Goal: Transaction & Acquisition: Book appointment/travel/reservation

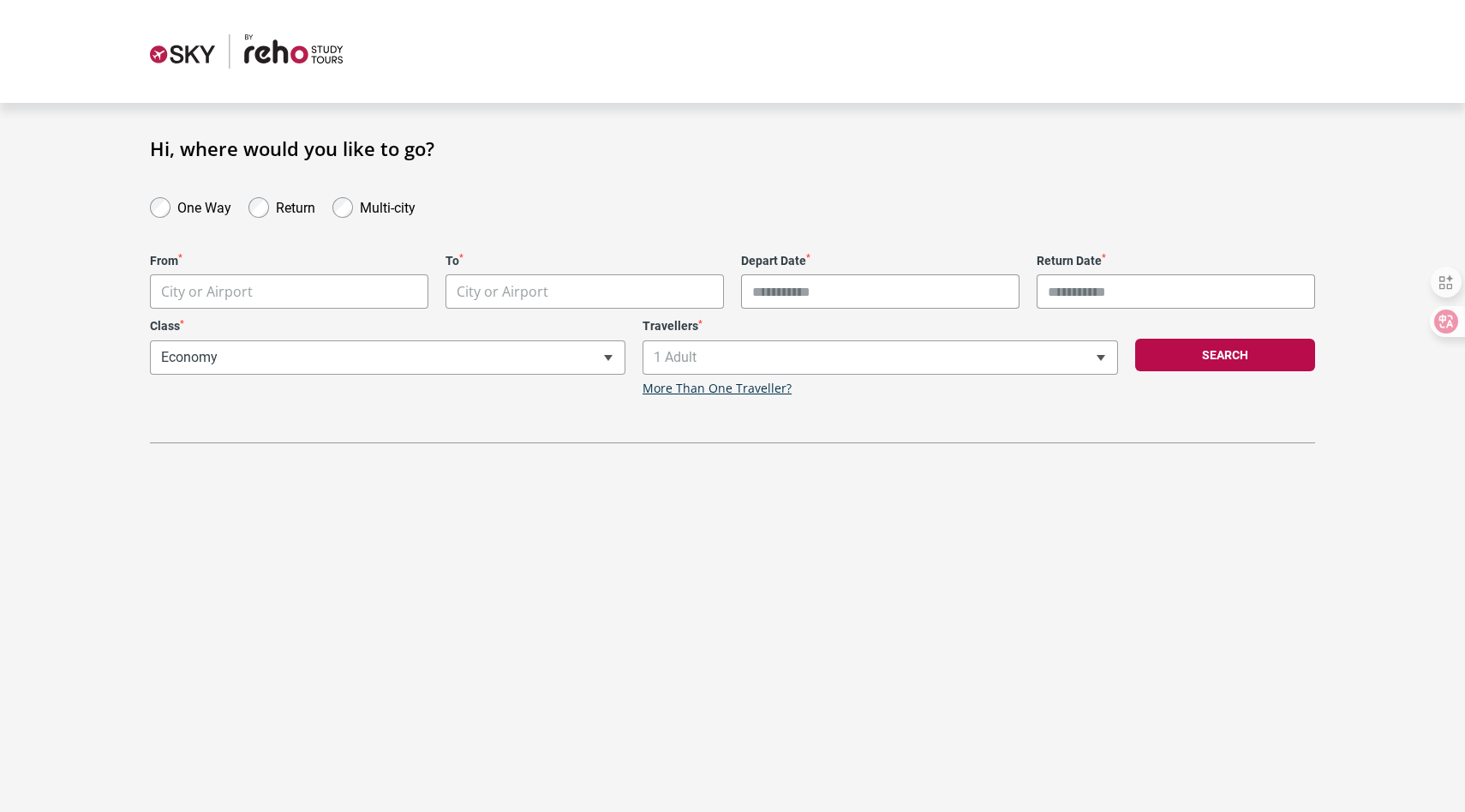
click at [191, 208] on label "One Way" at bounding box center [204, 205] width 54 height 21
click at [246, 269] on div "From * City or Airport" at bounding box center [289, 282] width 296 height 56
click at [246, 294] on body "**********" at bounding box center [732, 406] width 1465 height 812
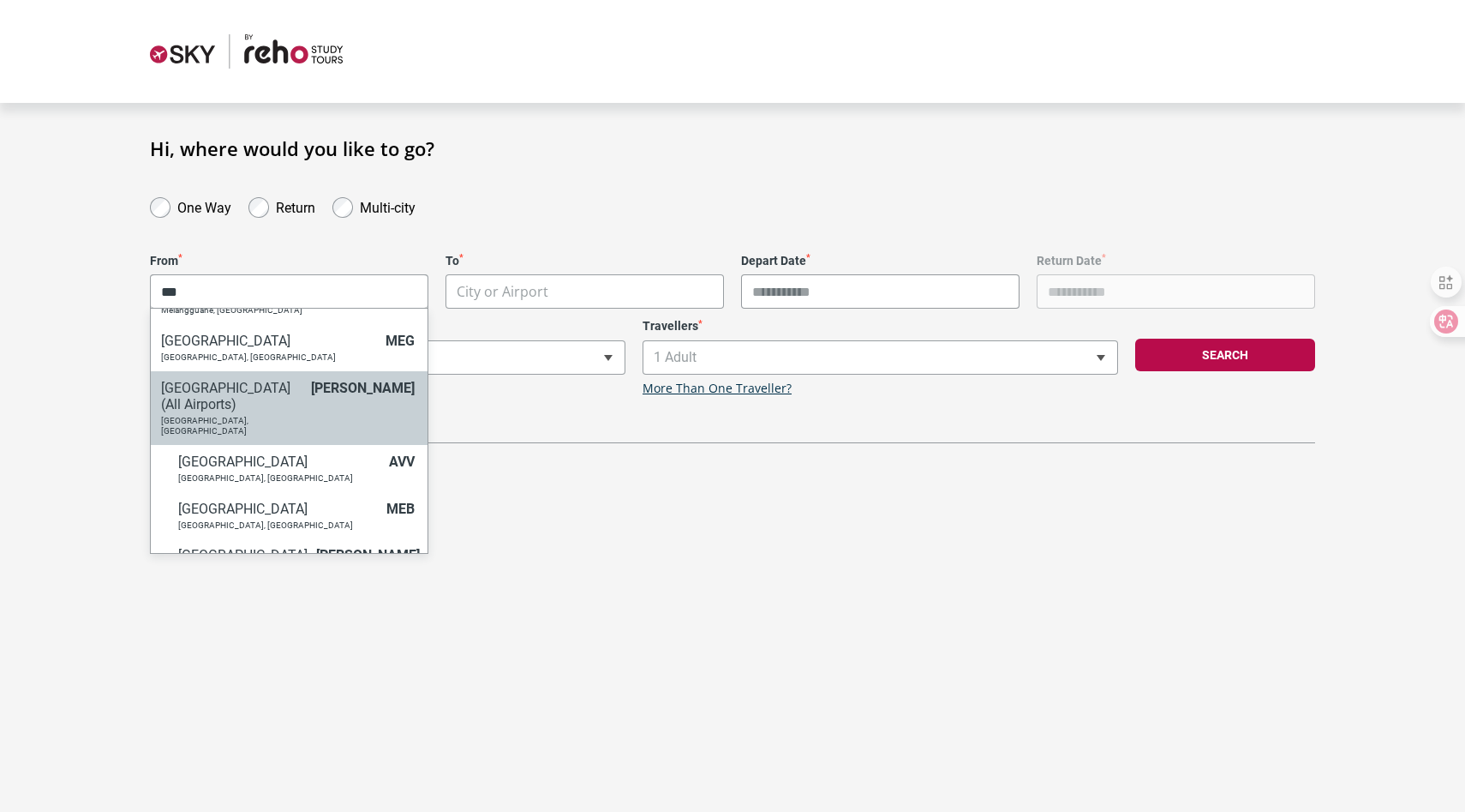
scroll to position [30, 0]
type input "***"
select select "MELC"
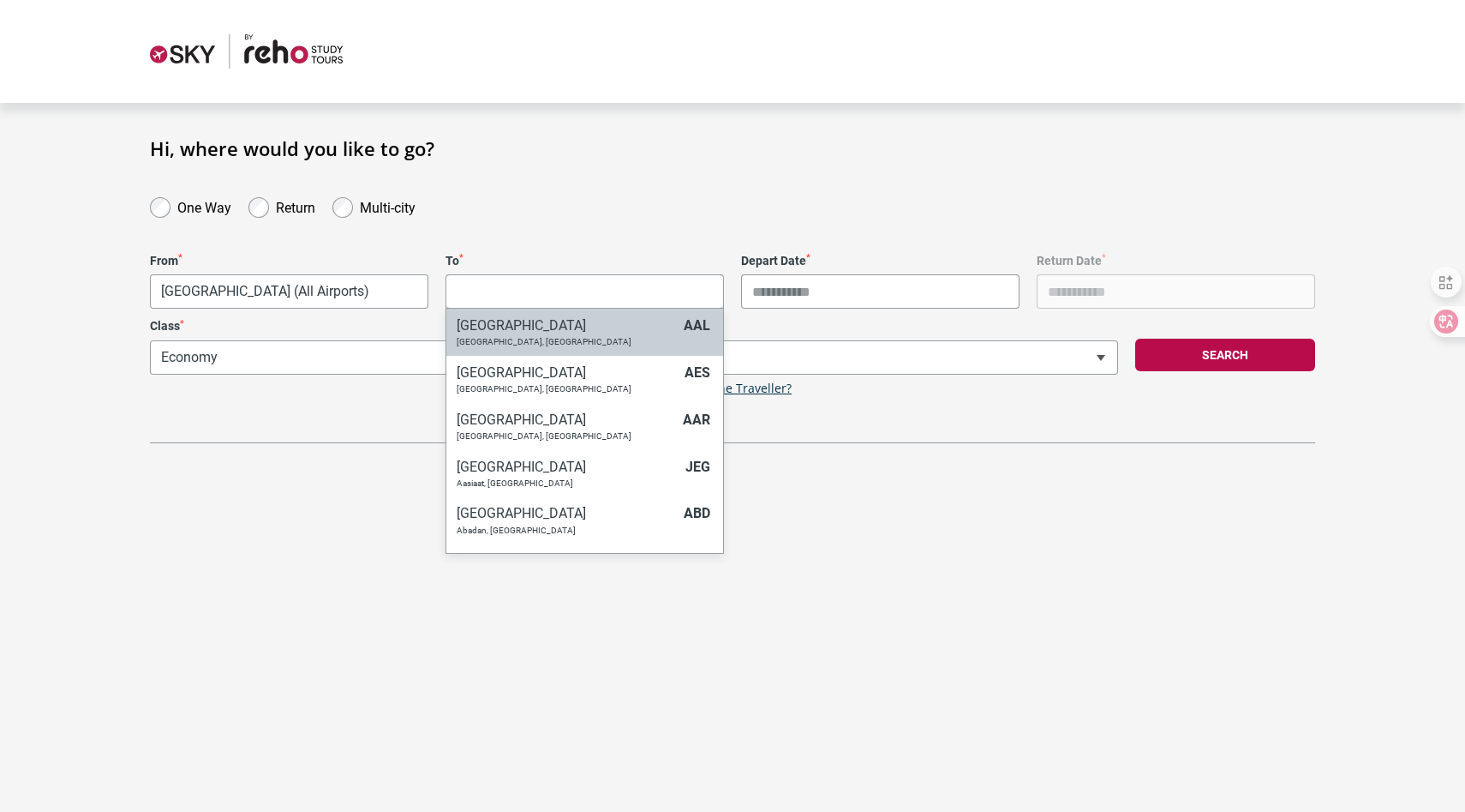
click at [513, 293] on body "**********" at bounding box center [732, 406] width 1465 height 812
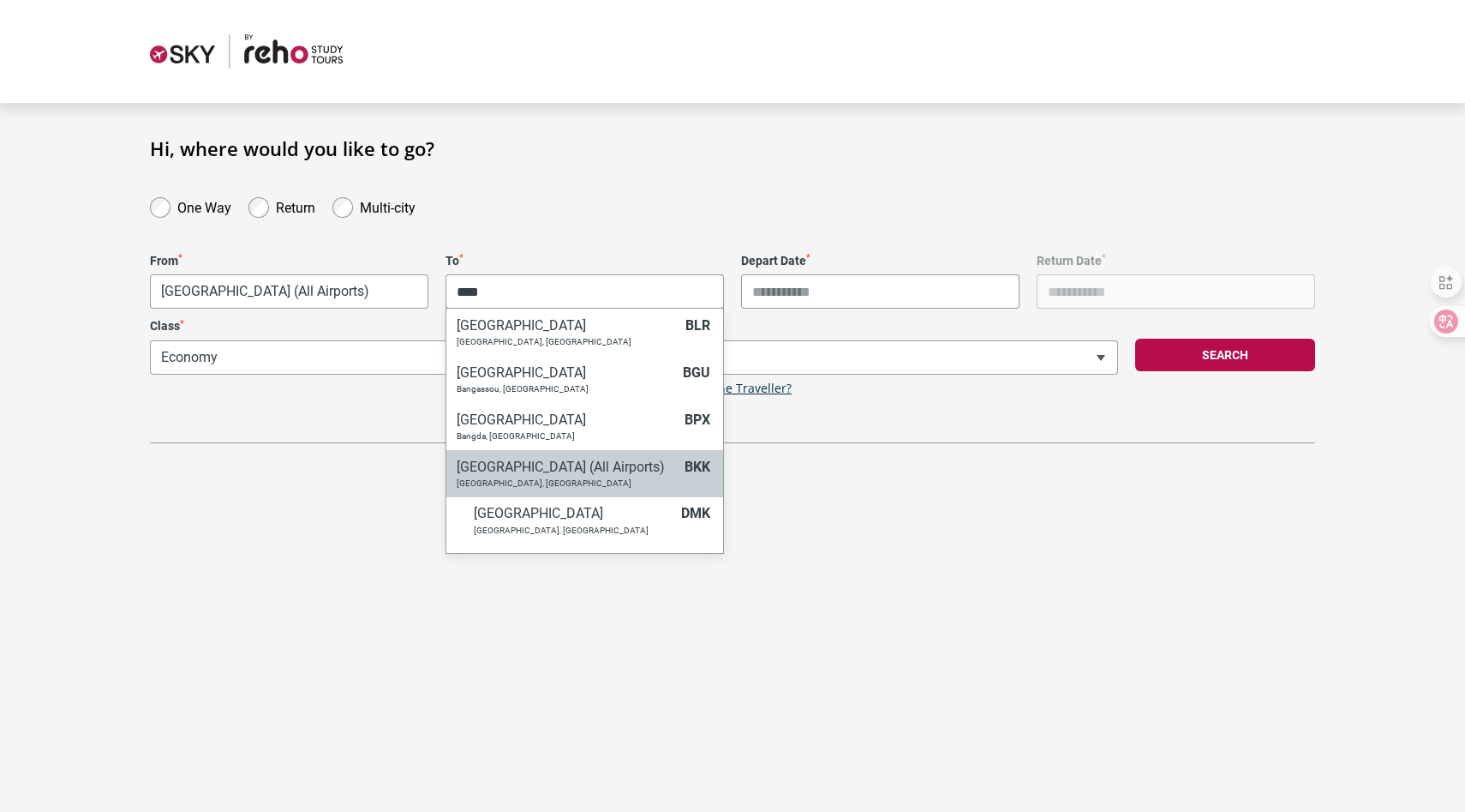
type input "****"
select select "BKKC"
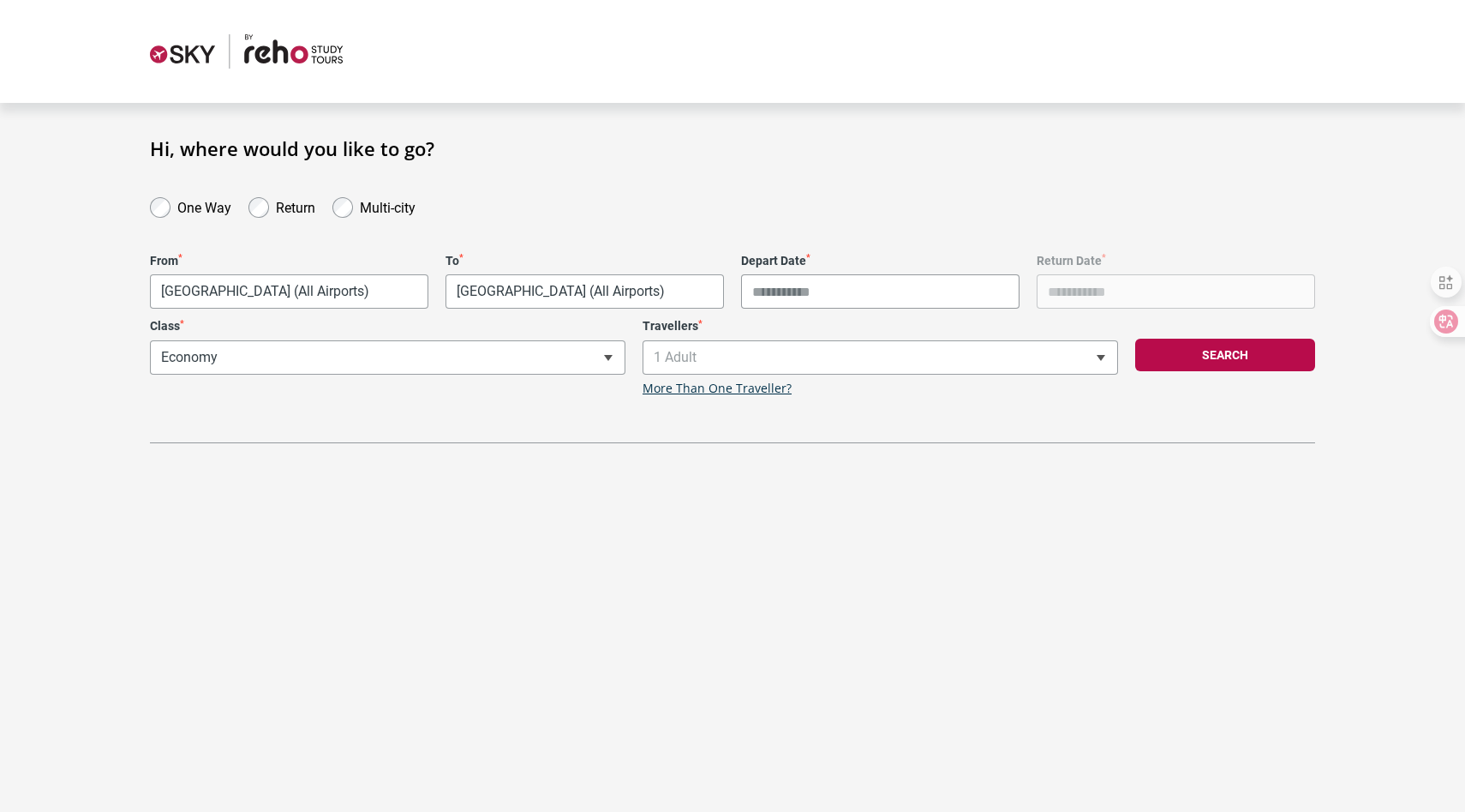
click at [910, 287] on input "Depart Date *" at bounding box center [880, 291] width 279 height 34
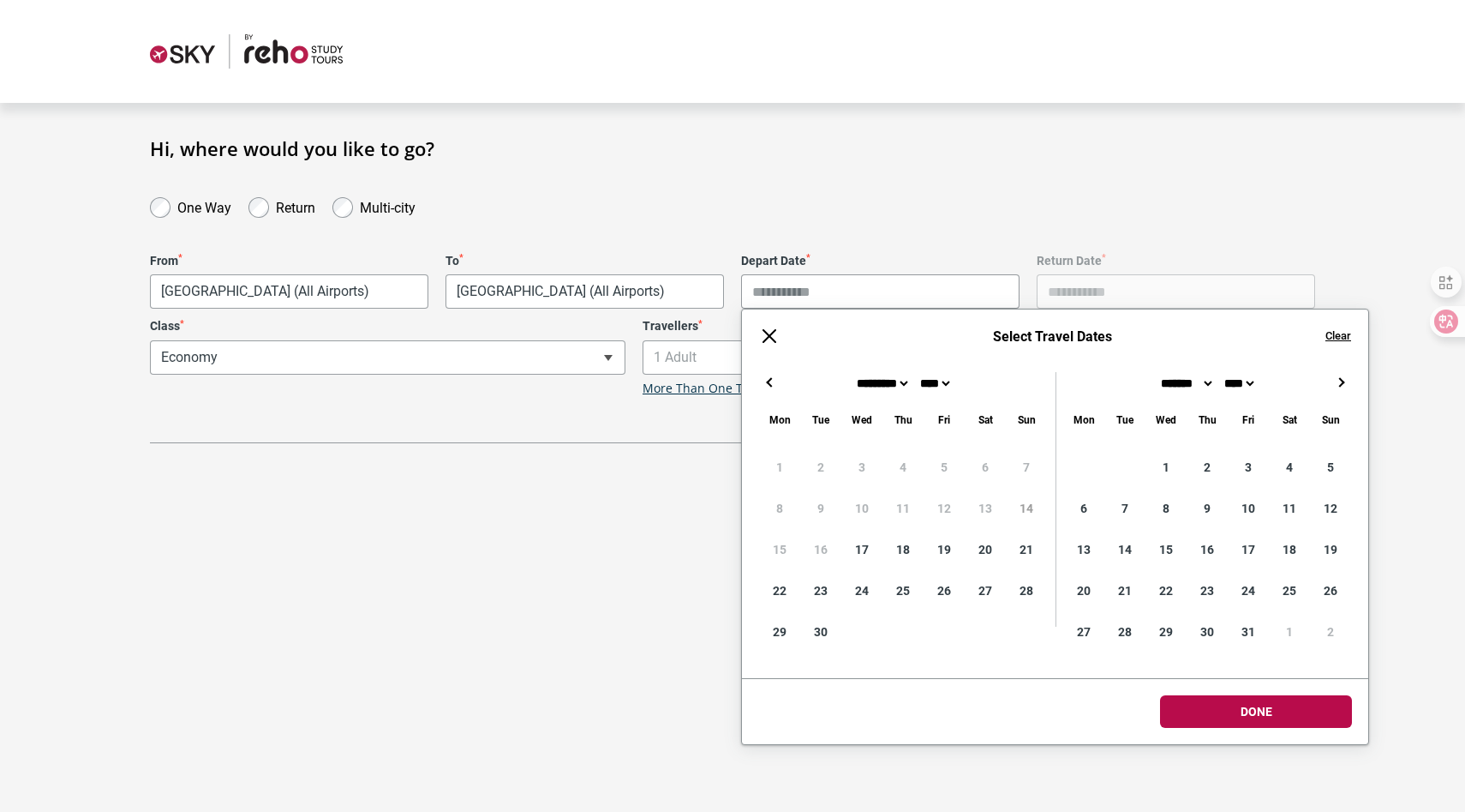
type input "**********"
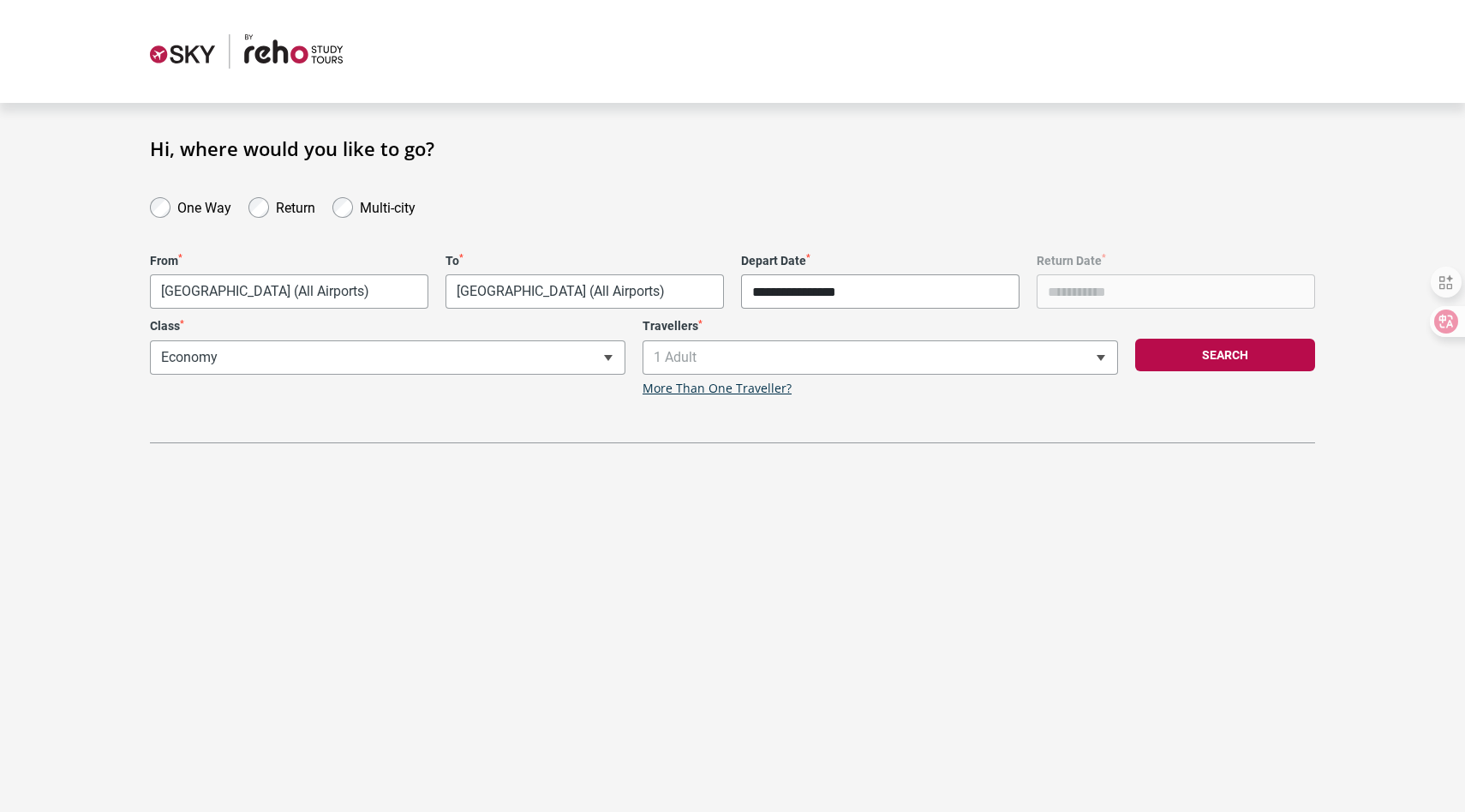
click at [1216, 722] on body "**********" at bounding box center [732, 406] width 1465 height 812
click at [1210, 374] on div "Search" at bounding box center [1225, 357] width 197 height 77
click at [1206, 355] on button "Search" at bounding box center [1225, 354] width 180 height 33
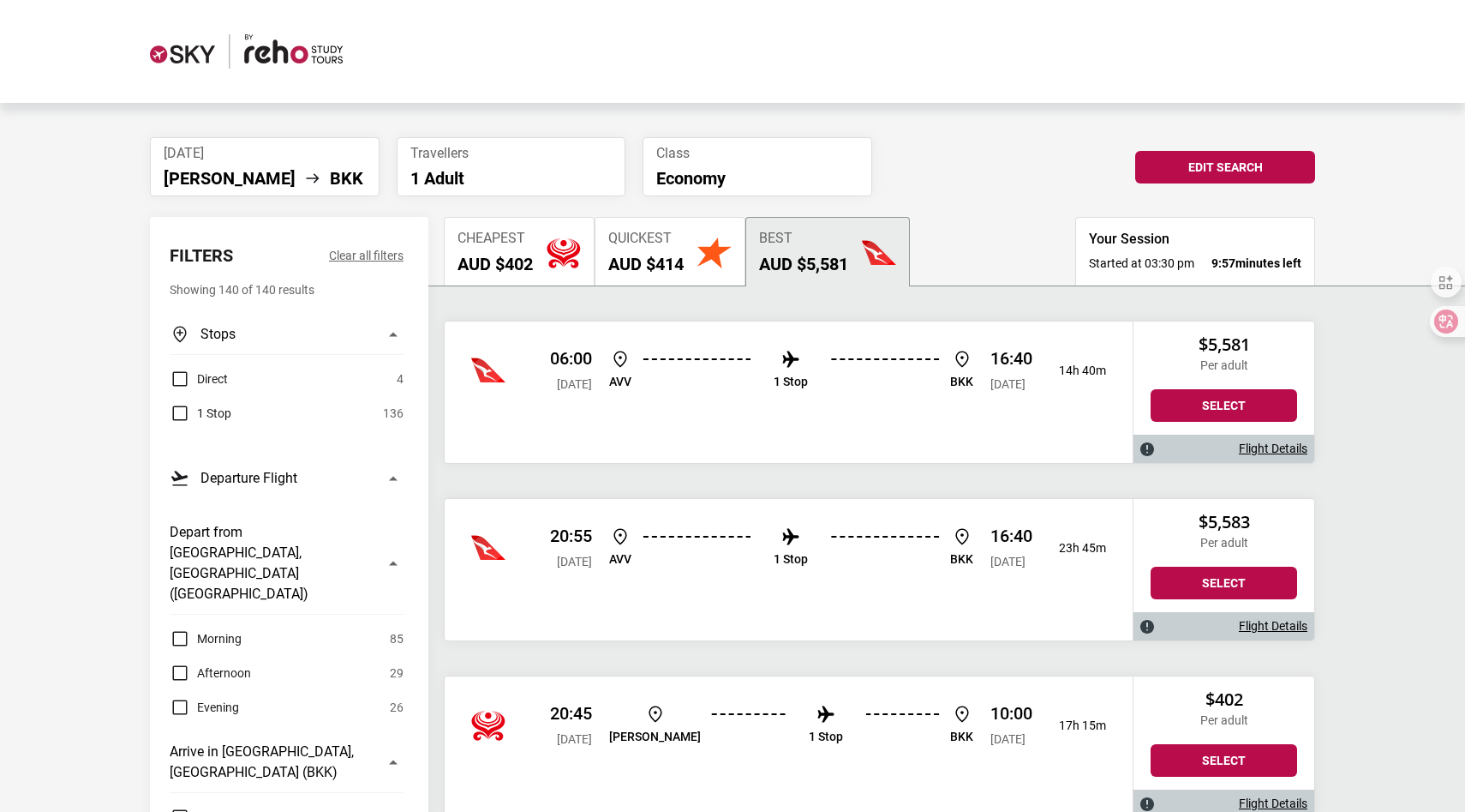
click at [514, 279] on button "Cheapest AUD $402" at bounding box center [519, 251] width 151 height 69
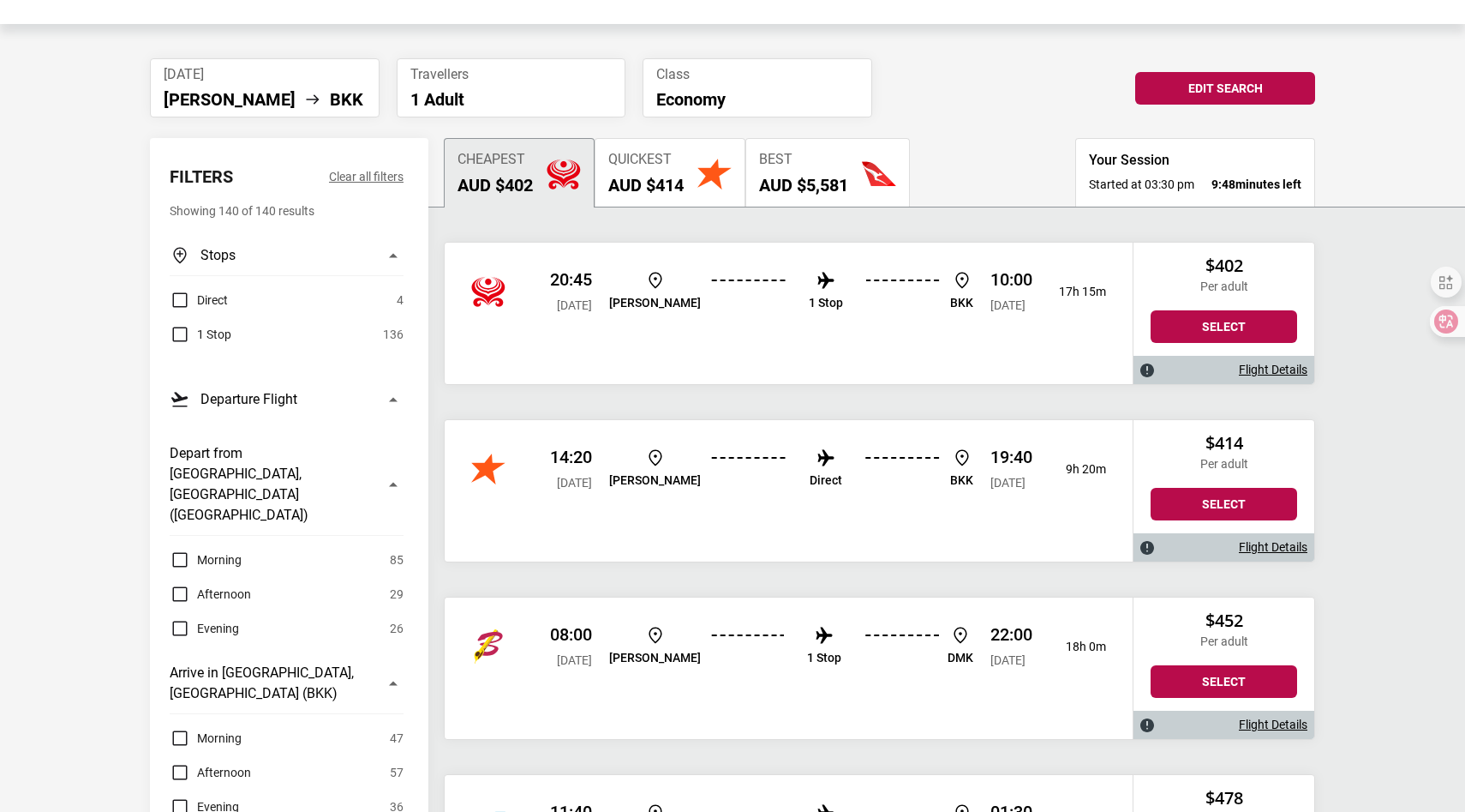
scroll to position [106, 0]
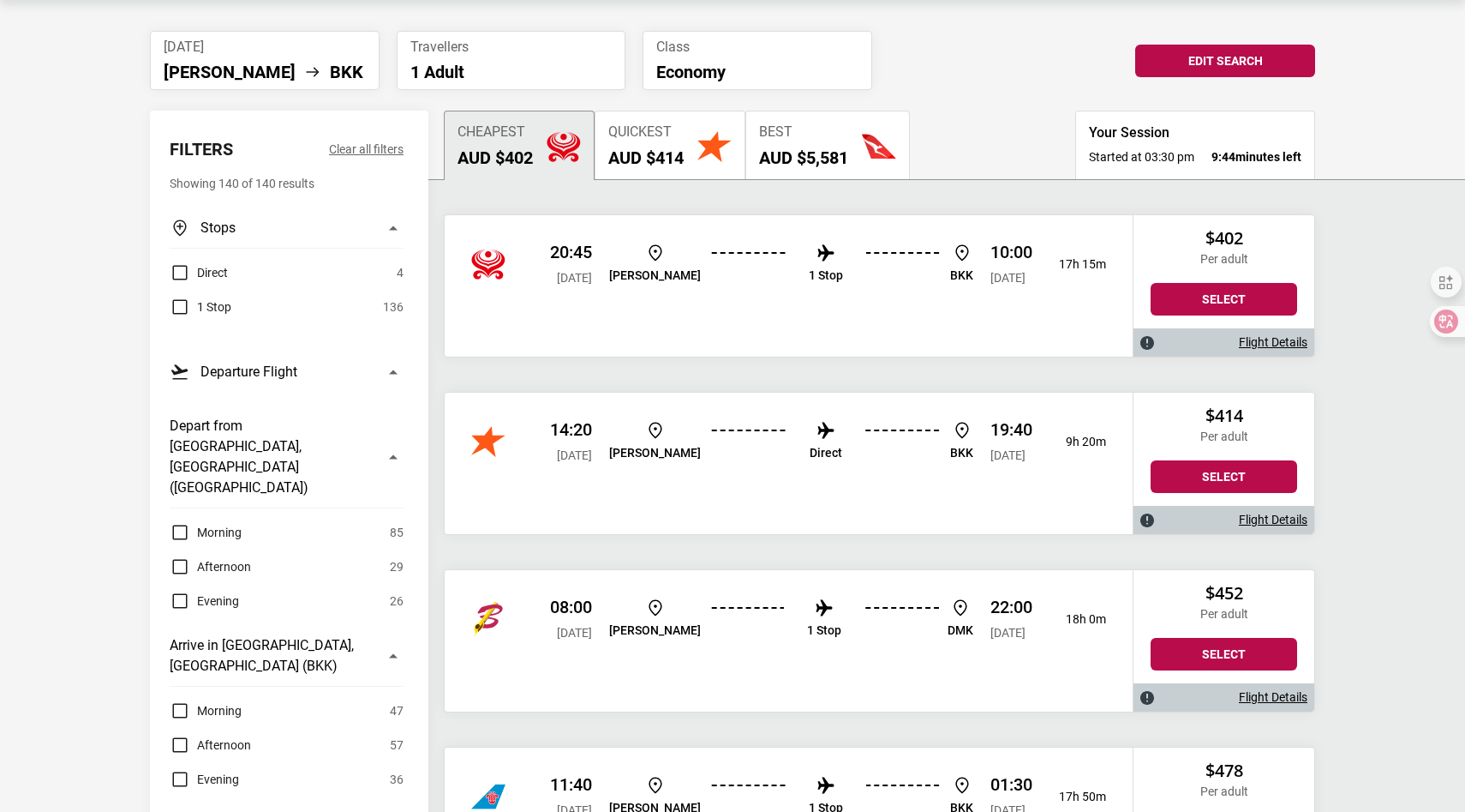
click at [697, 159] on button "Quickest AUD $414" at bounding box center [670, 145] width 151 height 69
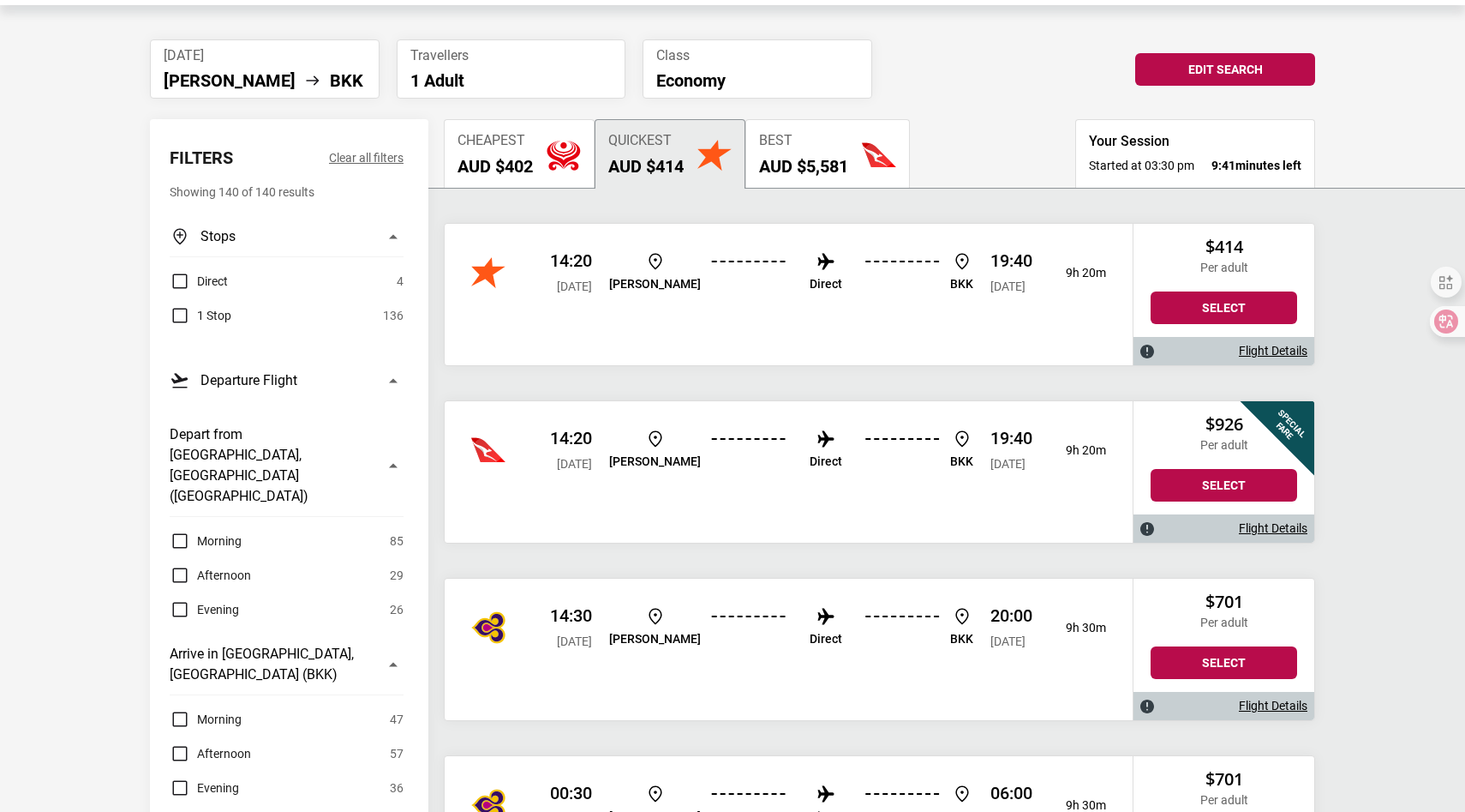
scroll to position [90, 0]
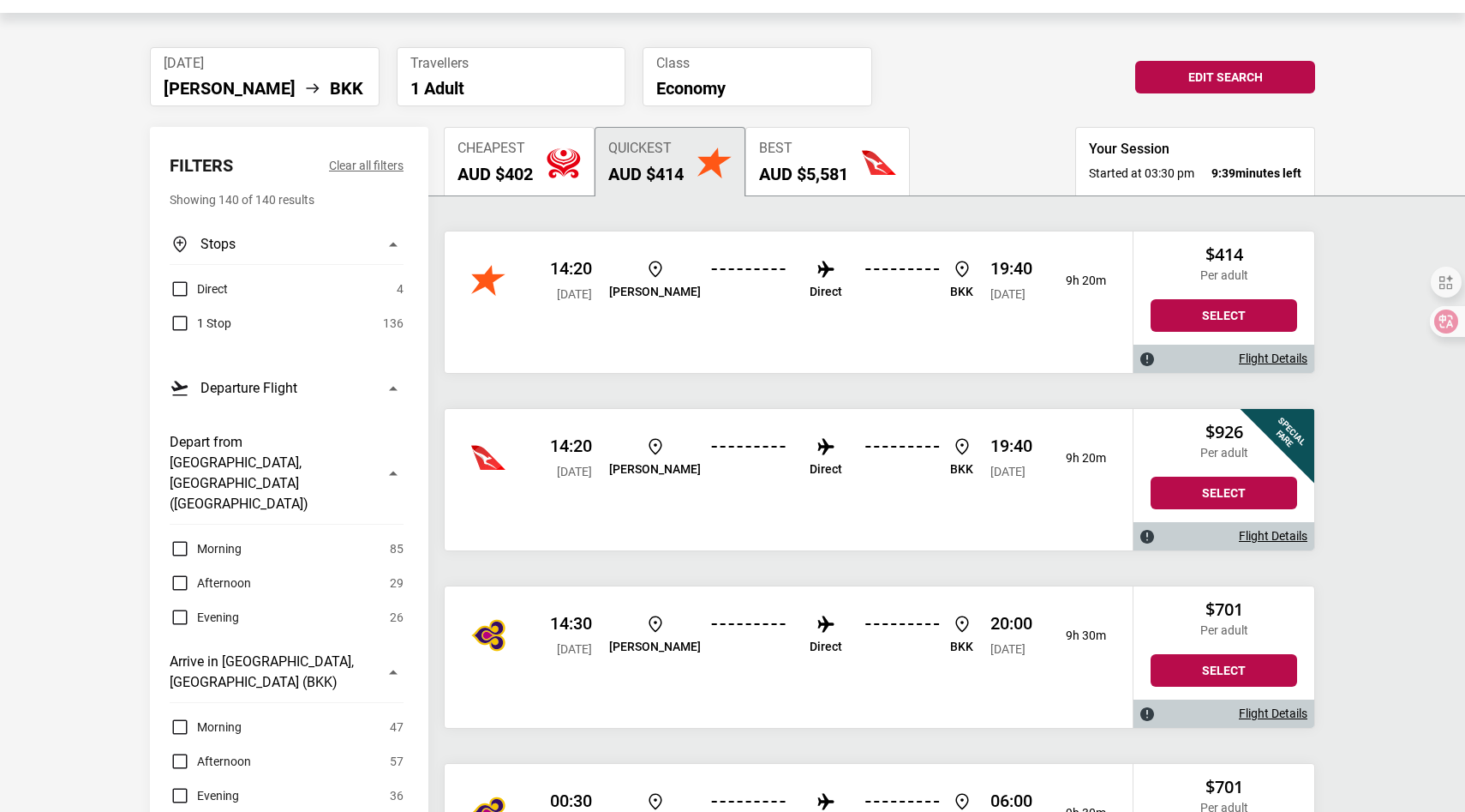
click at [564, 191] on button "Cheapest AUD $402" at bounding box center [519, 161] width 151 height 69
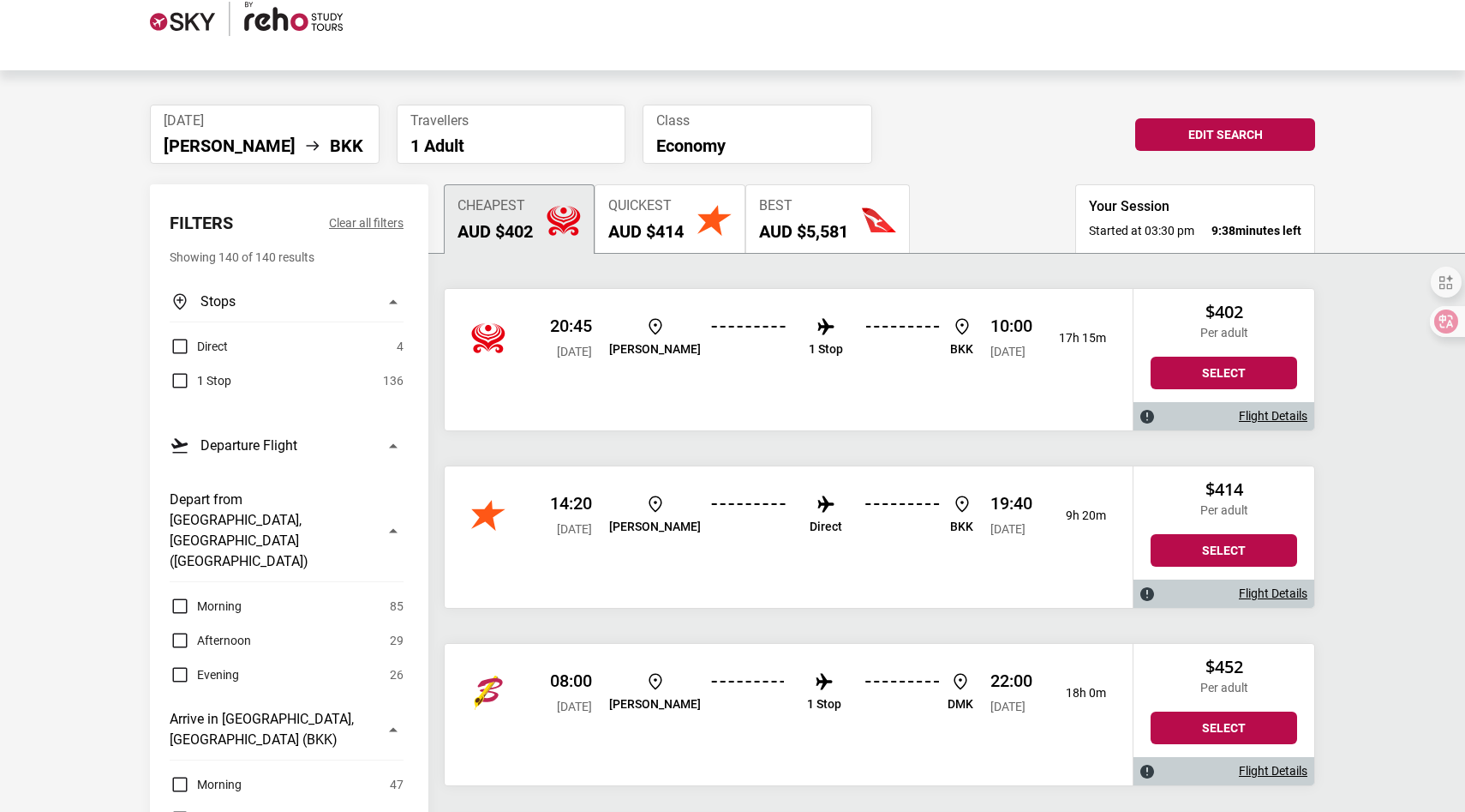
scroll to position [19, 0]
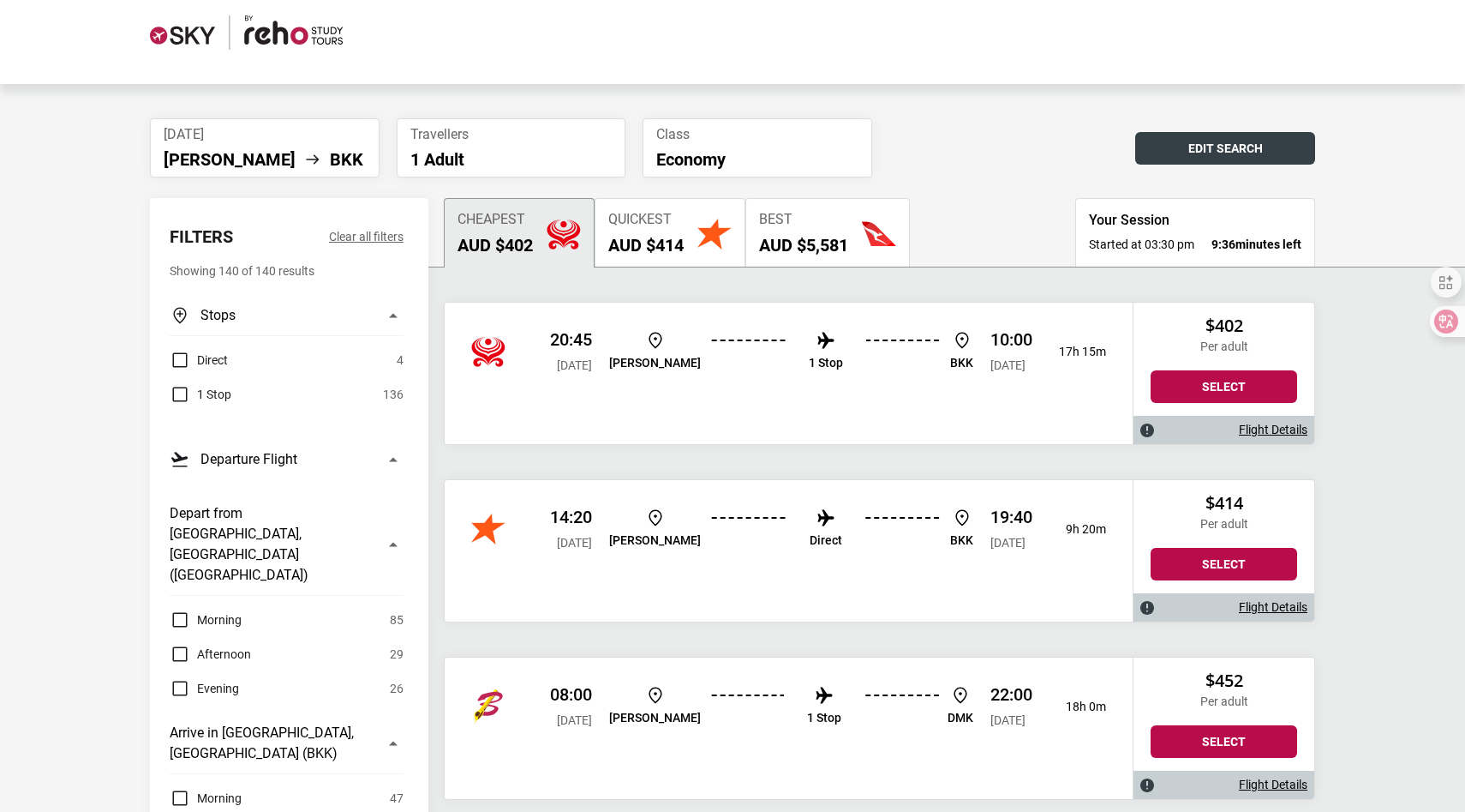
click at [1232, 151] on button "Edit Search" at bounding box center [1225, 148] width 180 height 33
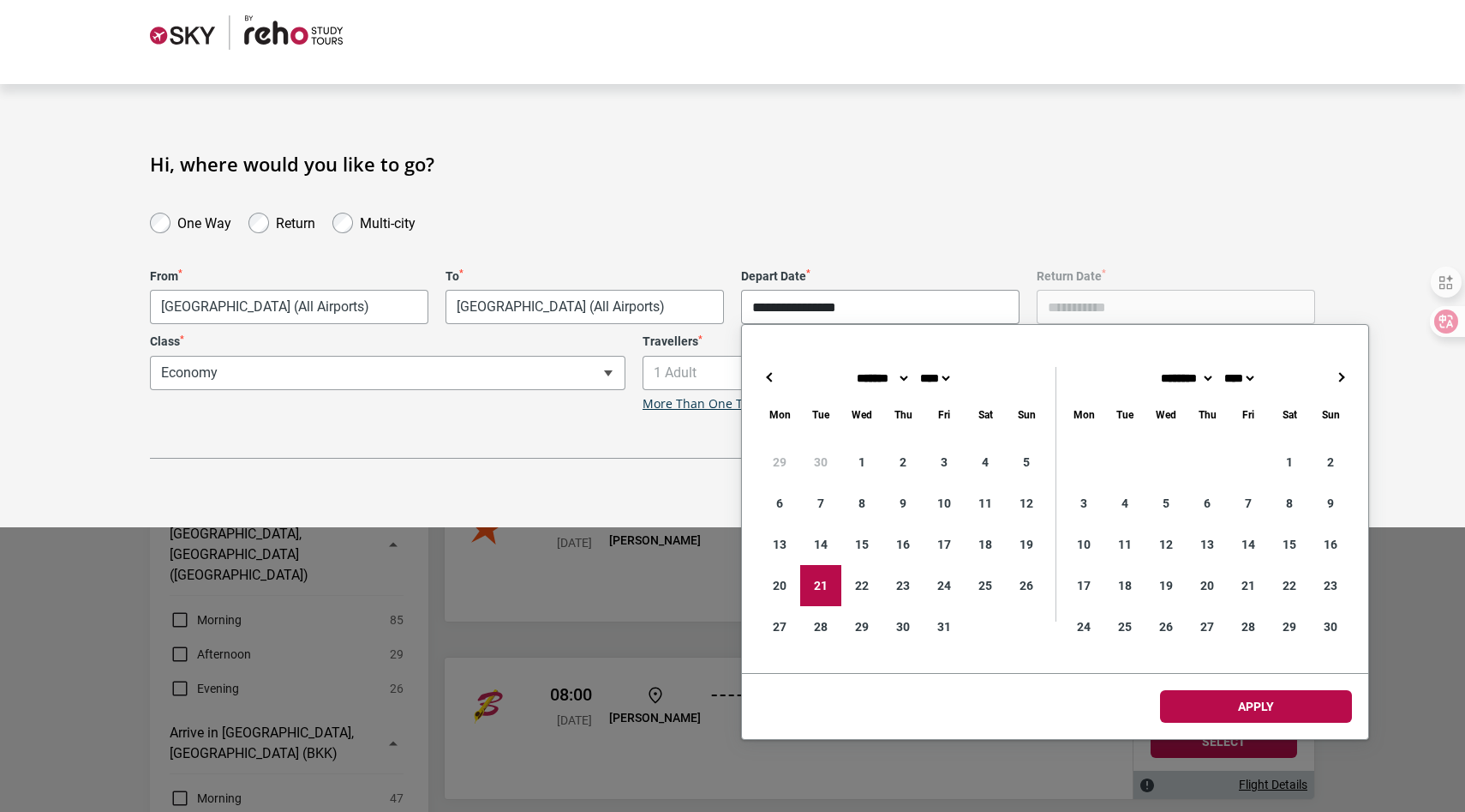
click at [947, 316] on input "**********" at bounding box center [880, 307] width 279 height 34
type input "**********"
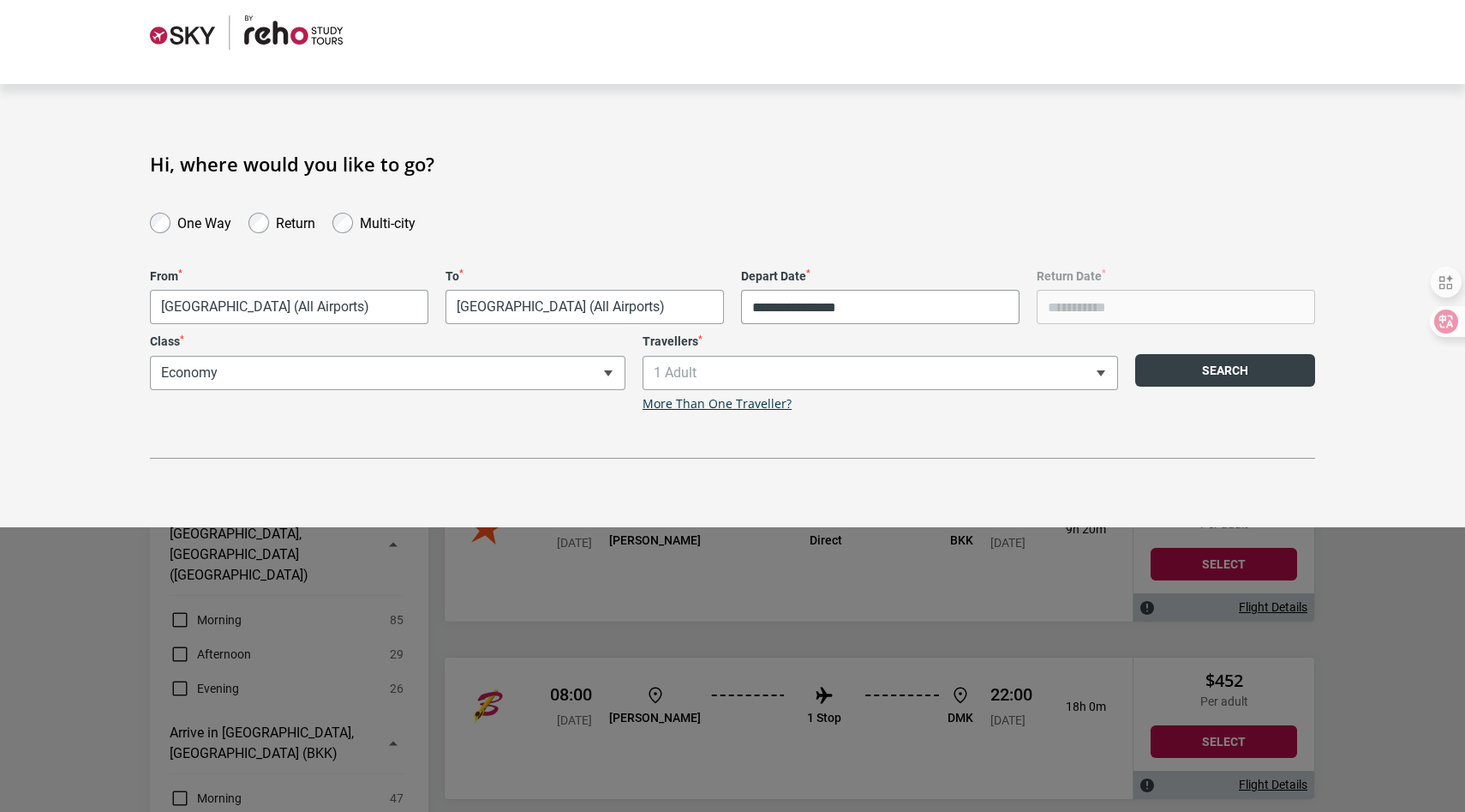
click at [1285, 380] on button "Search" at bounding box center [1225, 370] width 180 height 33
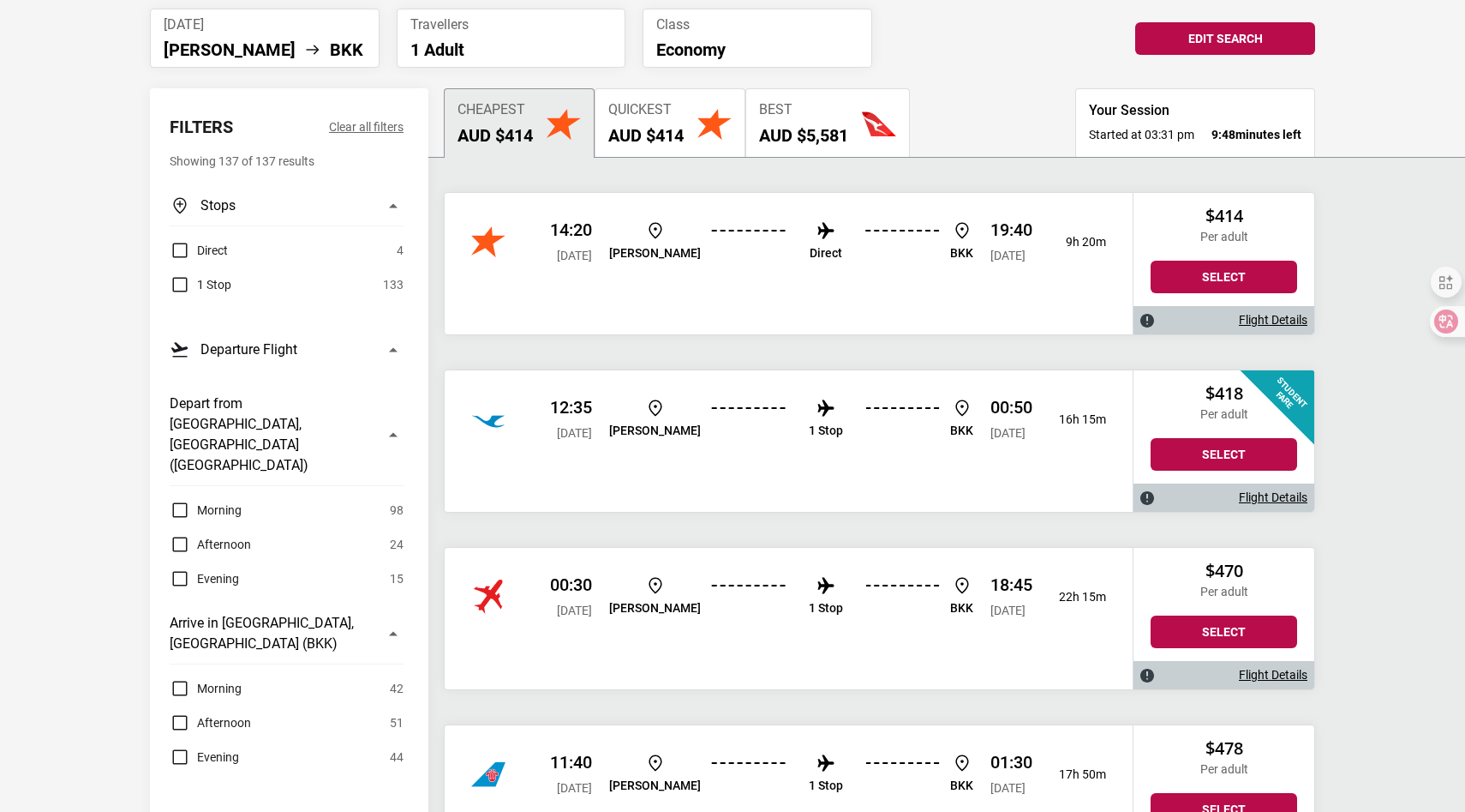
scroll to position [120, 0]
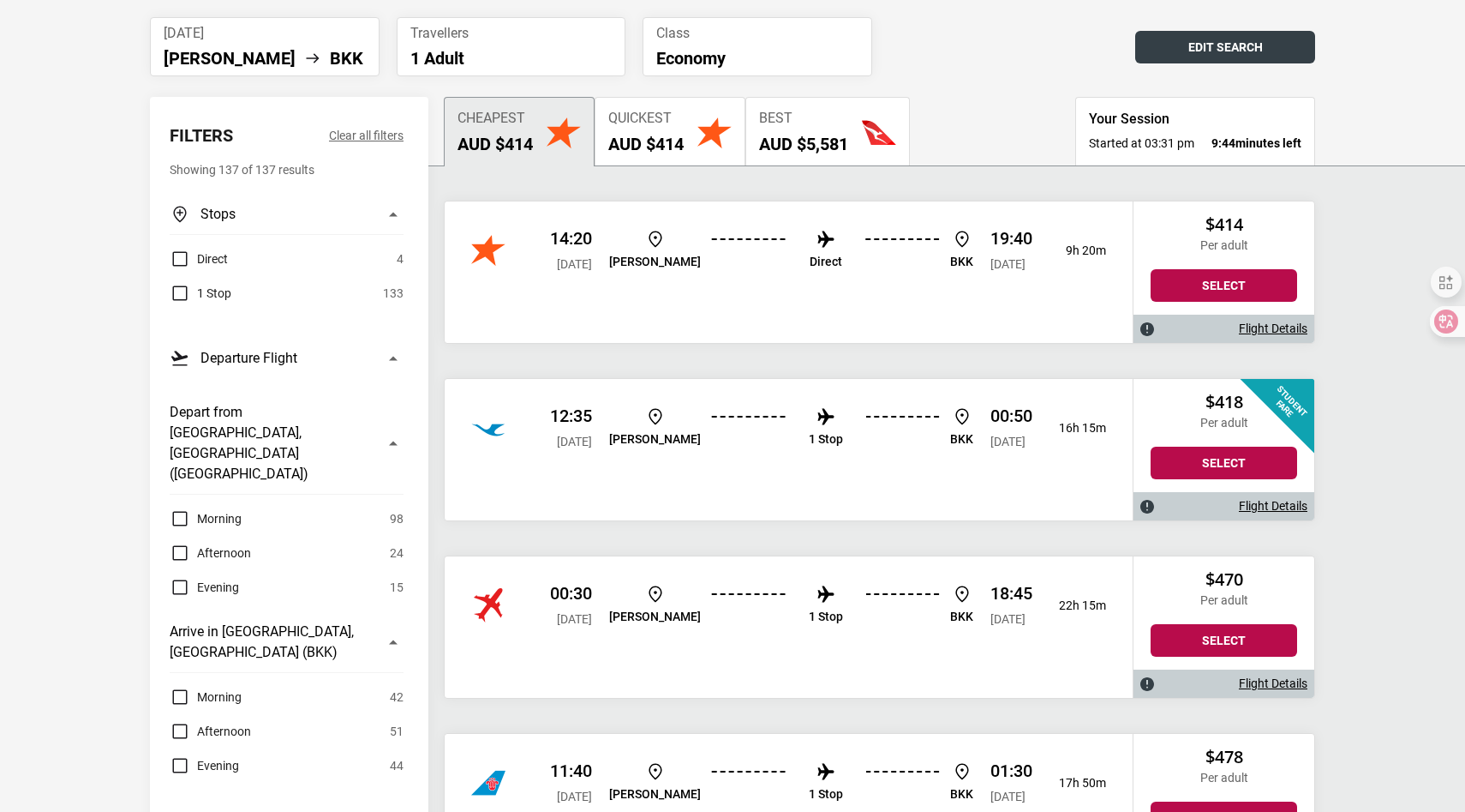
click at [1189, 56] on button "Edit Search" at bounding box center [1225, 47] width 180 height 33
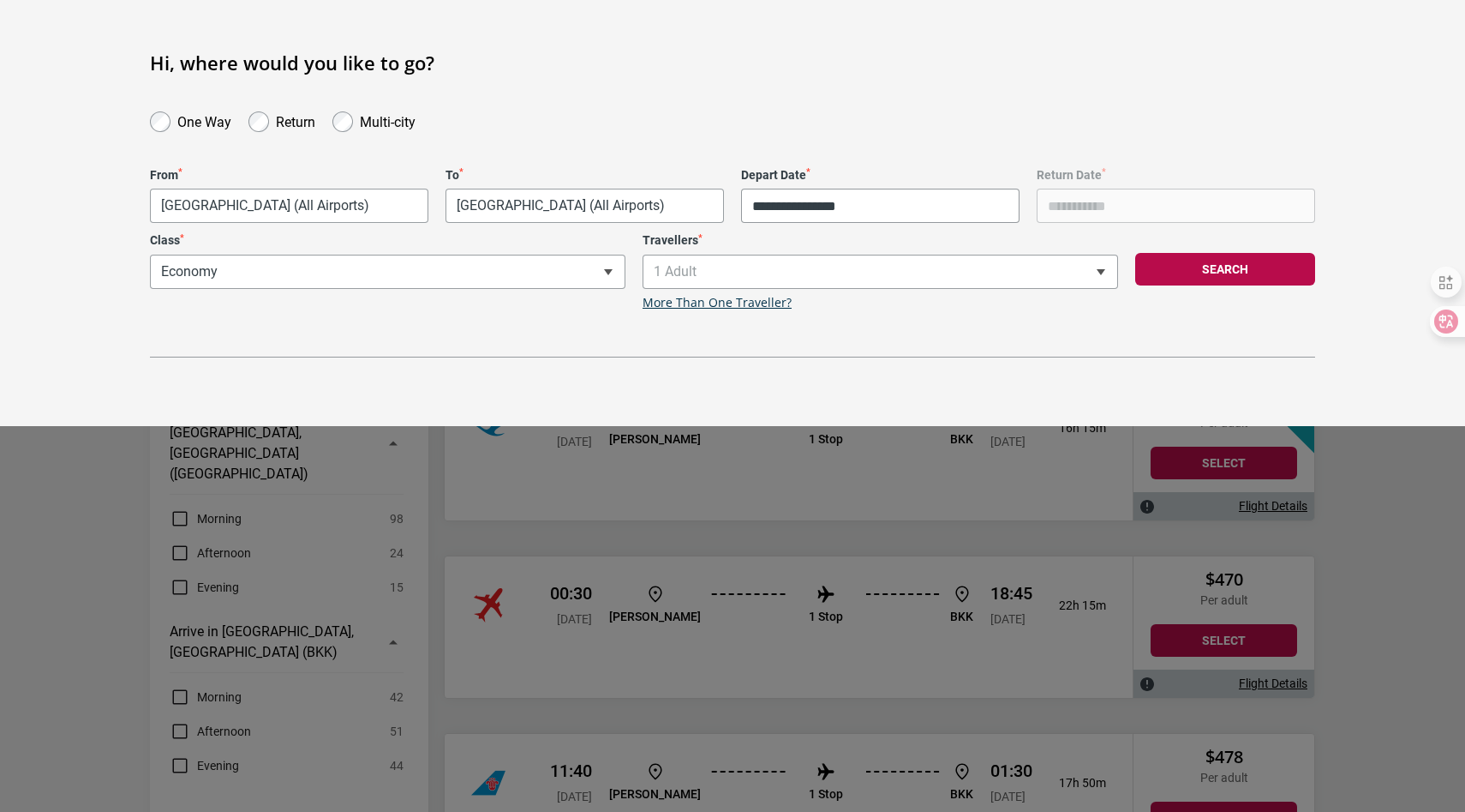
click at [863, 178] on label "Depart Date *" at bounding box center [880, 175] width 279 height 15
click at [863, 189] on input "**********" at bounding box center [880, 206] width 279 height 34
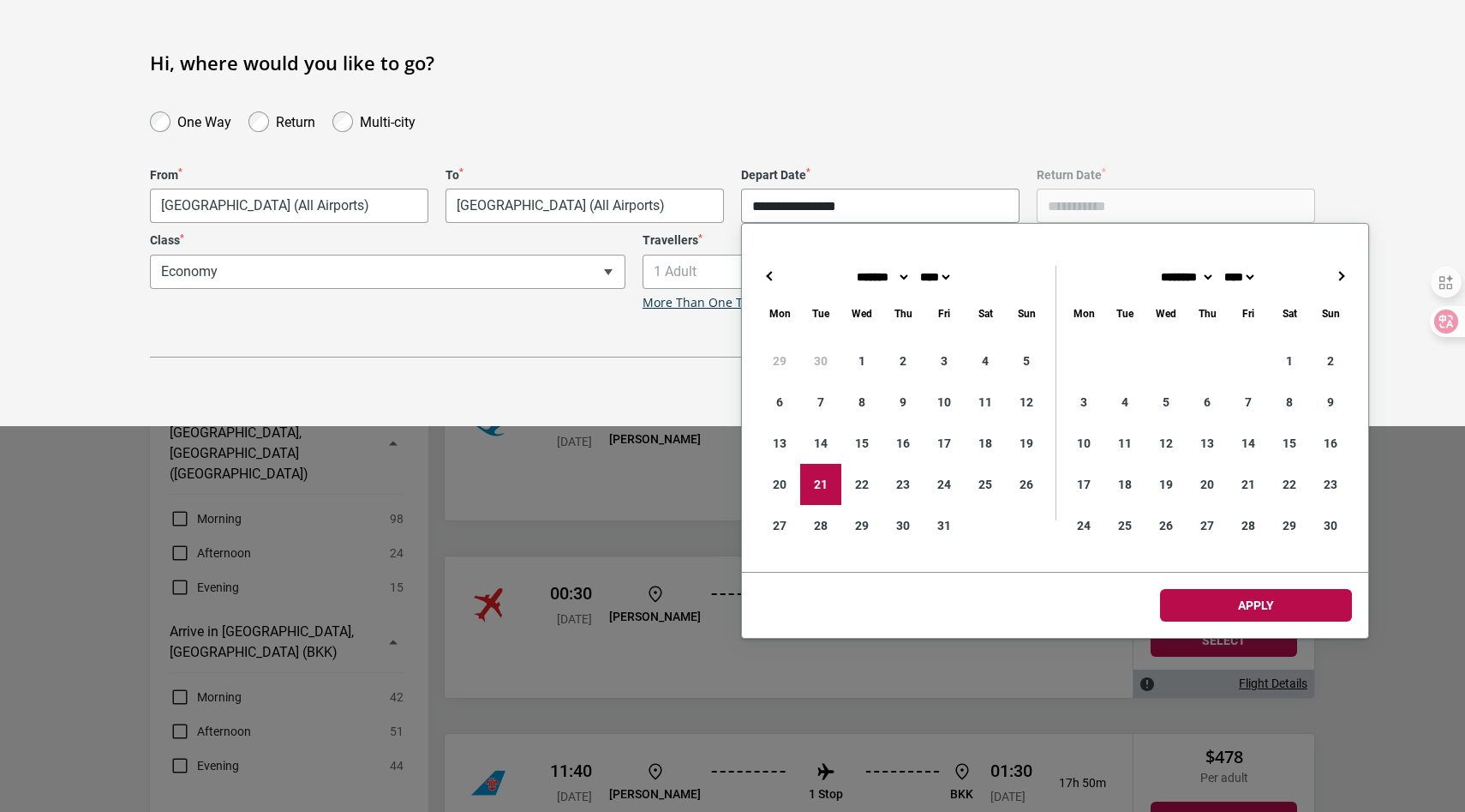
type input "**********"
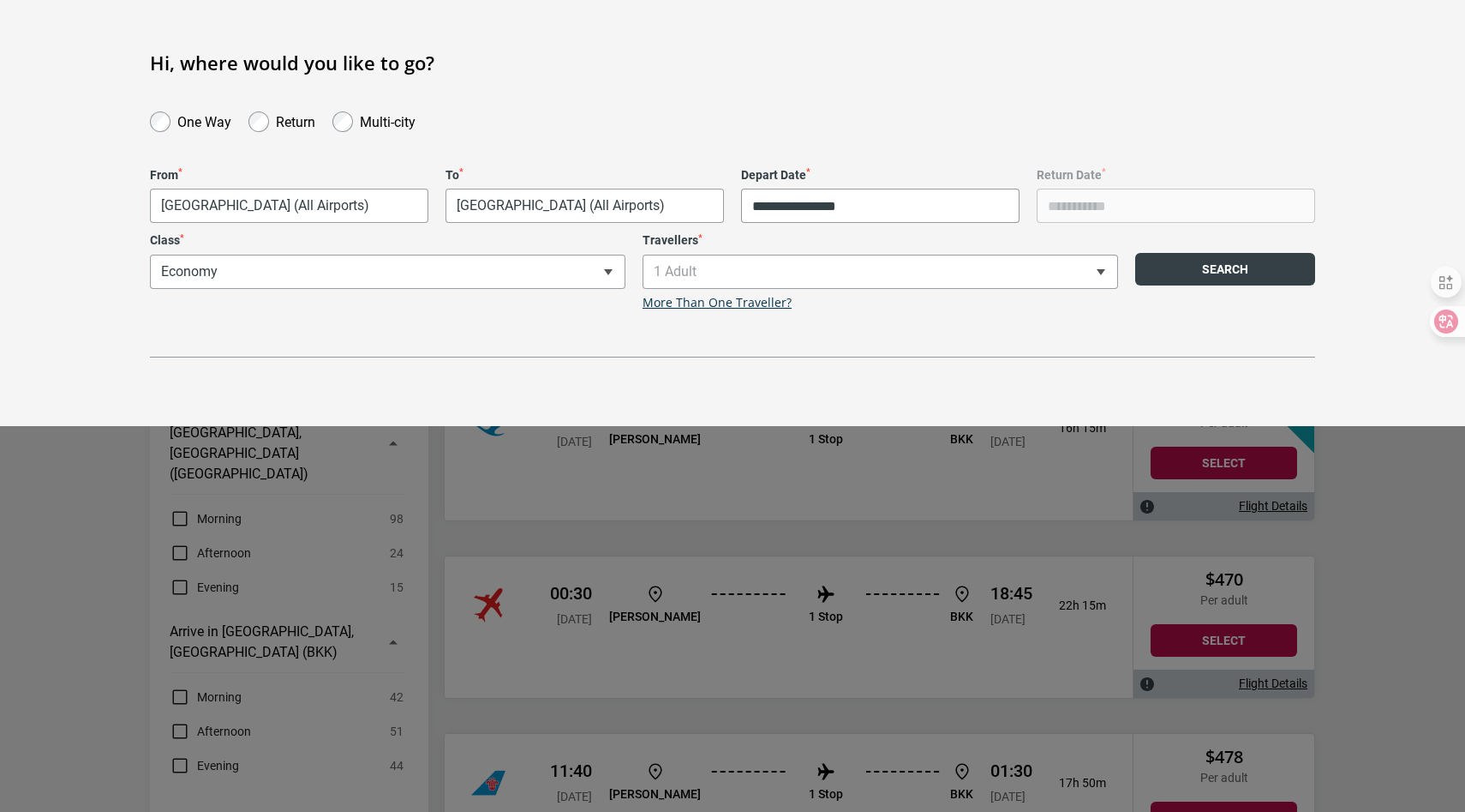
click at [1239, 279] on button "Search" at bounding box center [1225, 269] width 180 height 33
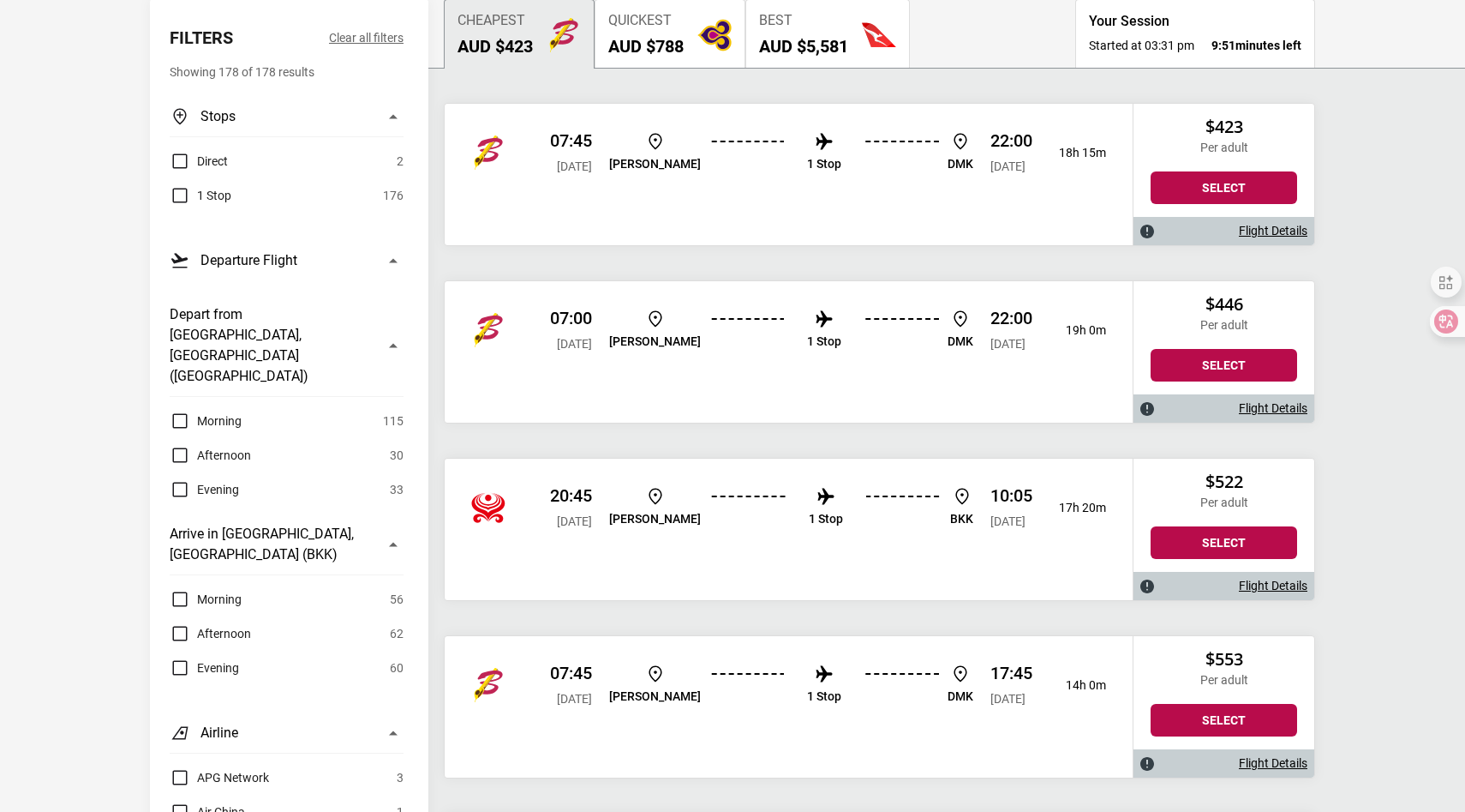
scroll to position [214, 0]
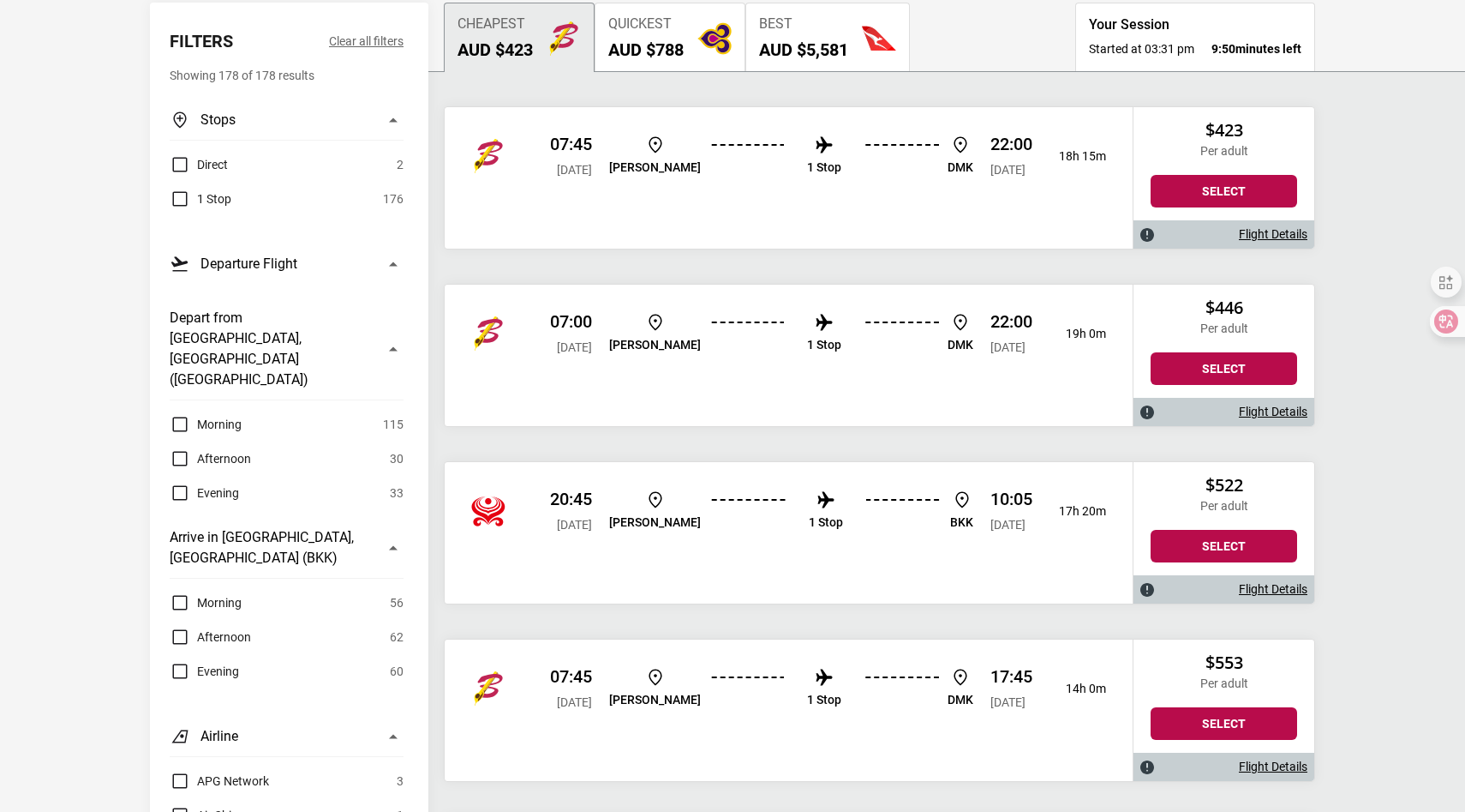
click at [690, 41] on button "Quickest AUD $788" at bounding box center [670, 37] width 151 height 69
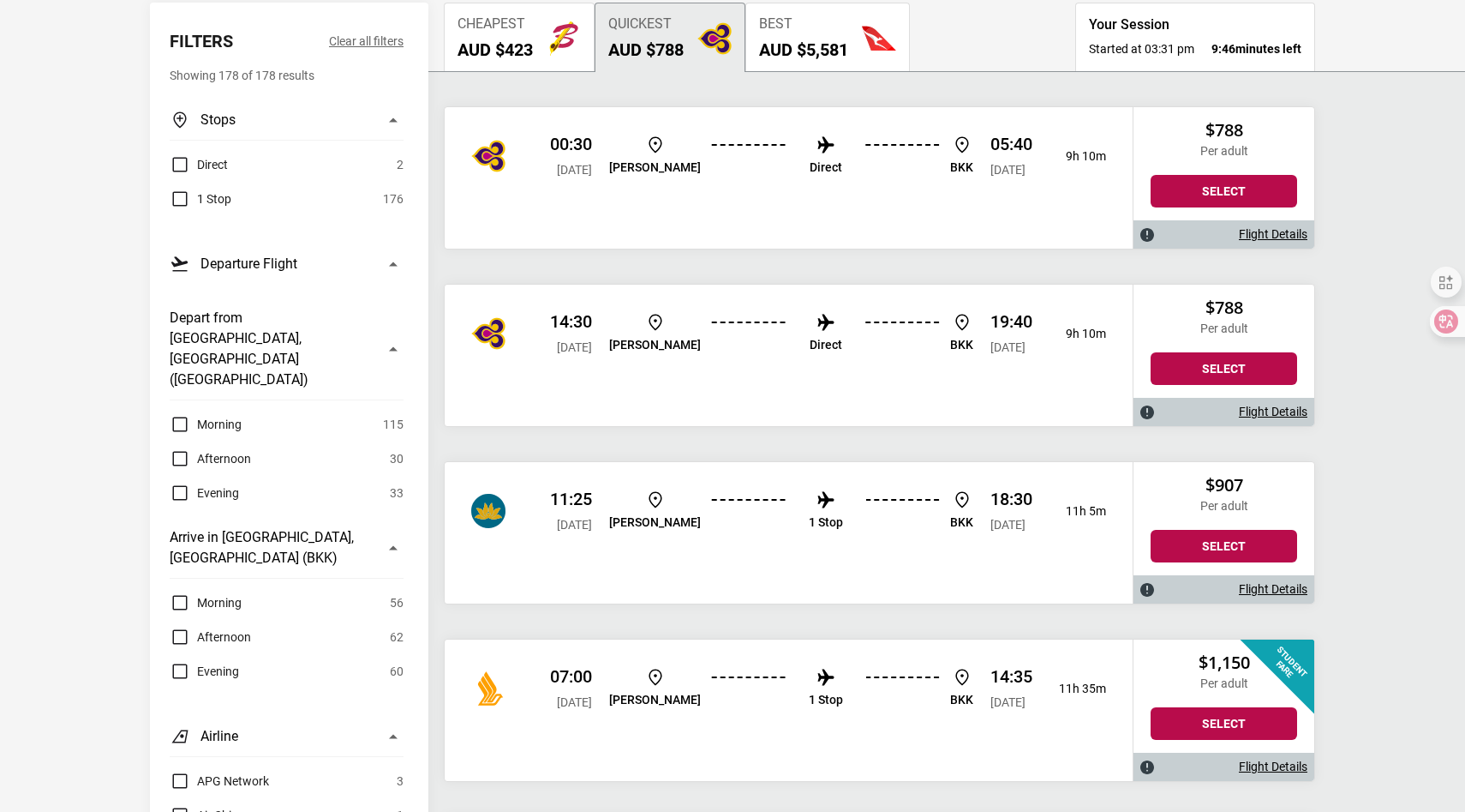
click at [487, 63] on button "Cheapest AUD $423" at bounding box center [519, 37] width 151 height 69
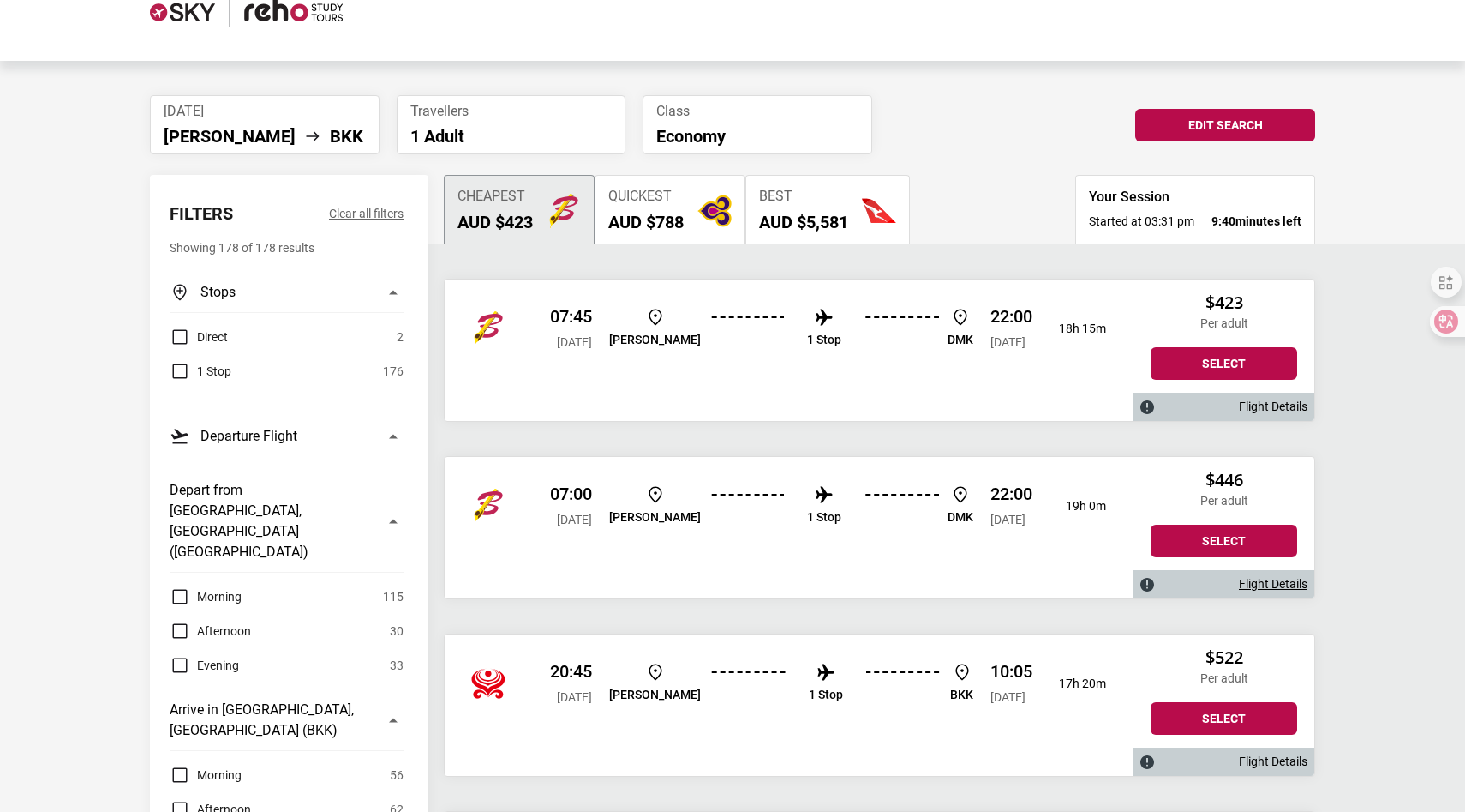
scroll to position [0, 0]
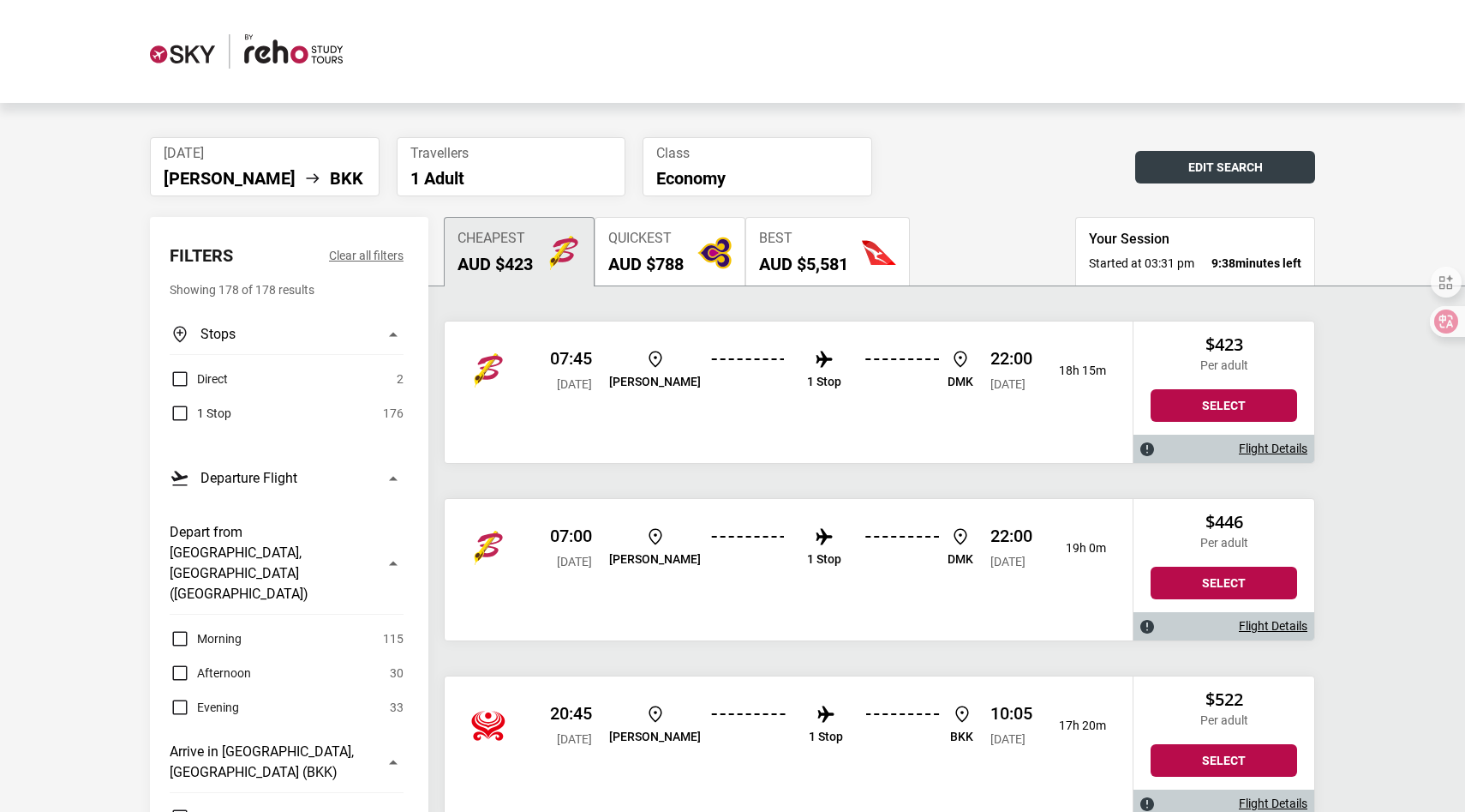
click at [1189, 176] on button "Edit Search" at bounding box center [1225, 167] width 180 height 33
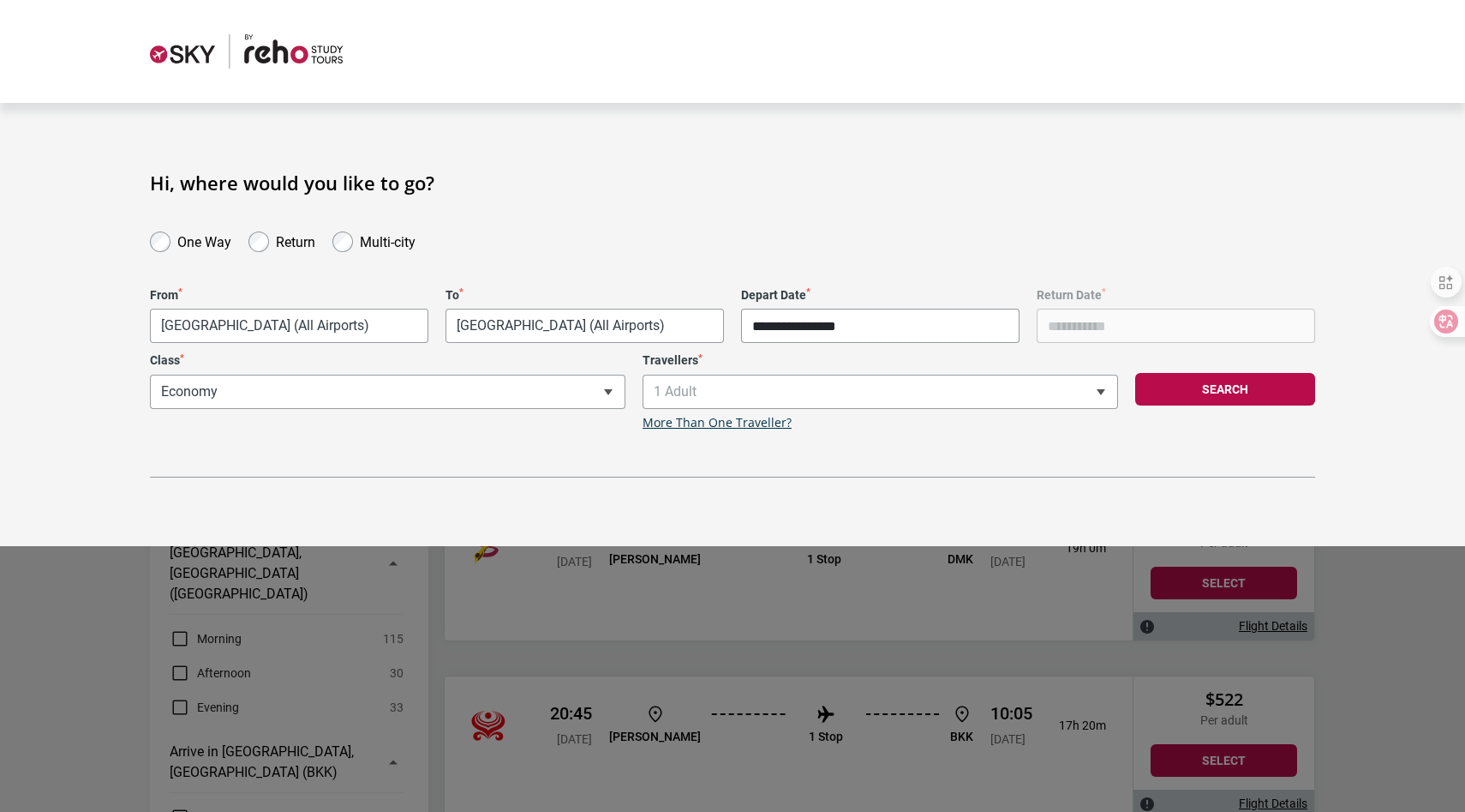
click at [990, 321] on input "**********" at bounding box center [880, 325] width 279 height 34
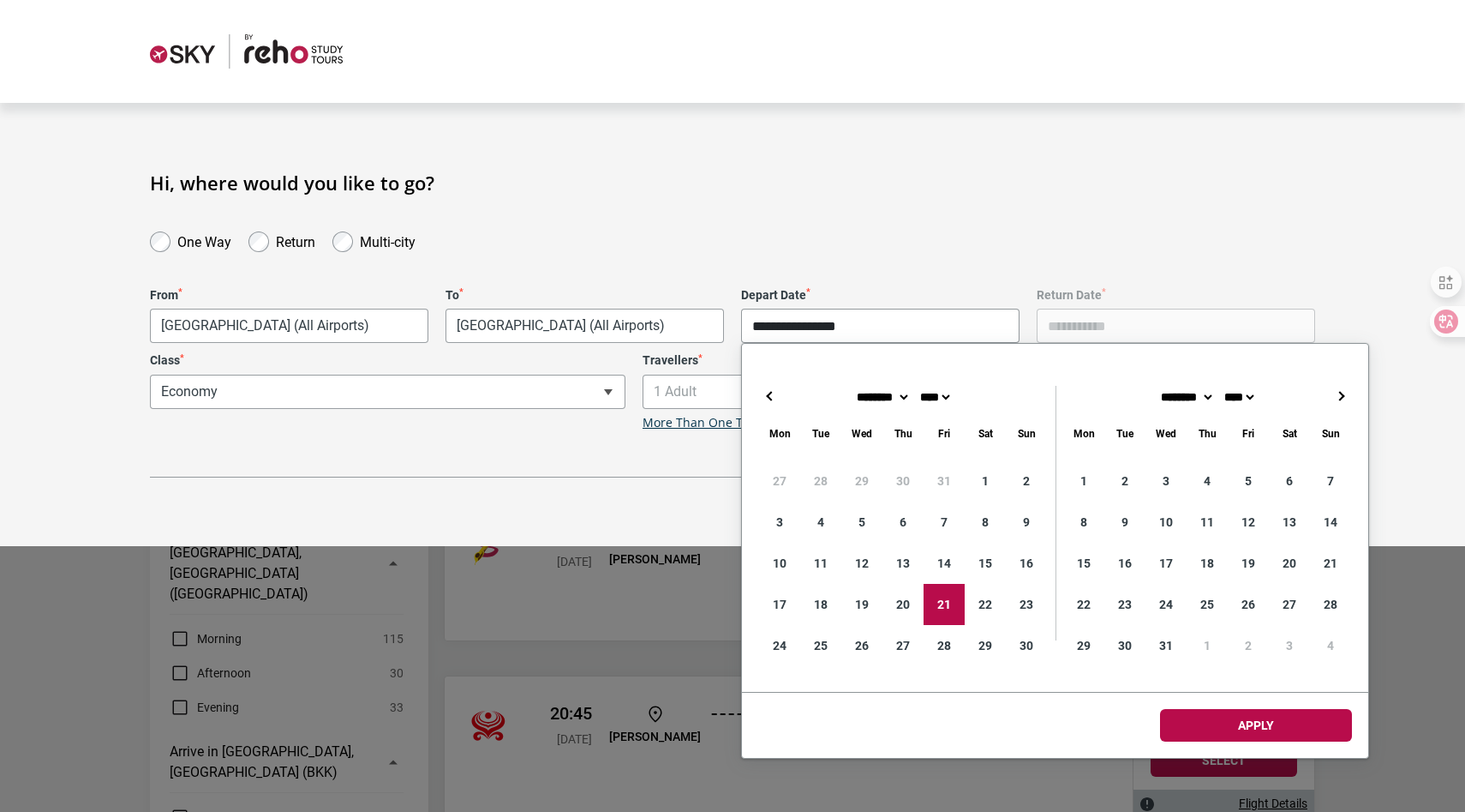
type input "**********"
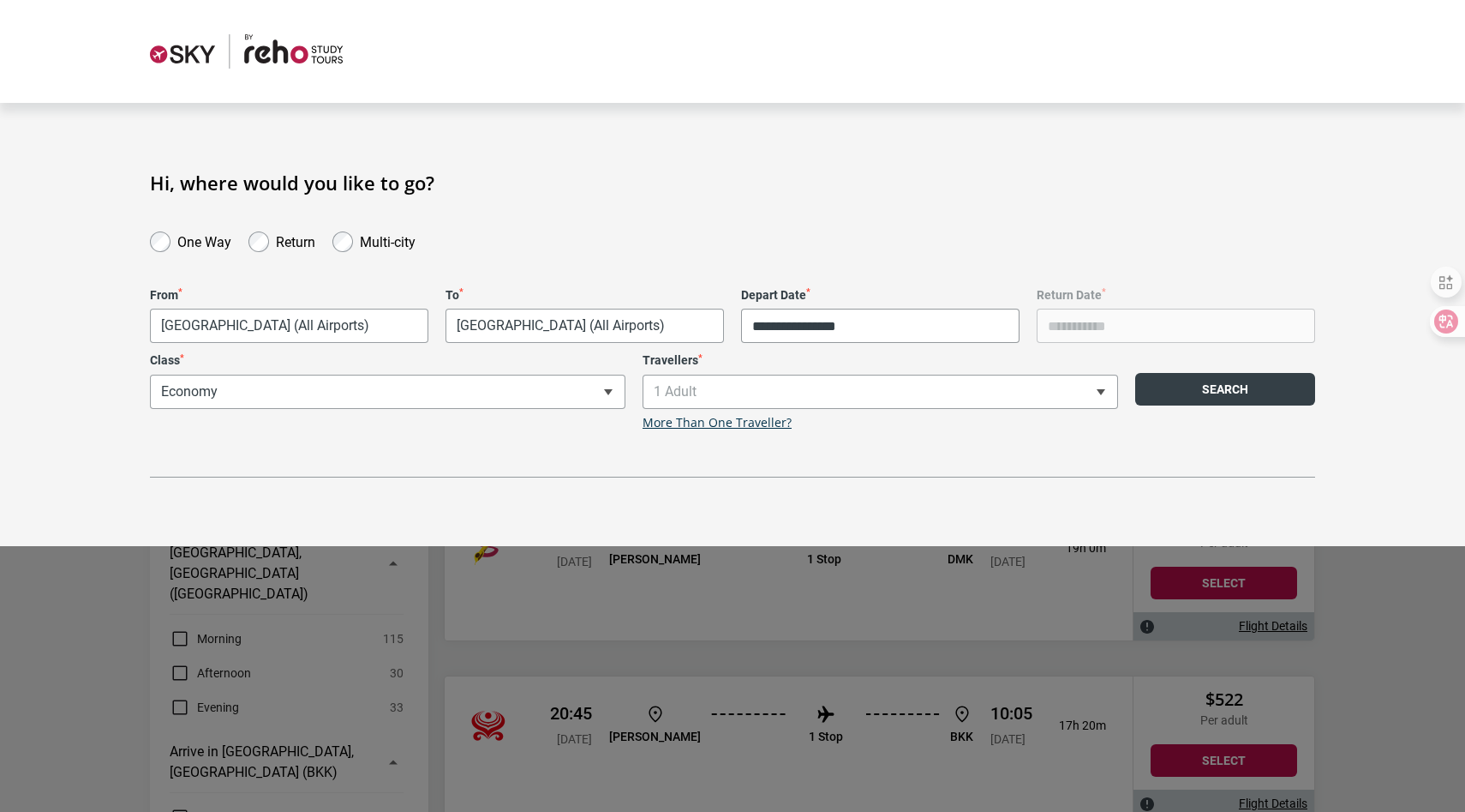
click at [1269, 392] on button "Search" at bounding box center [1225, 389] width 180 height 33
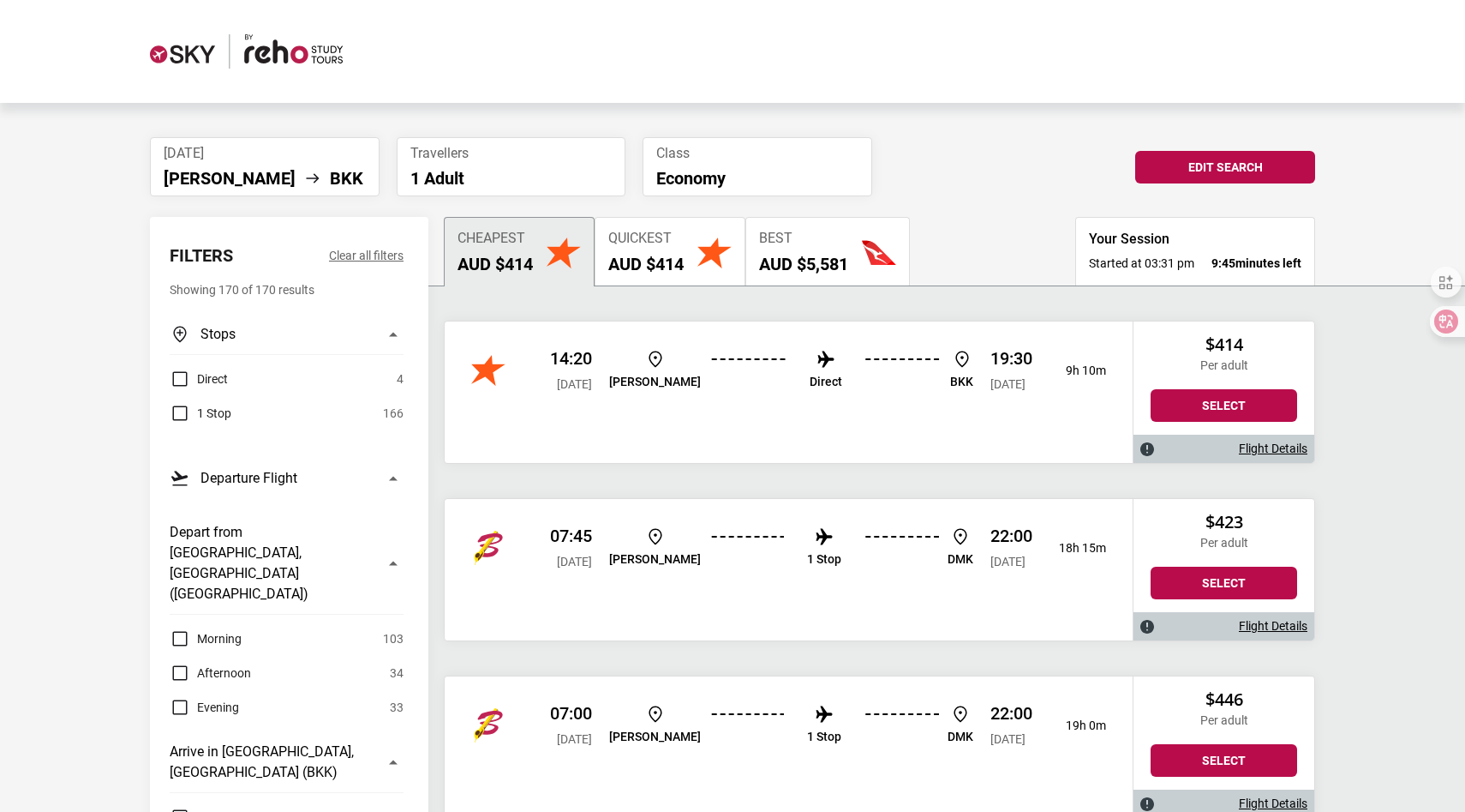
click at [716, 275] on button "Quickest AUD $414" at bounding box center [670, 251] width 151 height 69
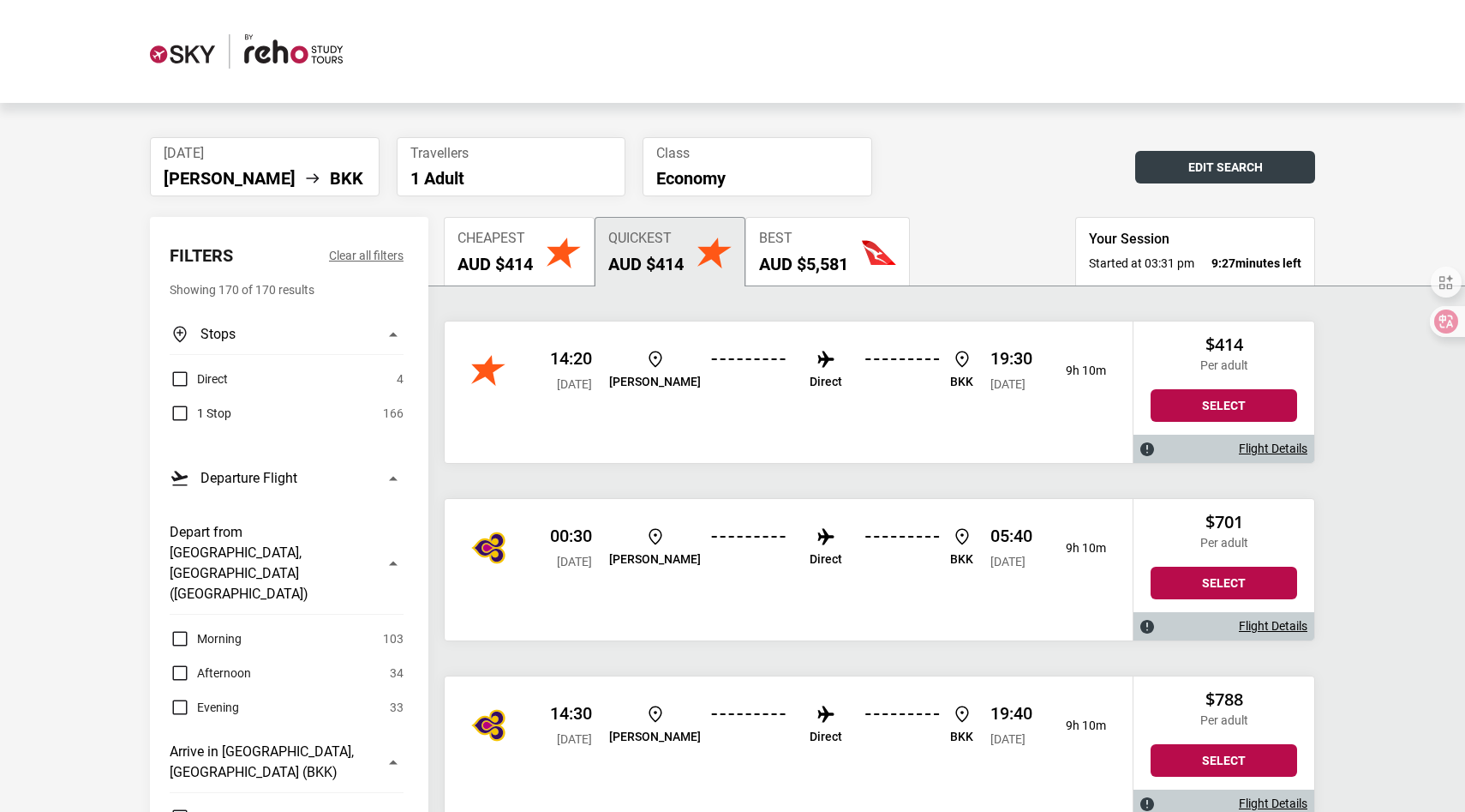
click at [1209, 173] on button "Edit Search" at bounding box center [1225, 167] width 180 height 33
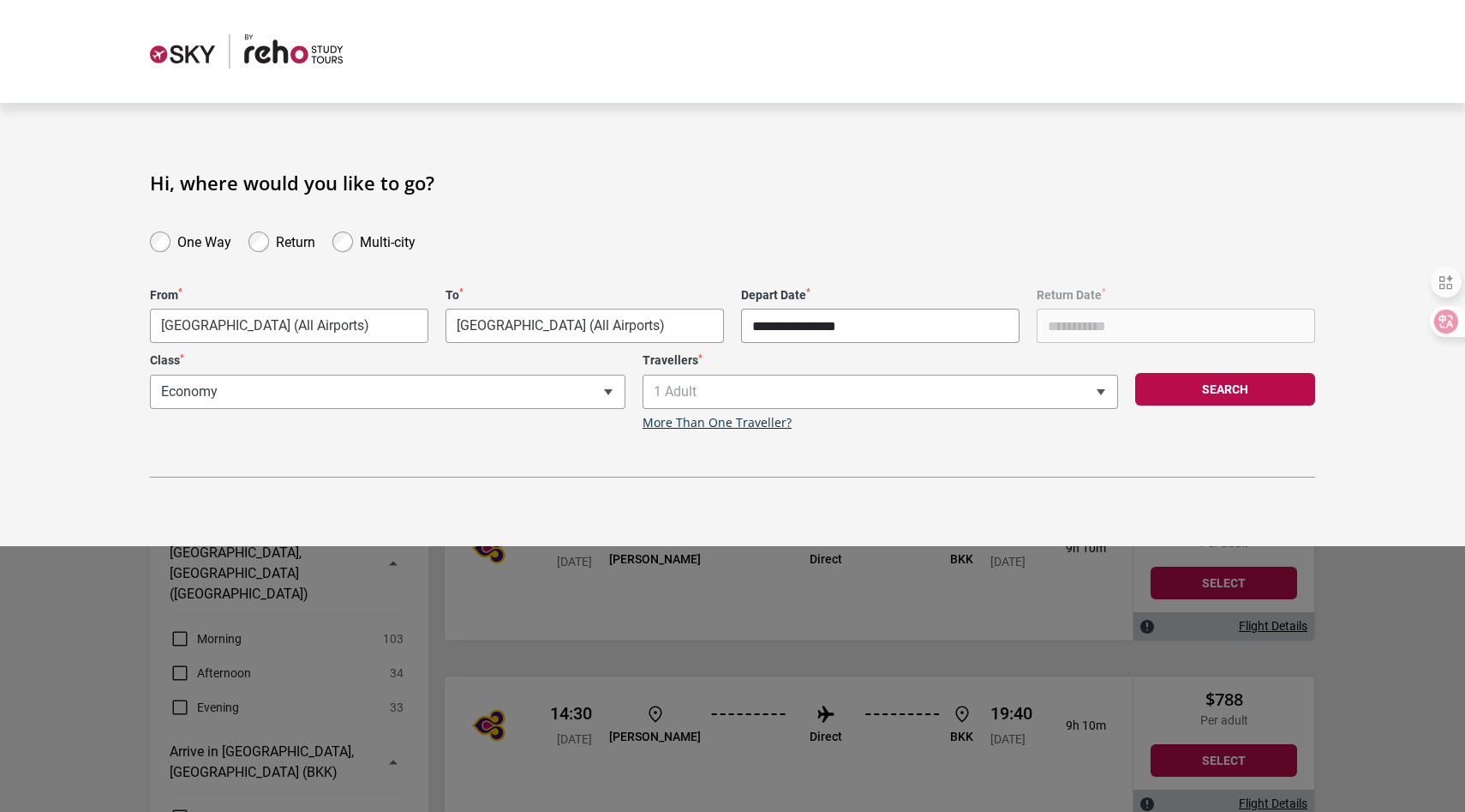
click at [812, 330] on input "**********" at bounding box center [880, 325] width 279 height 34
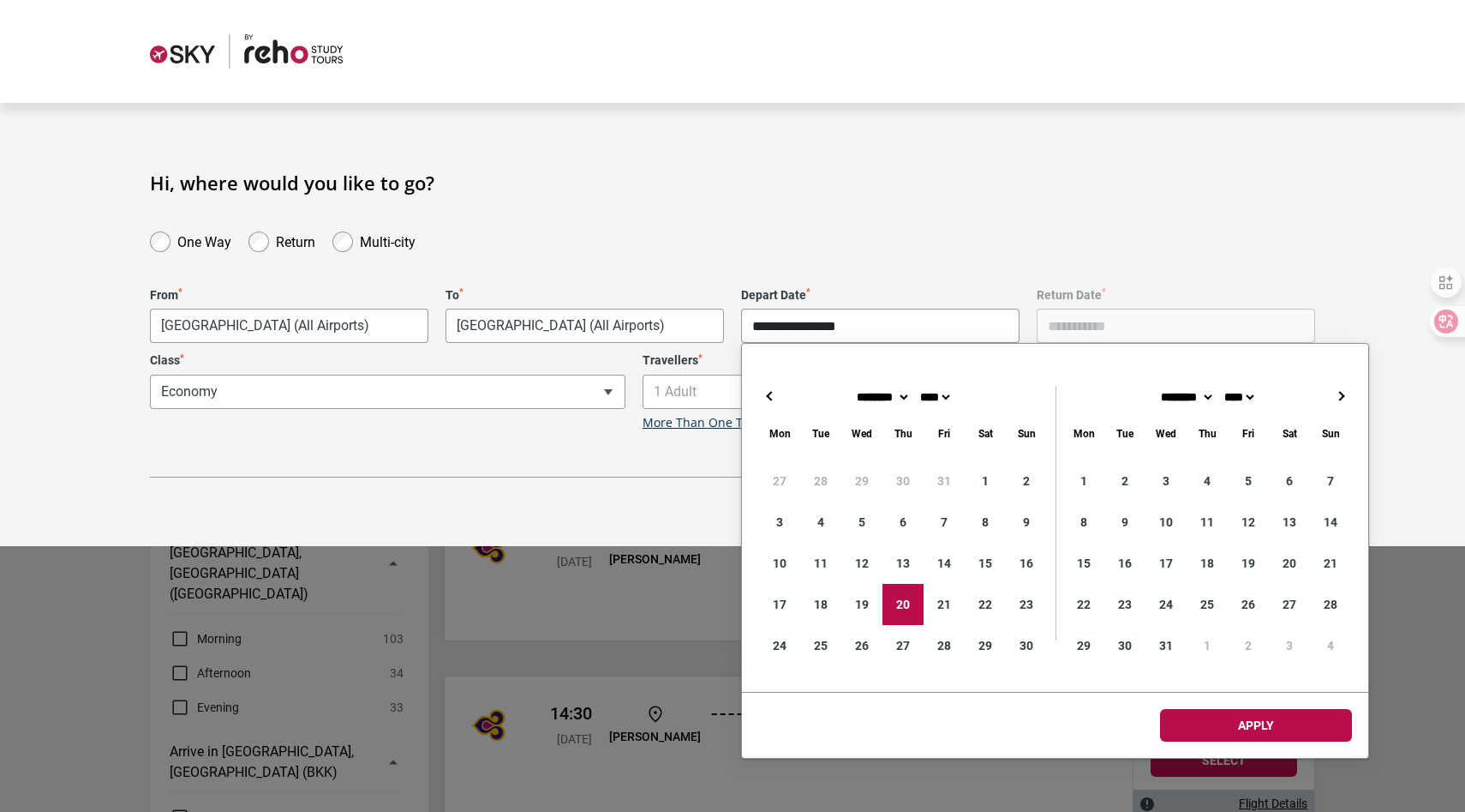
type input "**********"
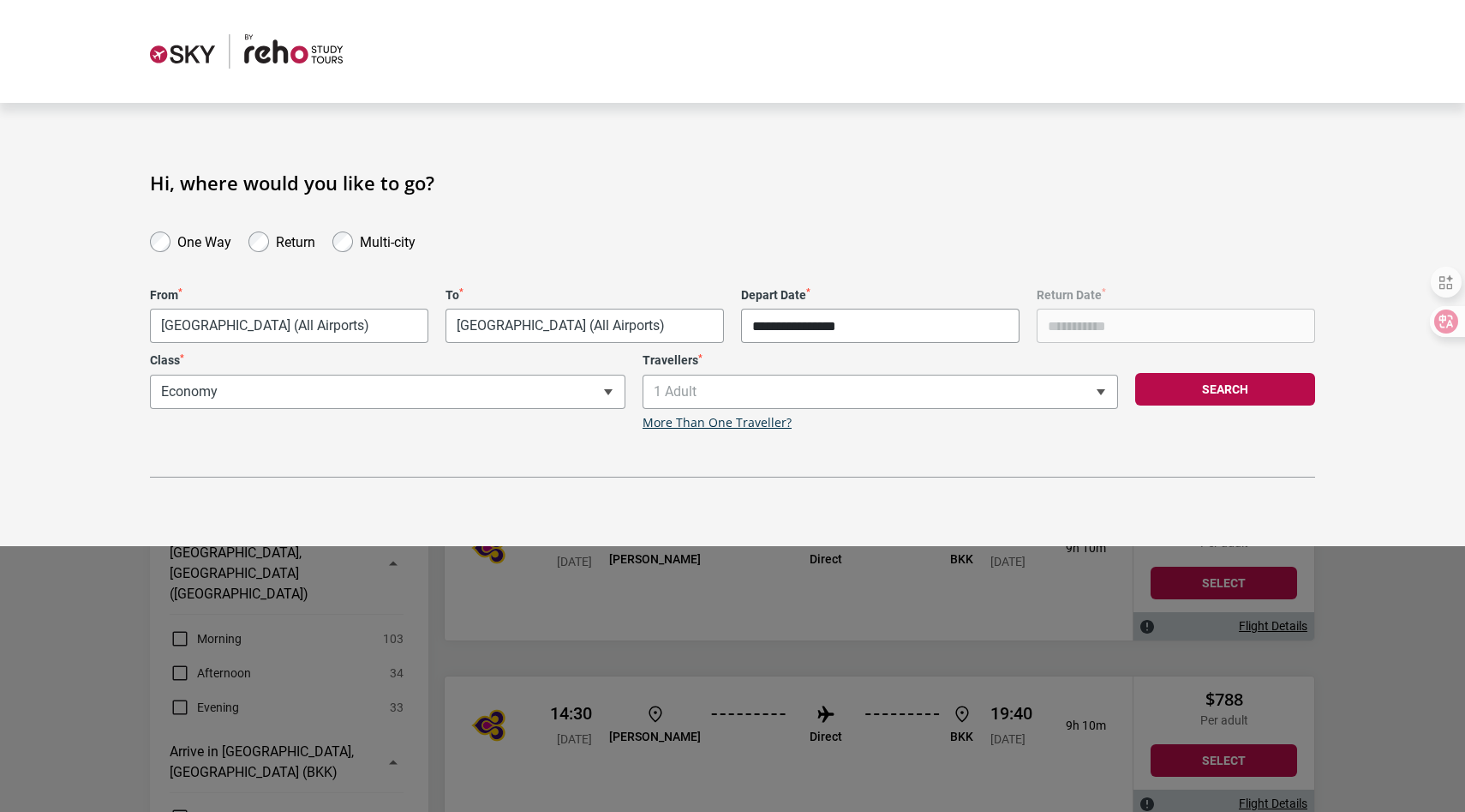
click at [1250, 369] on div "Search" at bounding box center [1225, 391] width 197 height 77
click at [1250, 380] on button "Search" at bounding box center [1225, 389] width 180 height 33
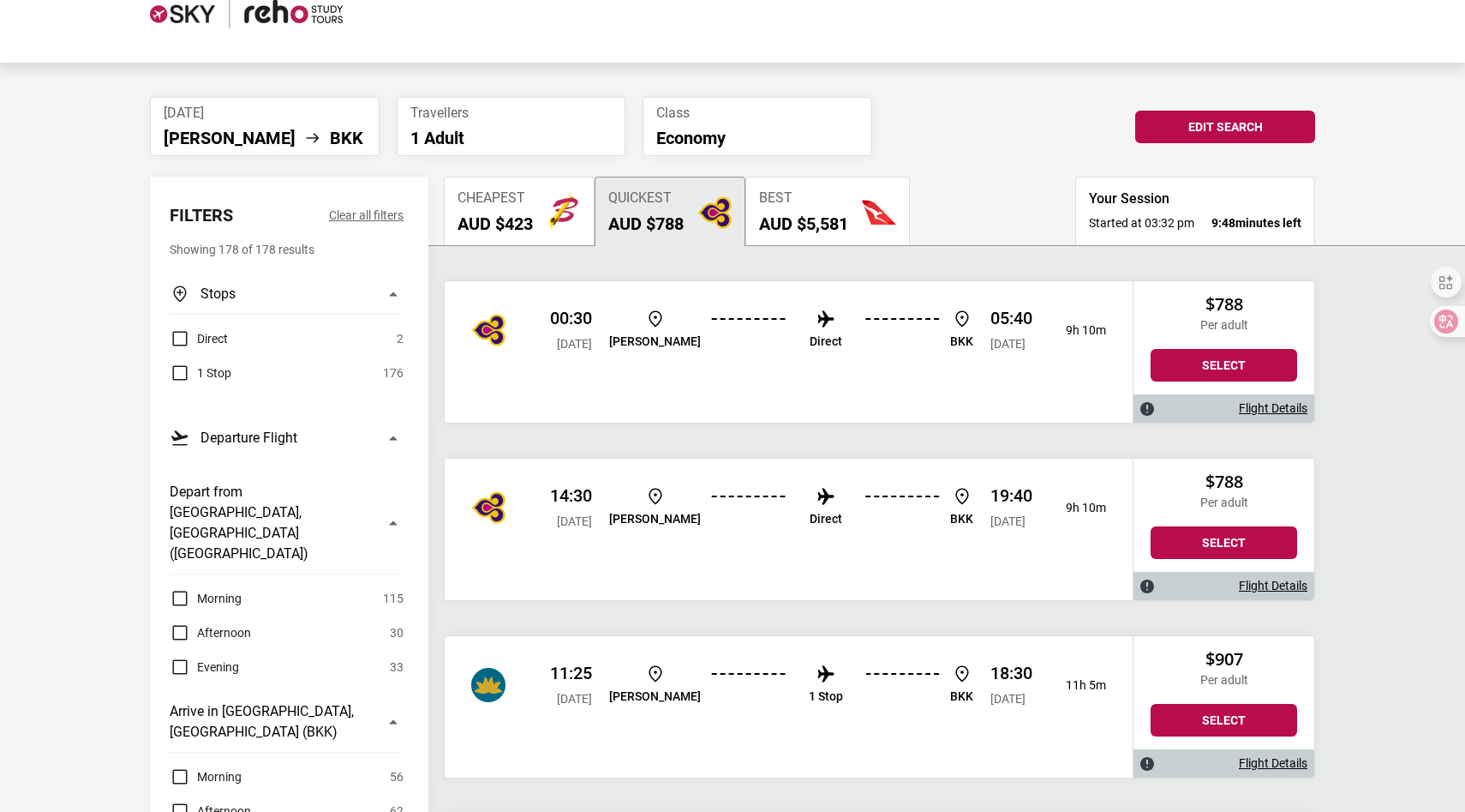
scroll to position [43, 0]
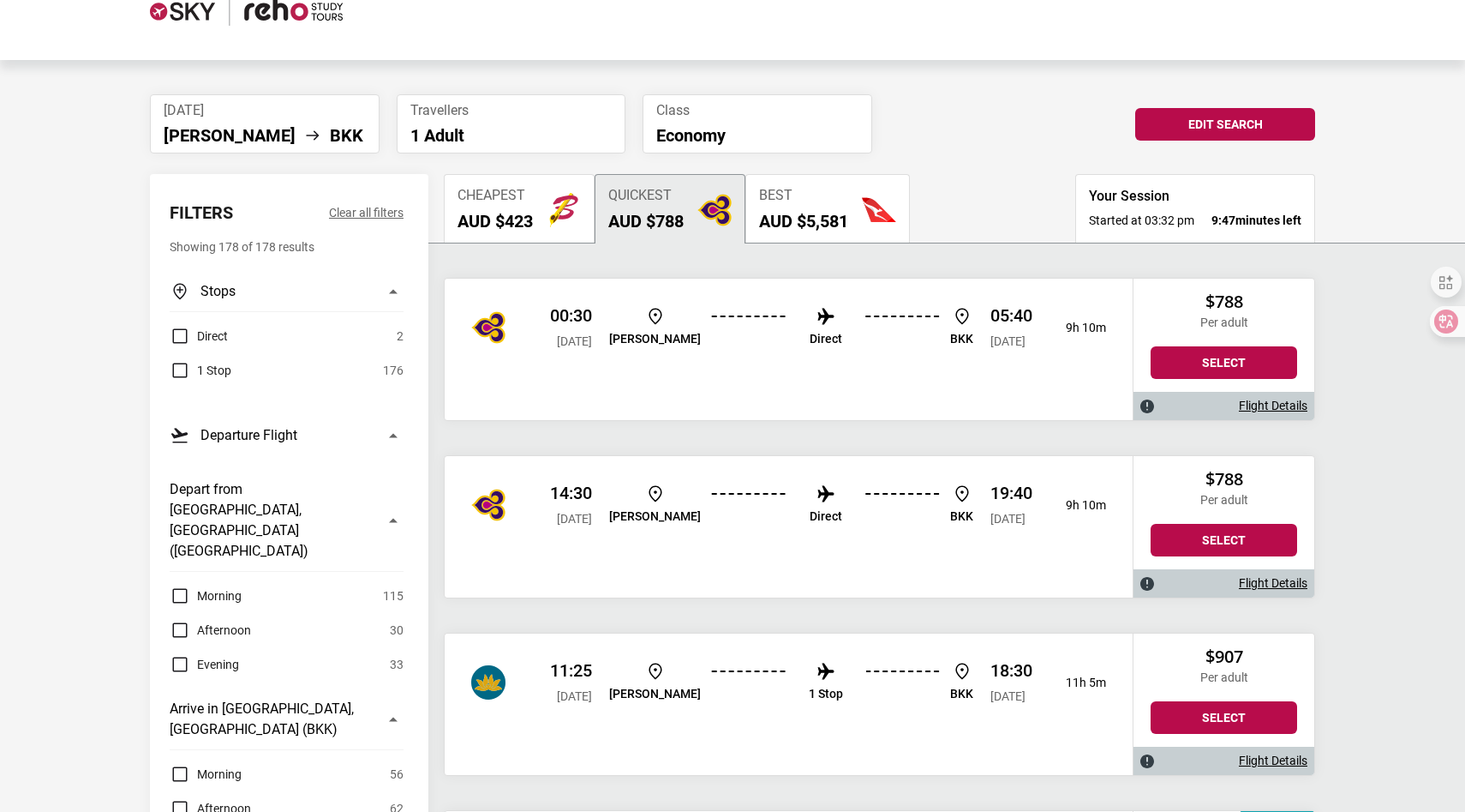
click at [528, 219] on h2 "AUD $423" at bounding box center [495, 221] width 75 height 21
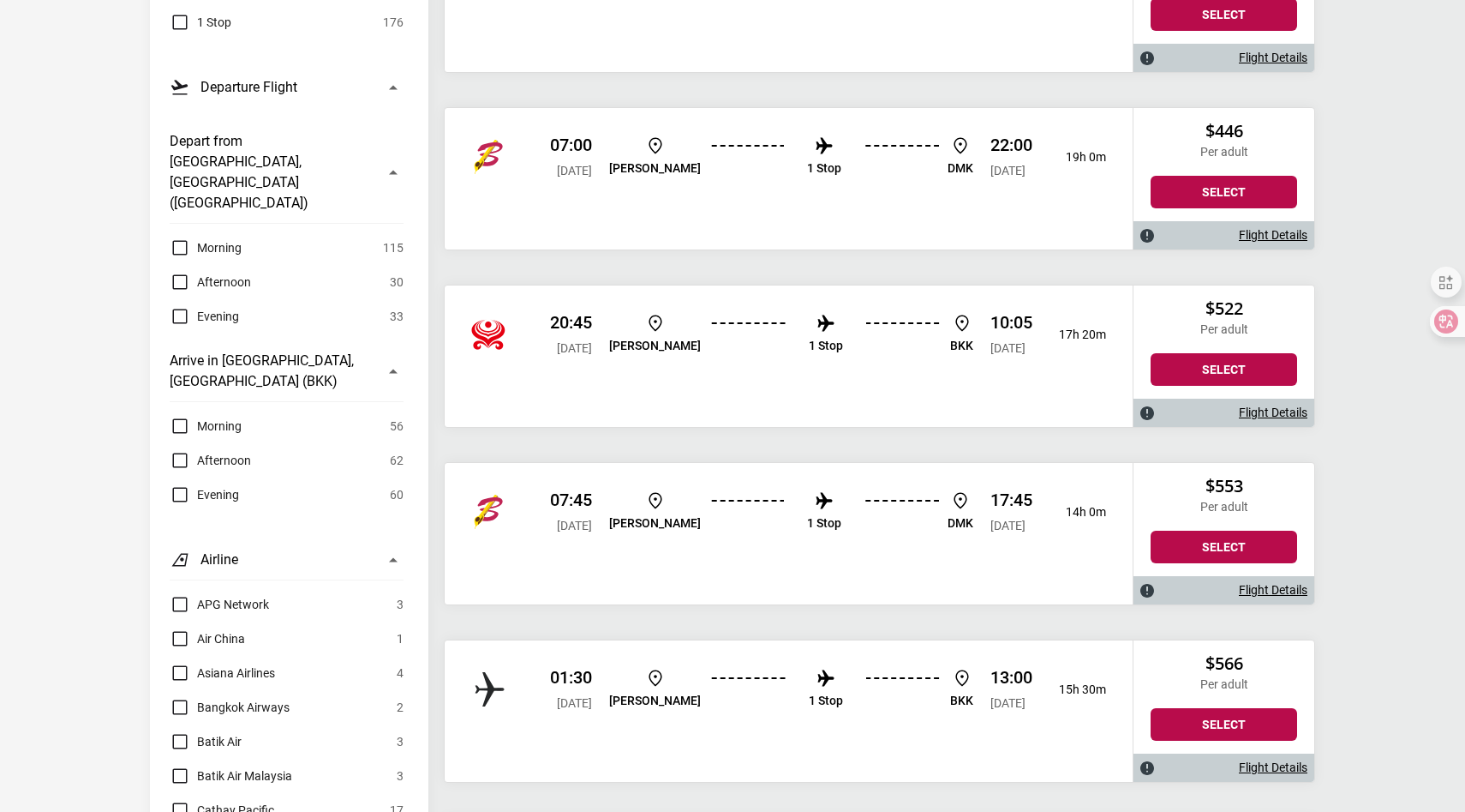
scroll to position [0, 0]
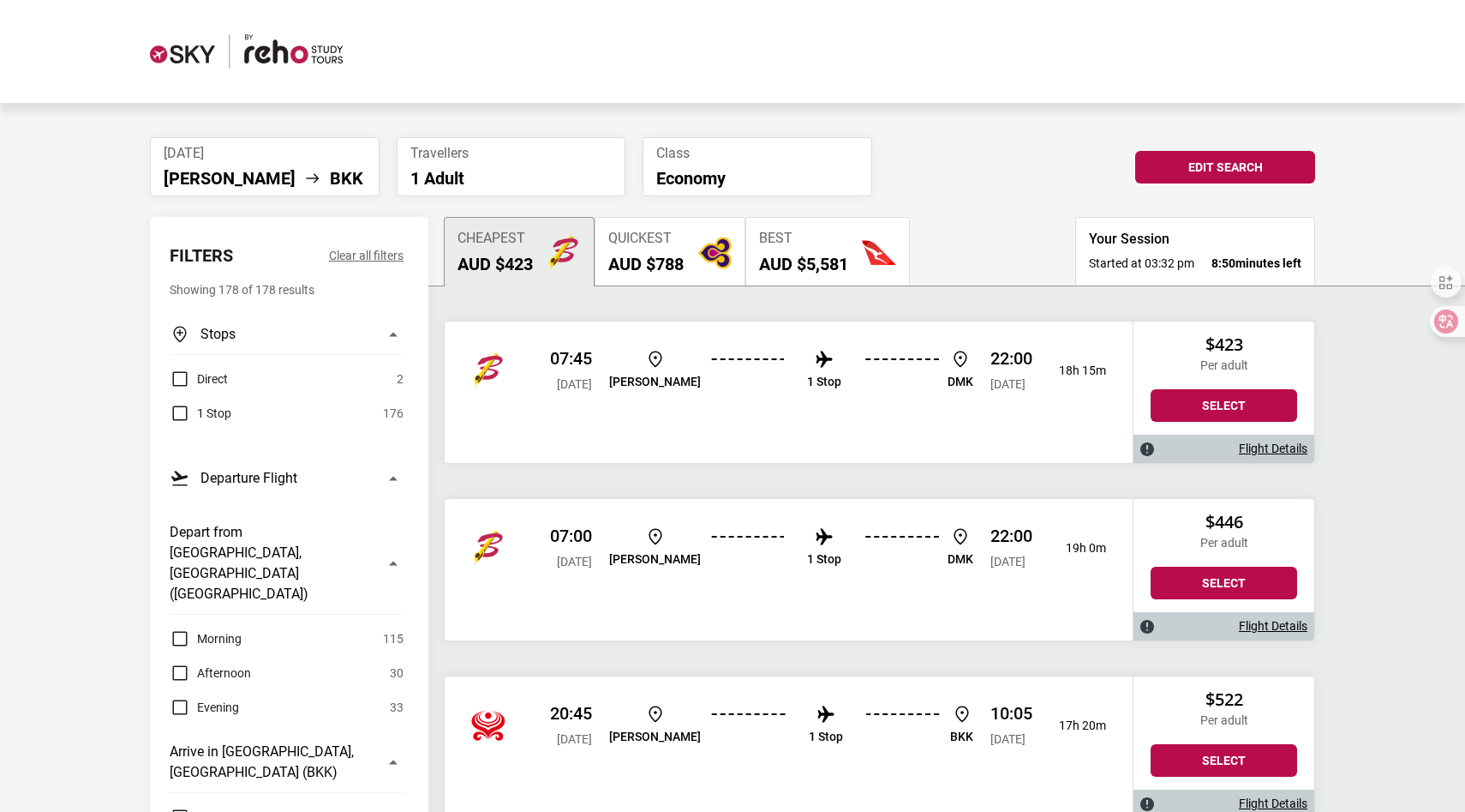
click at [704, 237] on img "button" at bounding box center [715, 253] width 34 height 34
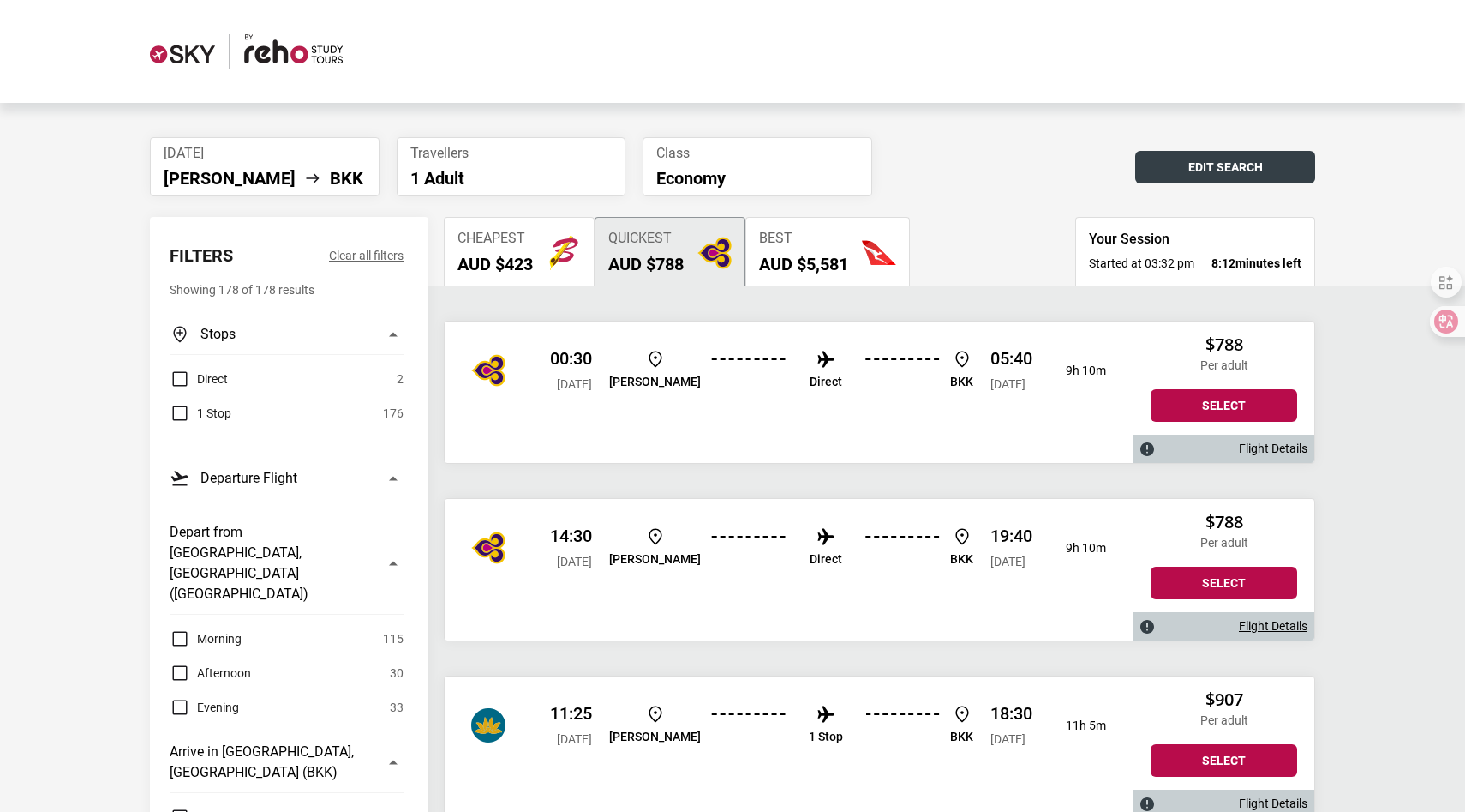
click at [1191, 171] on button "Edit Search" at bounding box center [1225, 167] width 180 height 33
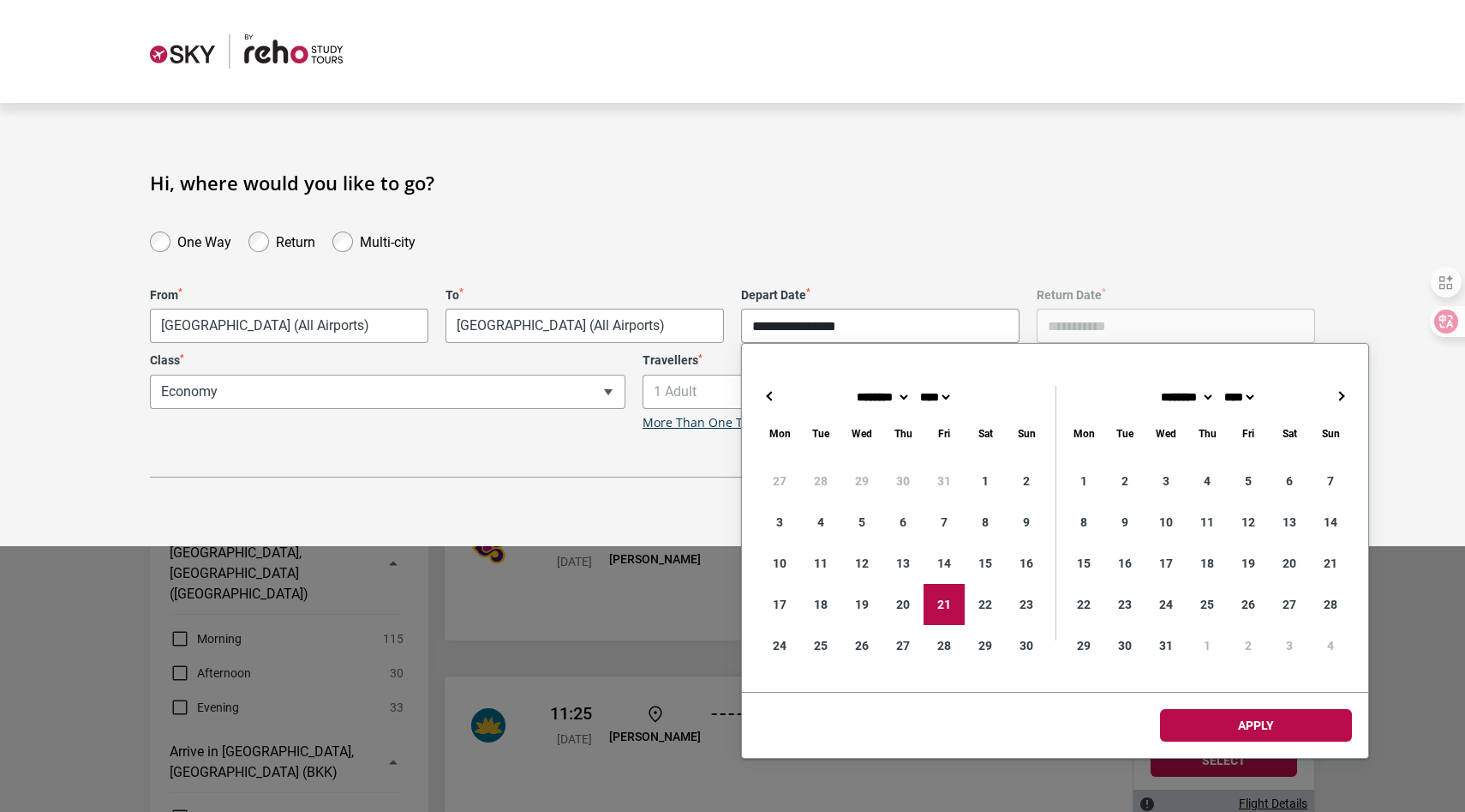
click at [901, 322] on input "**********" at bounding box center [880, 325] width 279 height 34
drag, startPoint x: 909, startPoint y: 629, endPoint x: 895, endPoint y: 602, distance: 29.9
type input "**********"
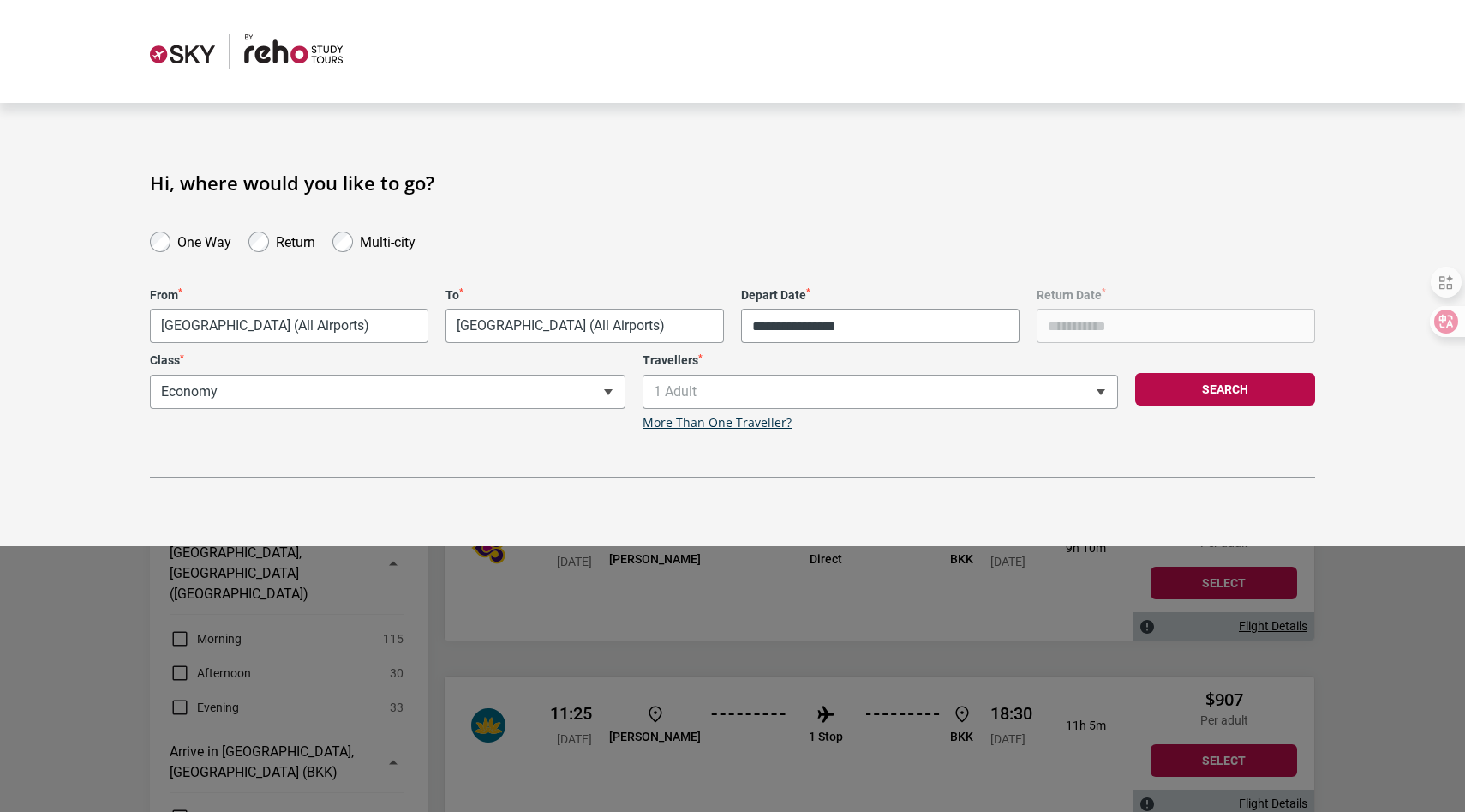
click at [1252, 372] on div "Search" at bounding box center [1225, 391] width 197 height 77
click at [1237, 390] on button "Search" at bounding box center [1225, 389] width 180 height 33
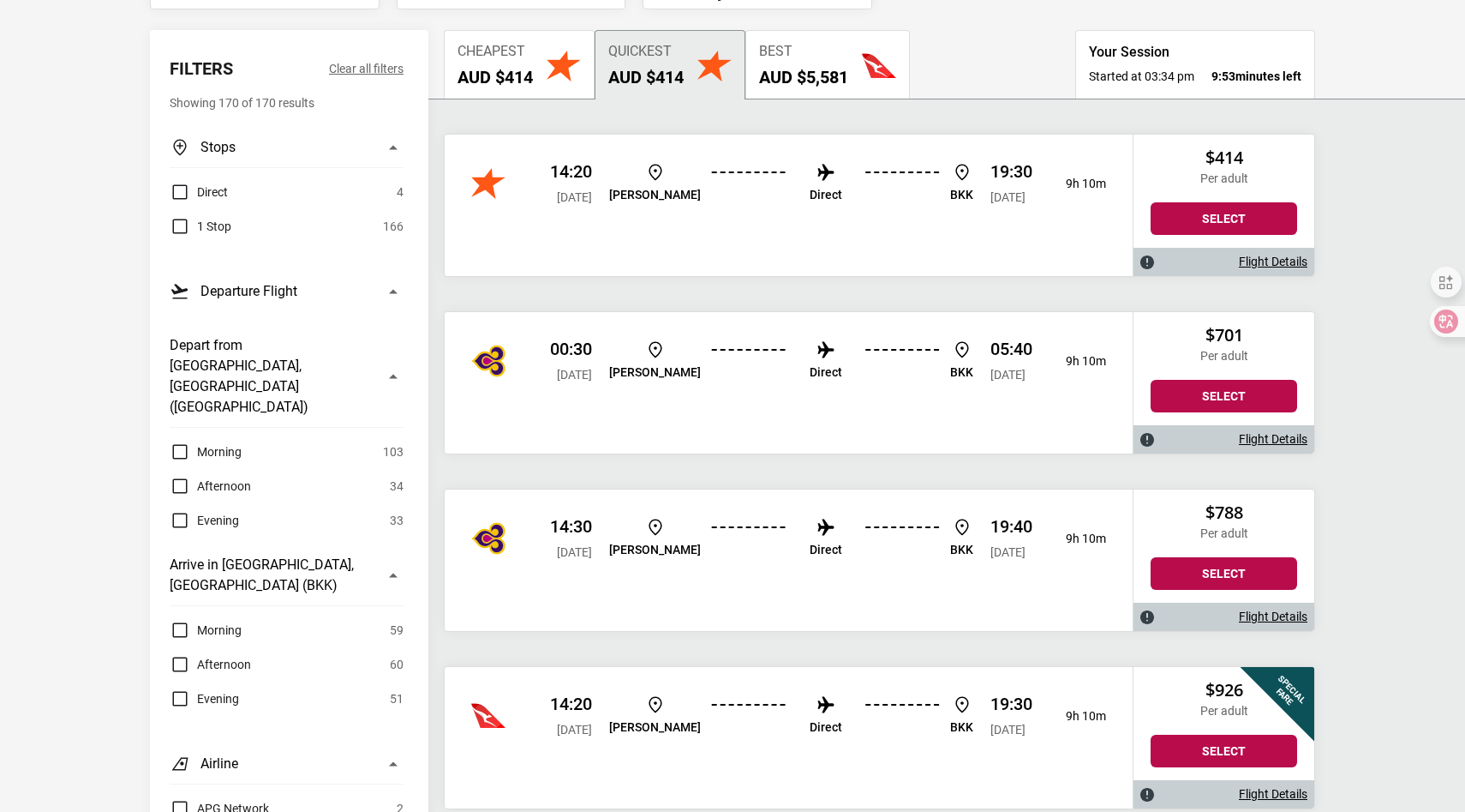
scroll to position [201, 0]
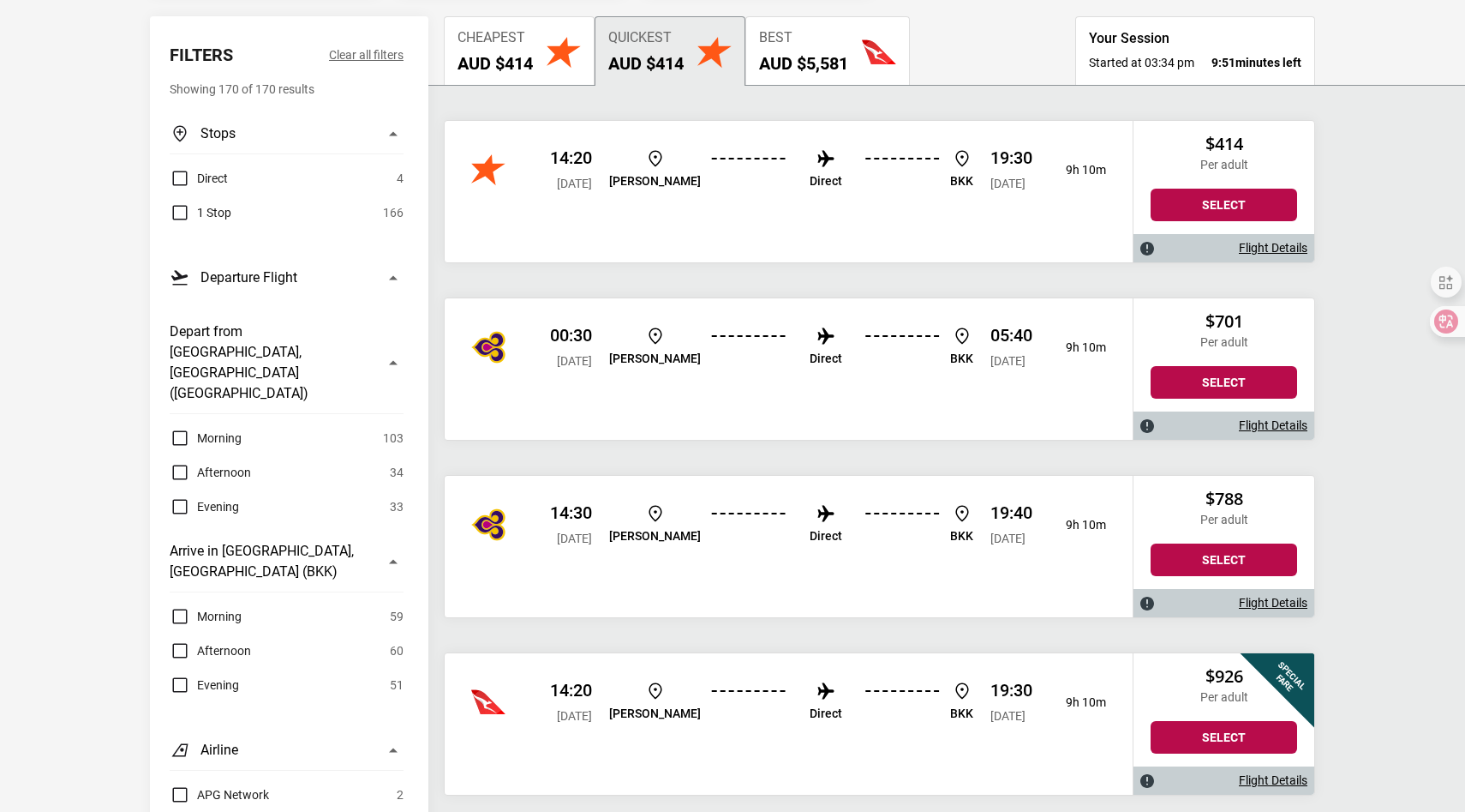
click at [542, 48] on button "Cheapest AUD $414" at bounding box center [519, 50] width 151 height 69
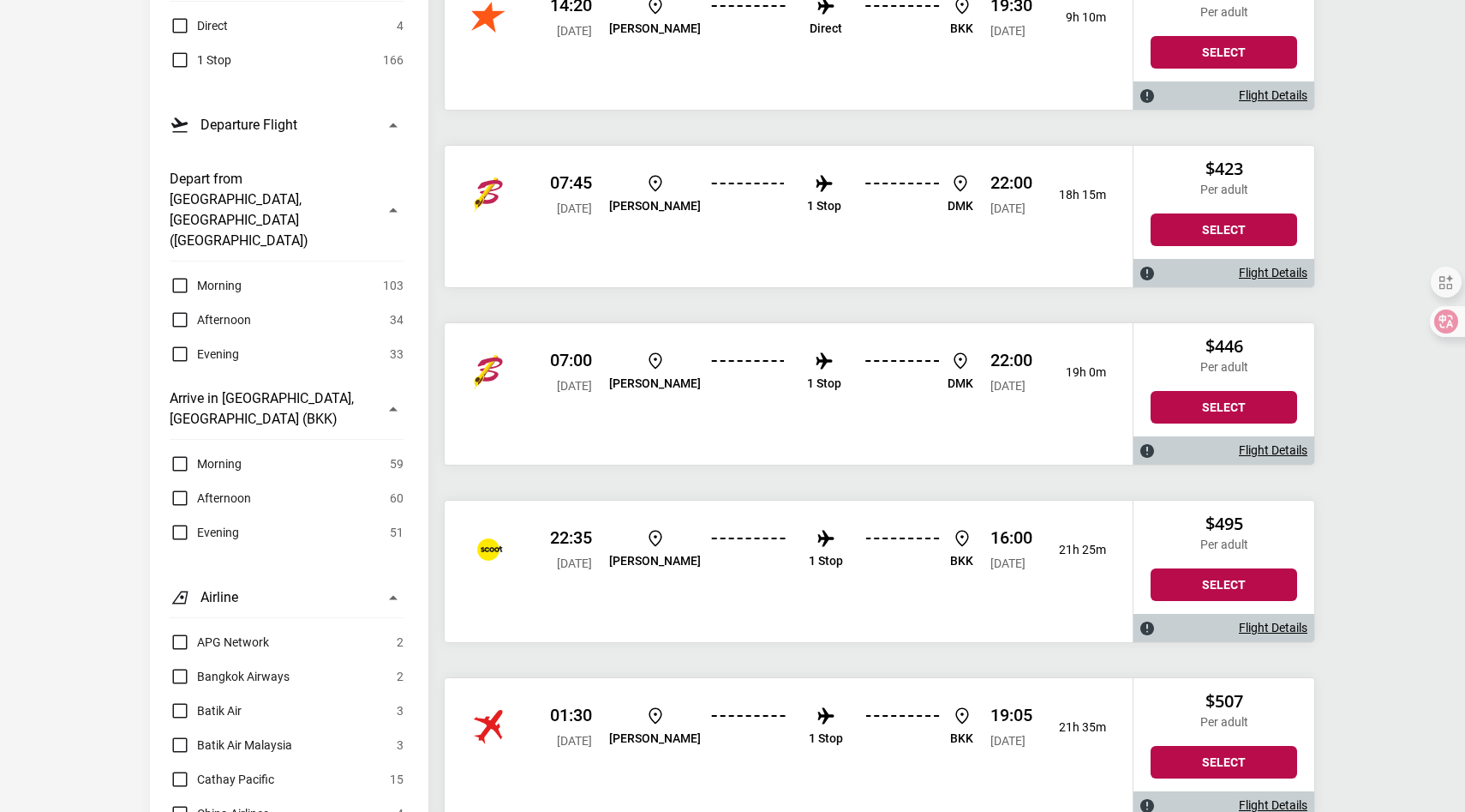
scroll to position [510, 0]
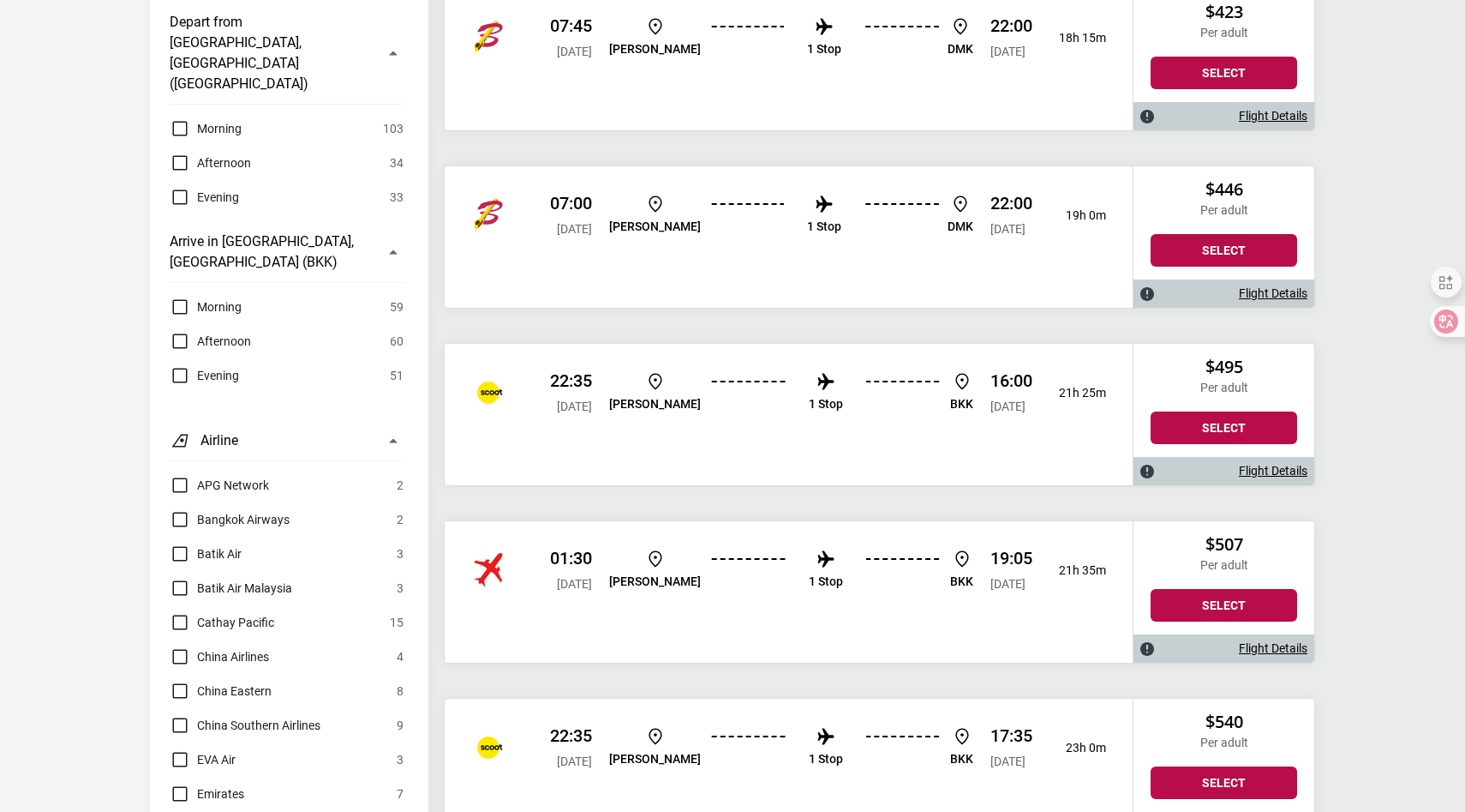
click at [809, 394] on li "1 Stop" at bounding box center [826, 393] width 34 height 44
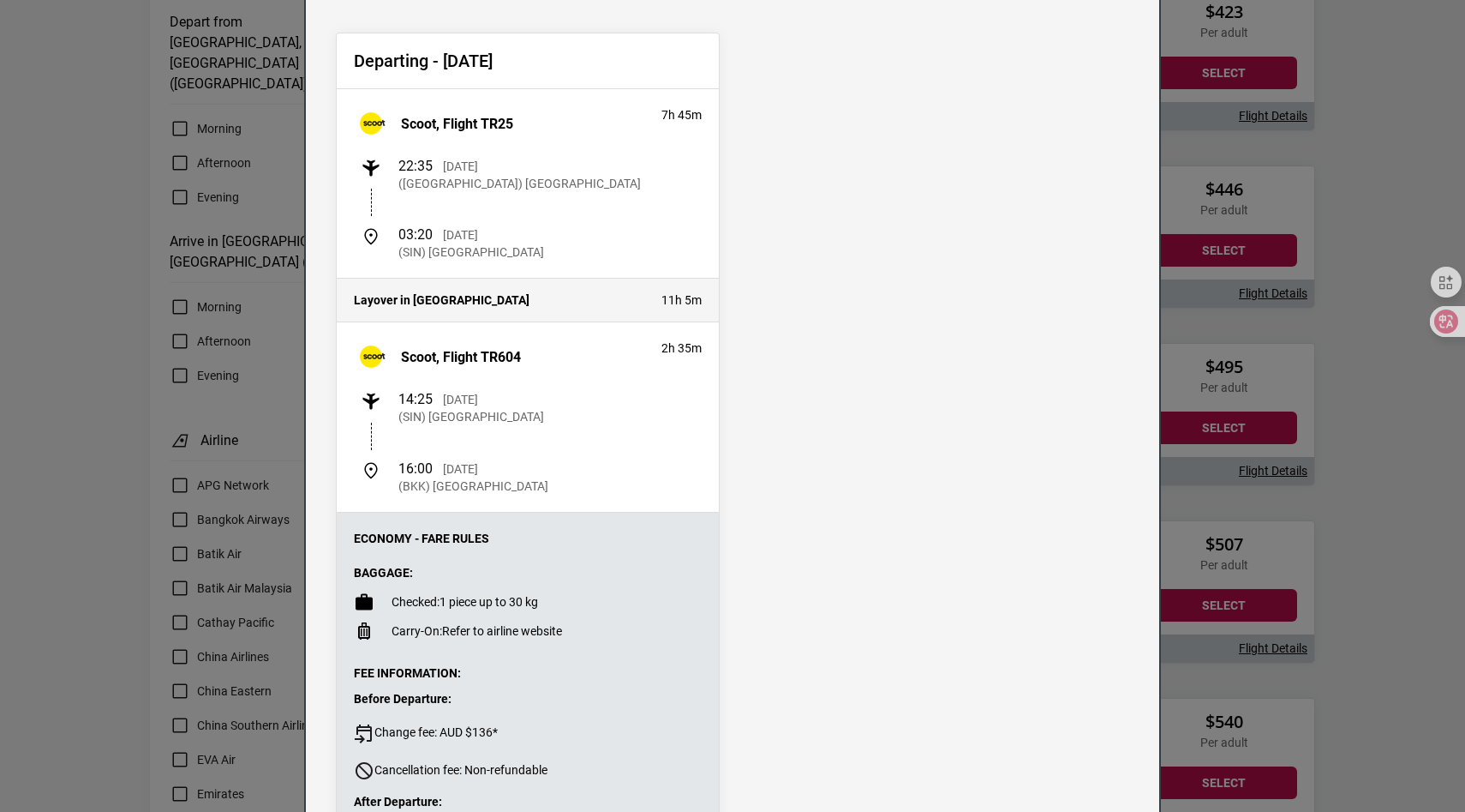
scroll to position [0, 0]
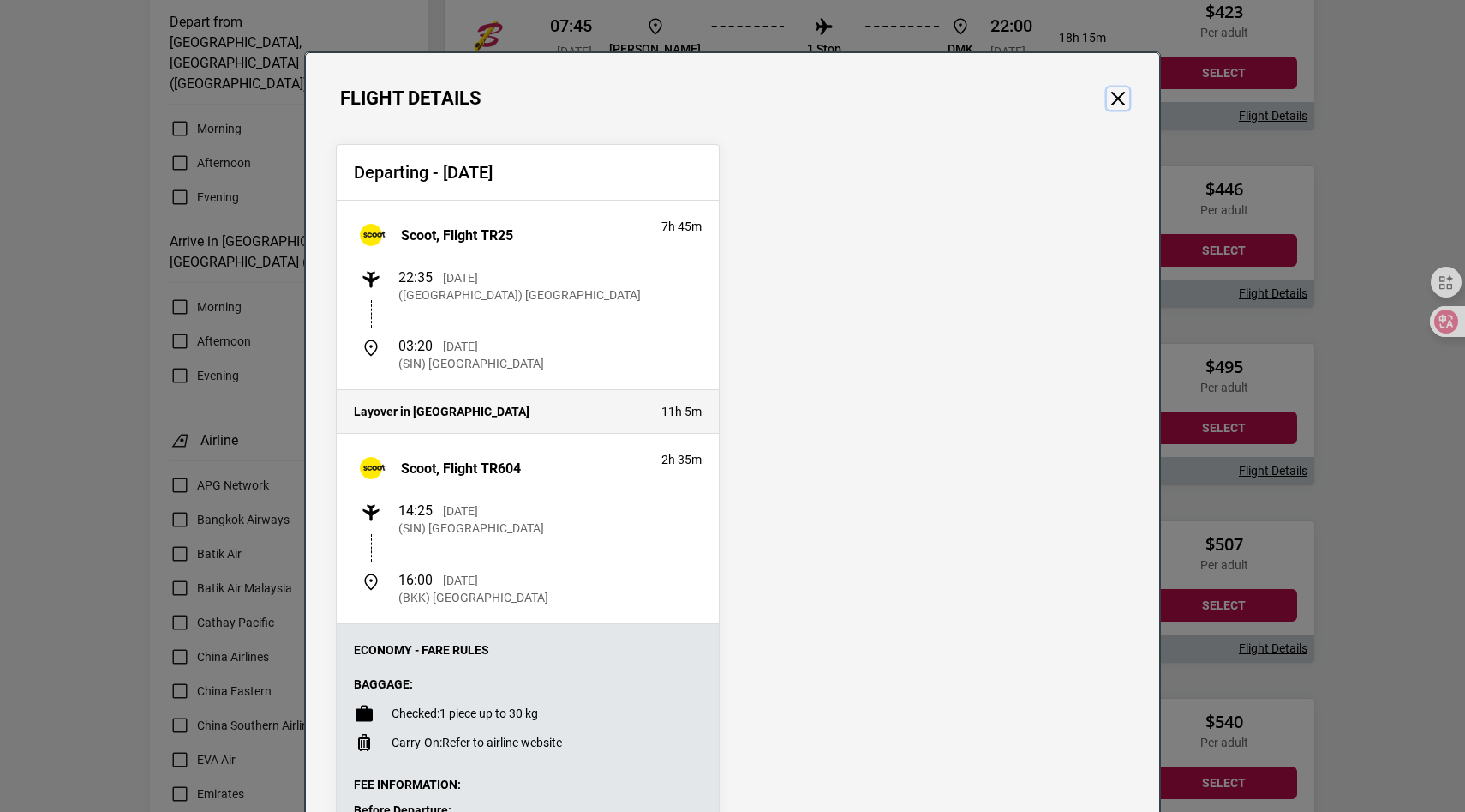
click at [1122, 106] on button "Close" at bounding box center [1118, 98] width 22 height 22
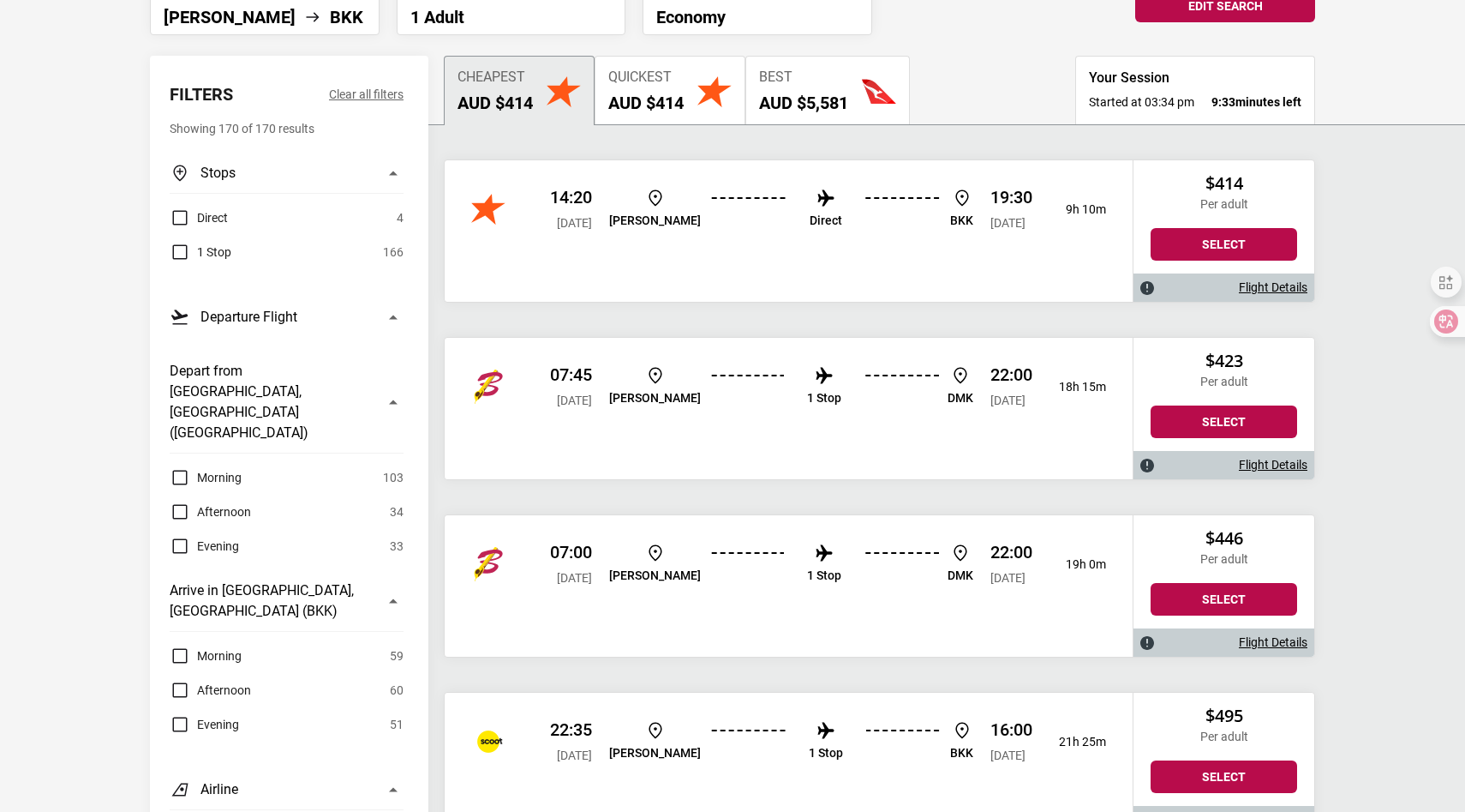
scroll to position [159, 0]
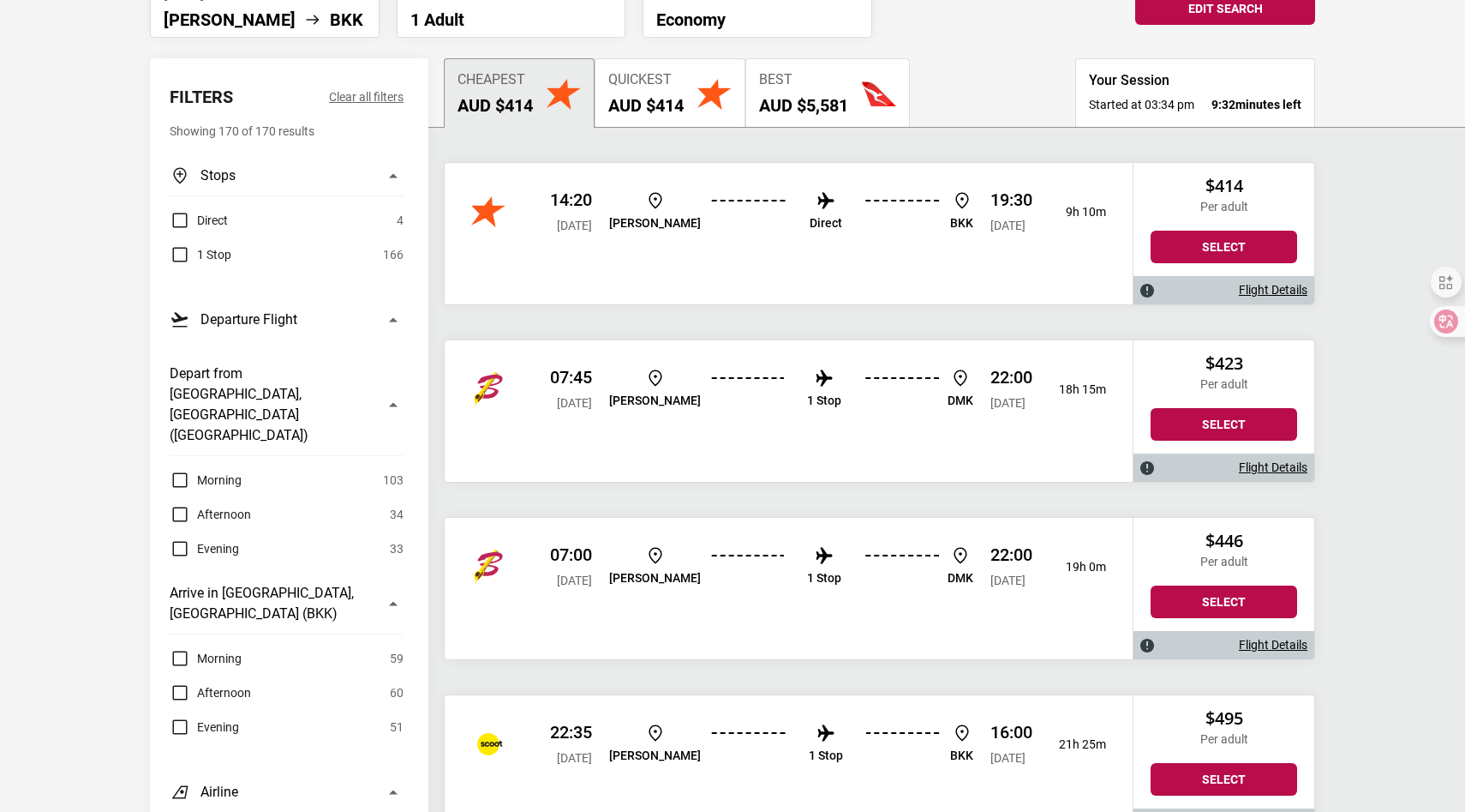
click at [710, 113] on button "Quickest AUD $414" at bounding box center [670, 92] width 151 height 69
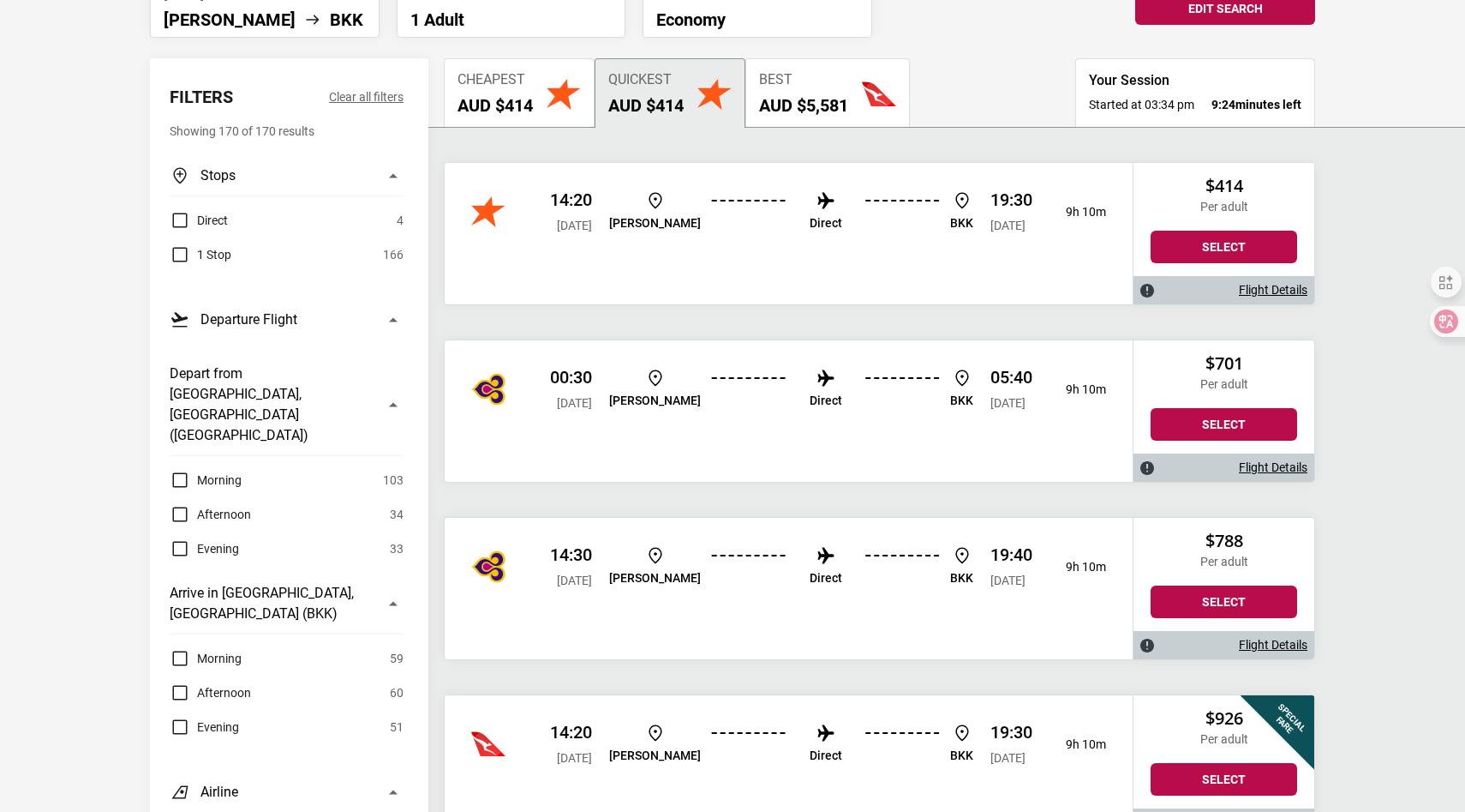
click at [543, 97] on button "Cheapest AUD $414" at bounding box center [519, 92] width 151 height 69
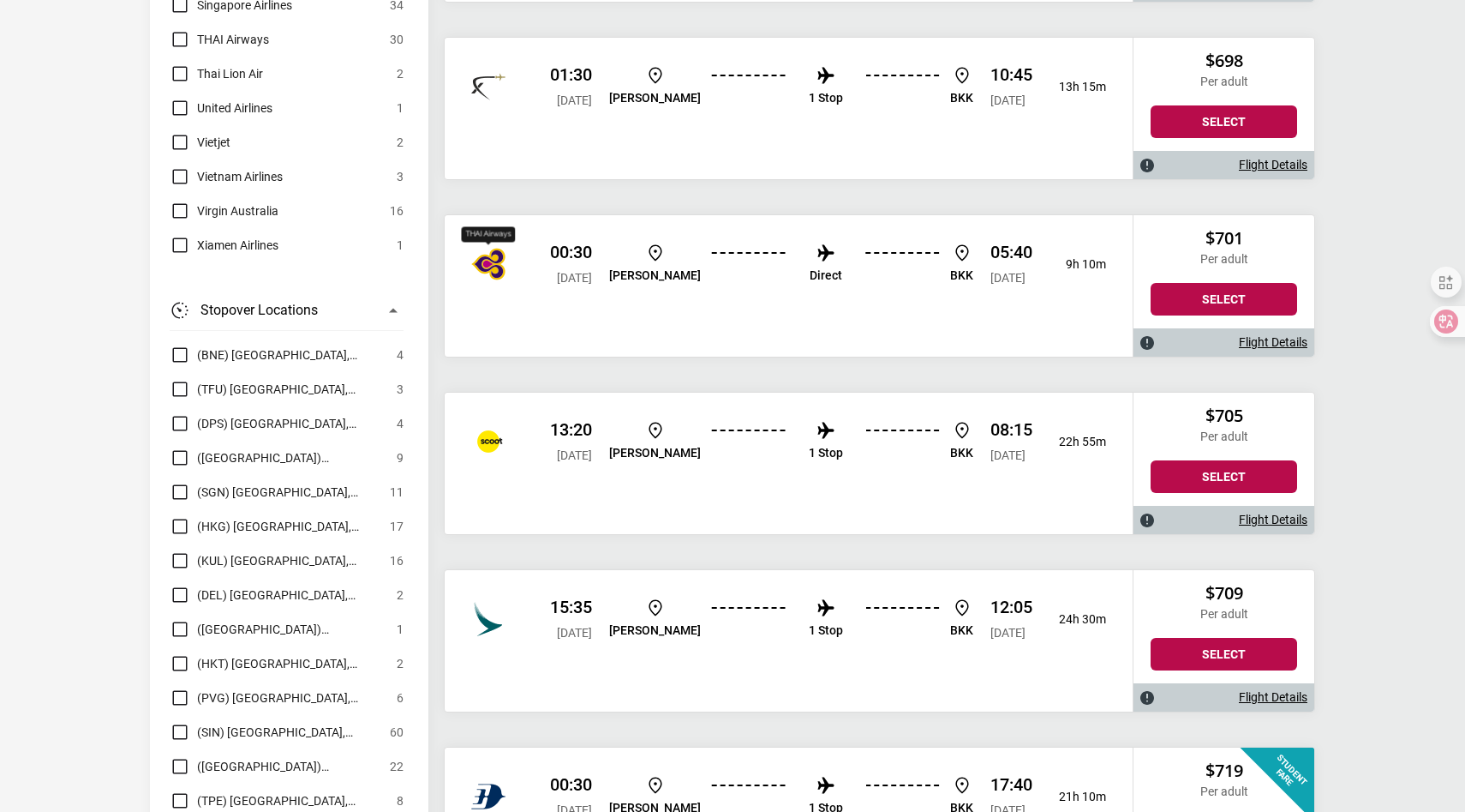
scroll to position [4366, 0]
click at [503, 609] on img "Qantas" at bounding box center [488, 618] width 34 height 34
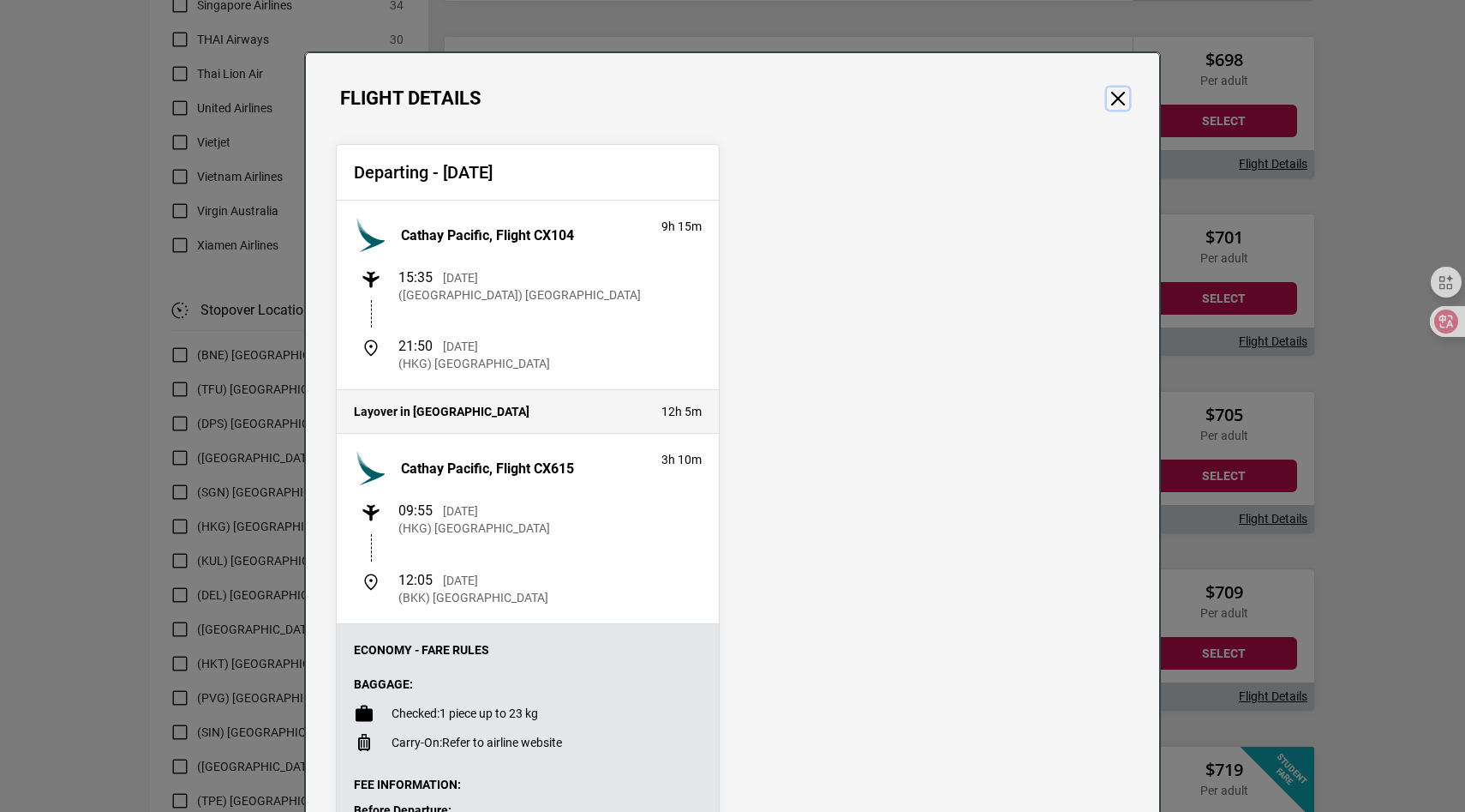
click at [1117, 107] on button "Close" at bounding box center [1118, 98] width 22 height 22
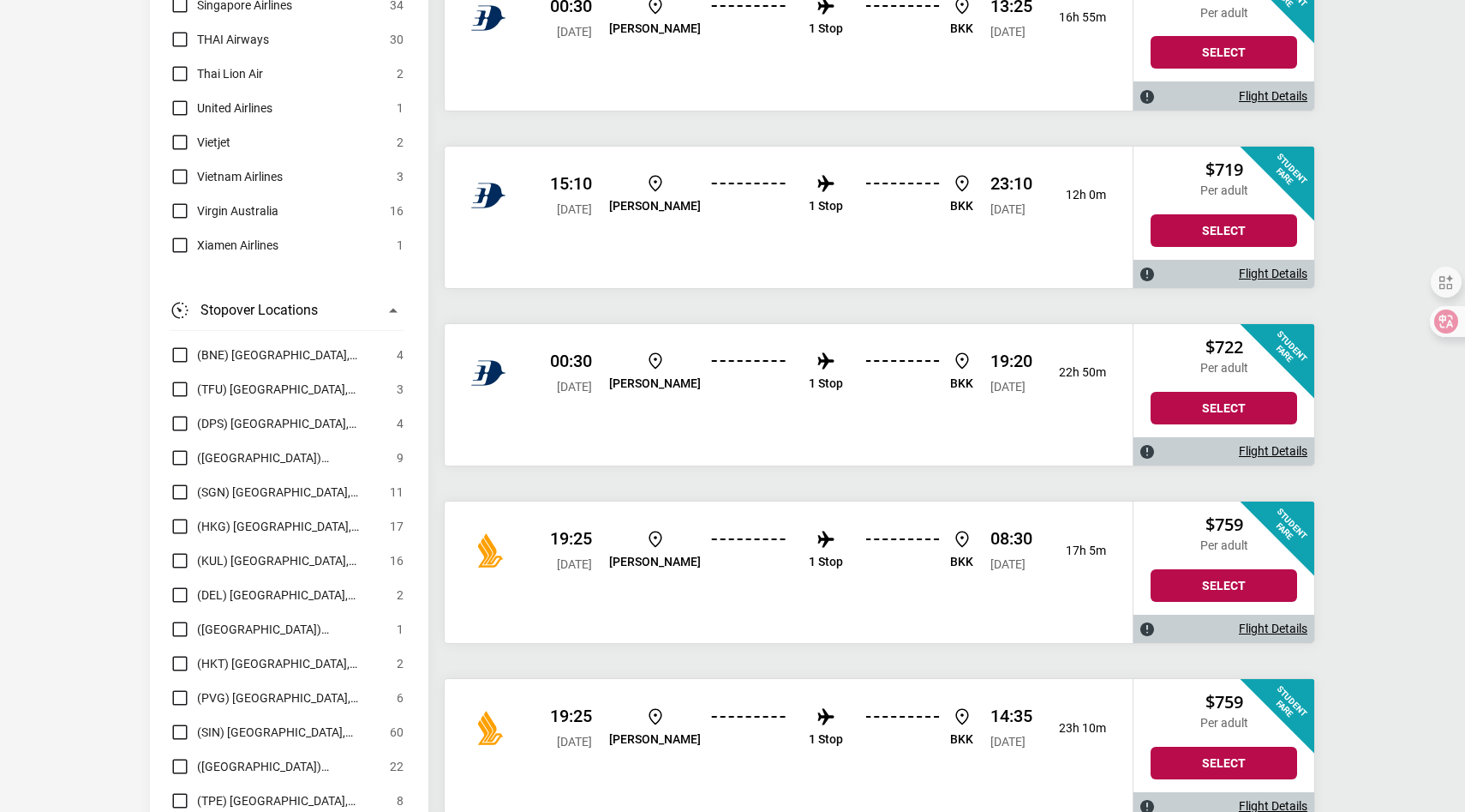
scroll to position [5501, 0]
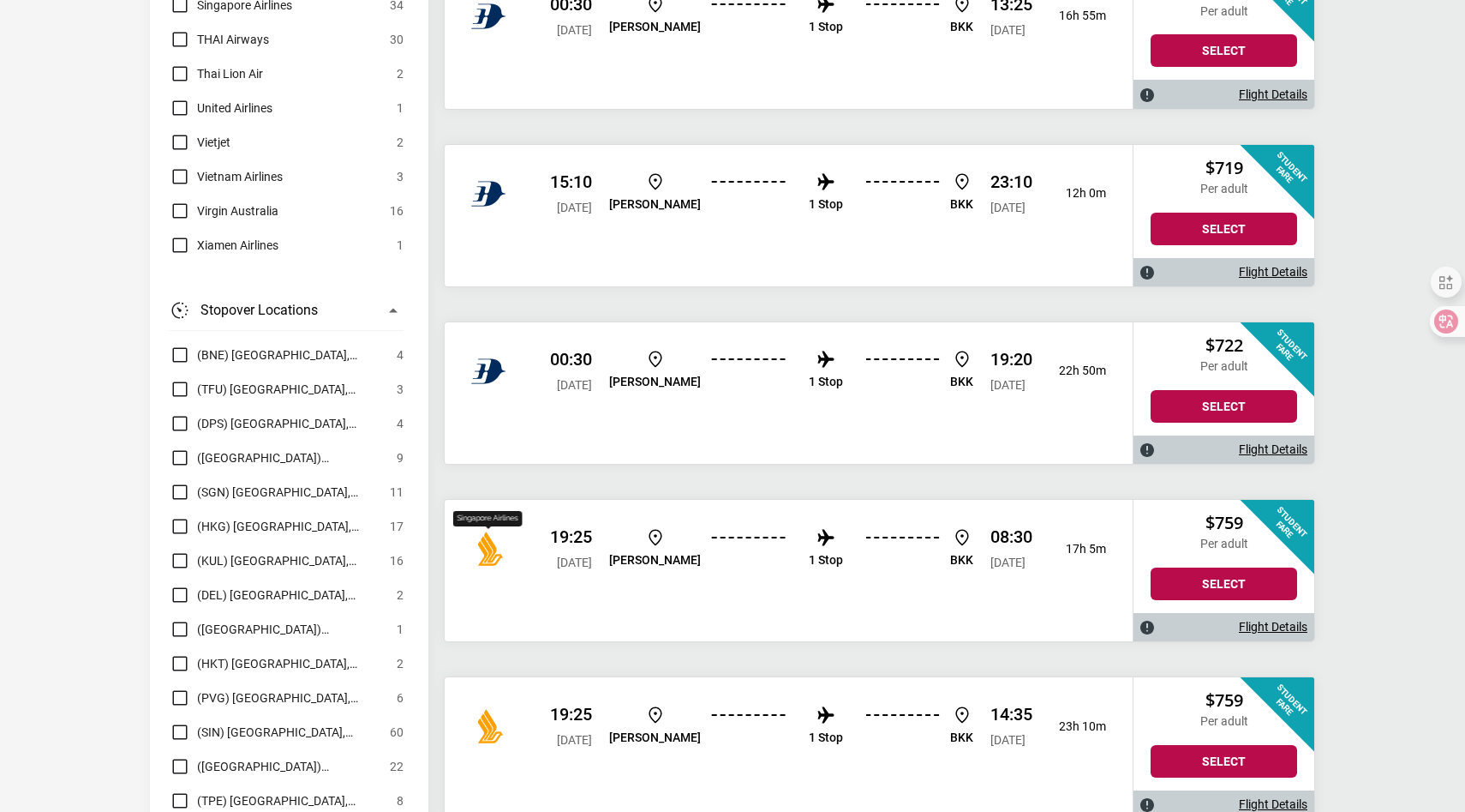
click at [495, 542] on img "Vietjet" at bounding box center [488, 548] width 34 height 34
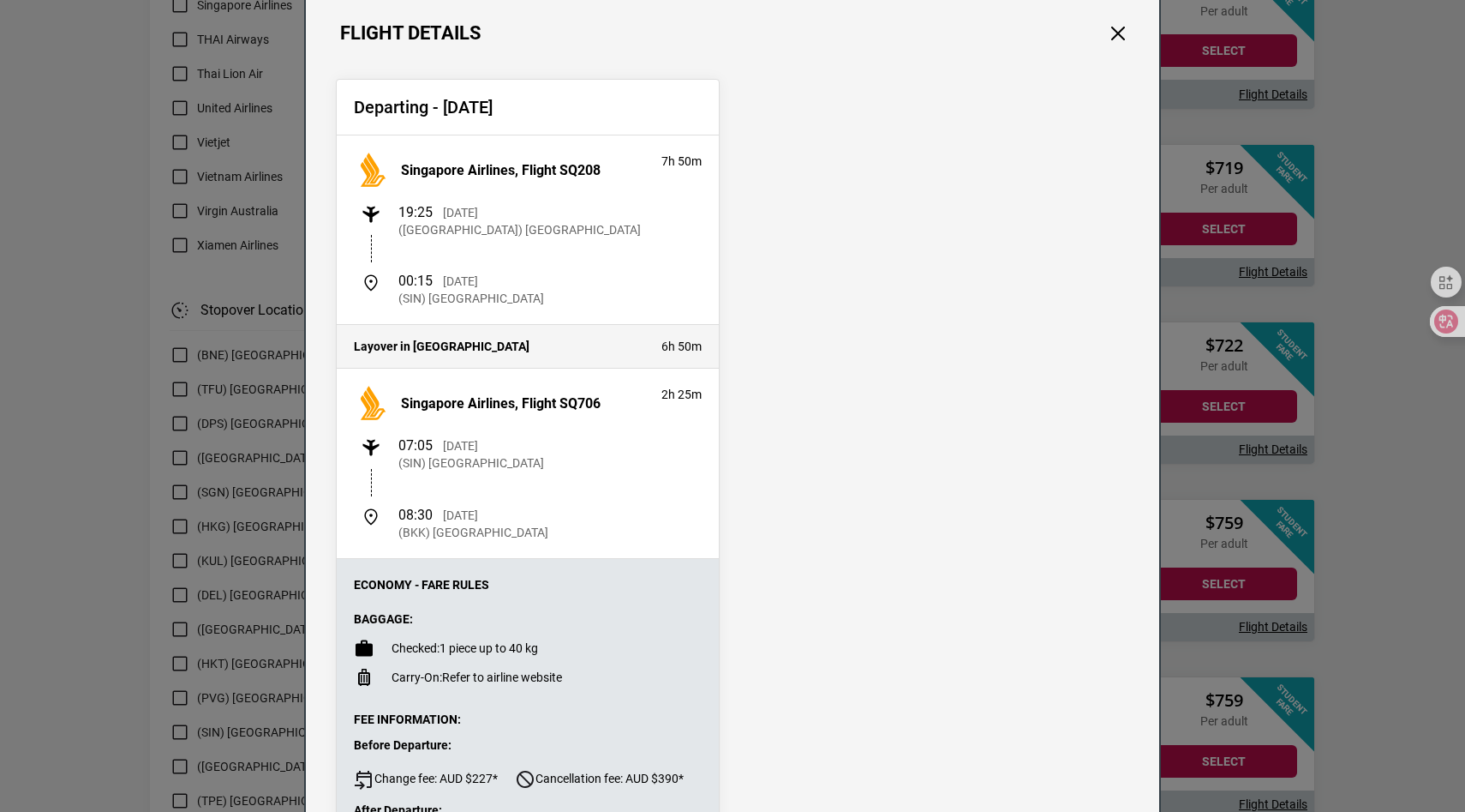
scroll to position [71, 0]
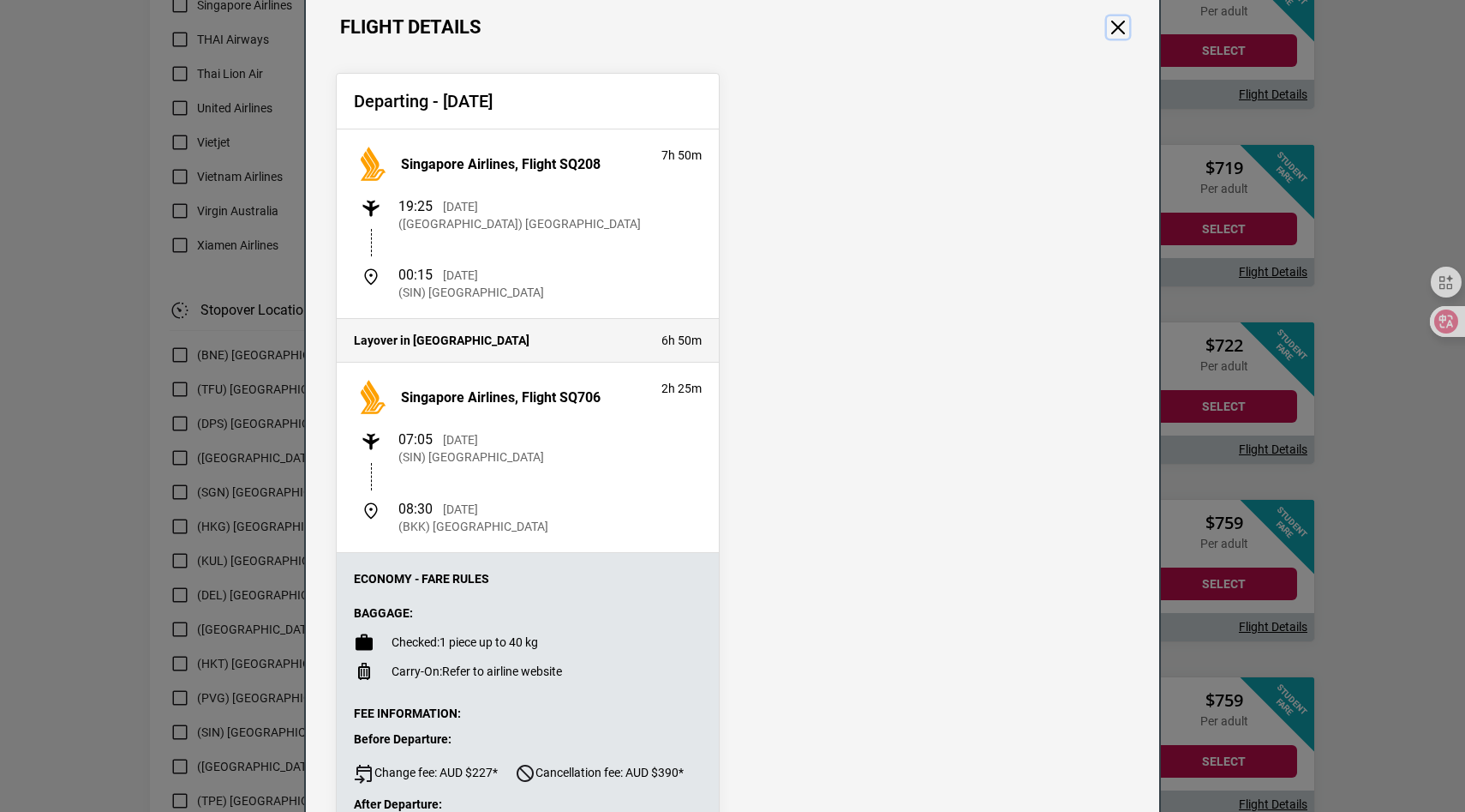
click at [1119, 29] on button "Close" at bounding box center [1118, 27] width 22 height 22
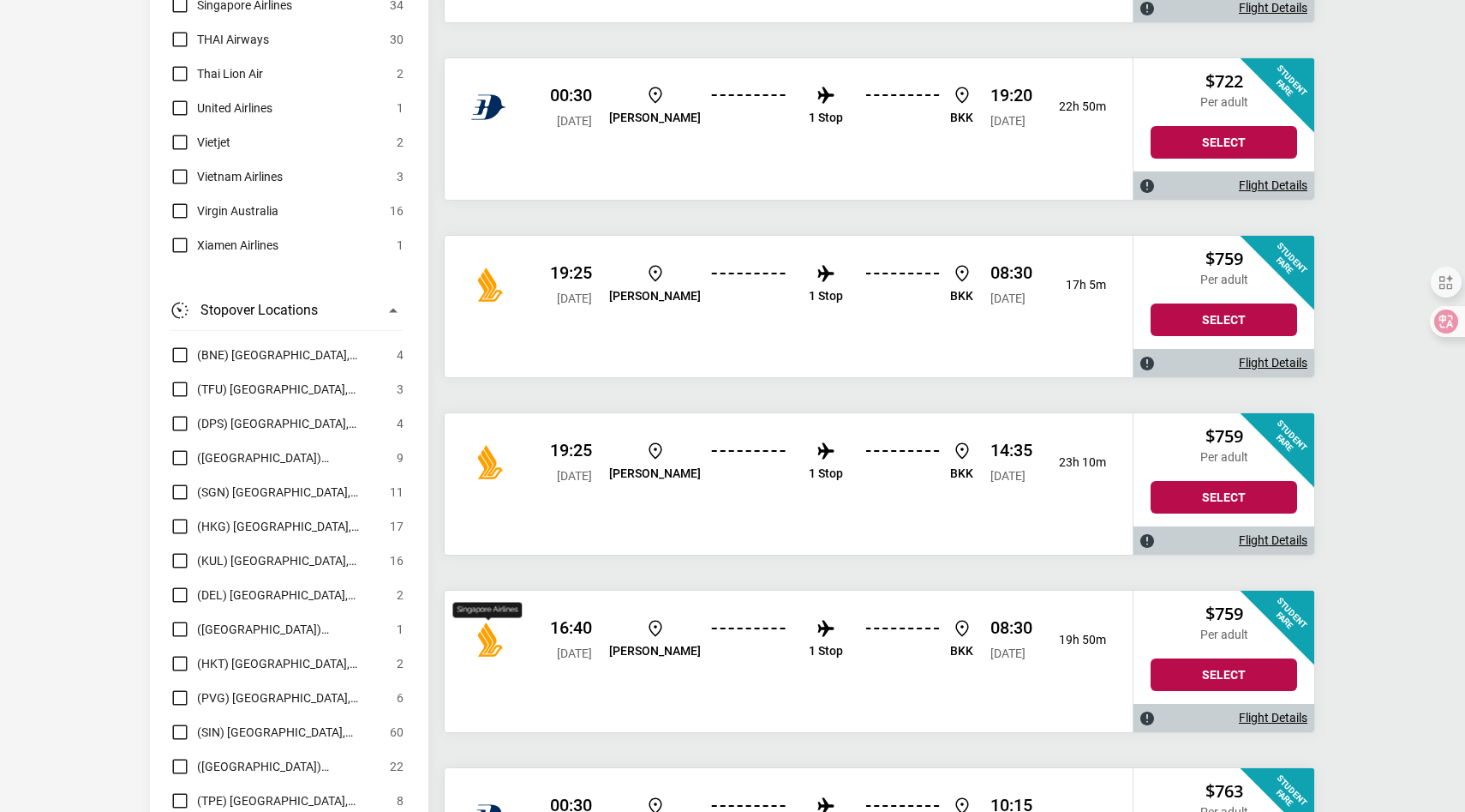
scroll to position [5809, 0]
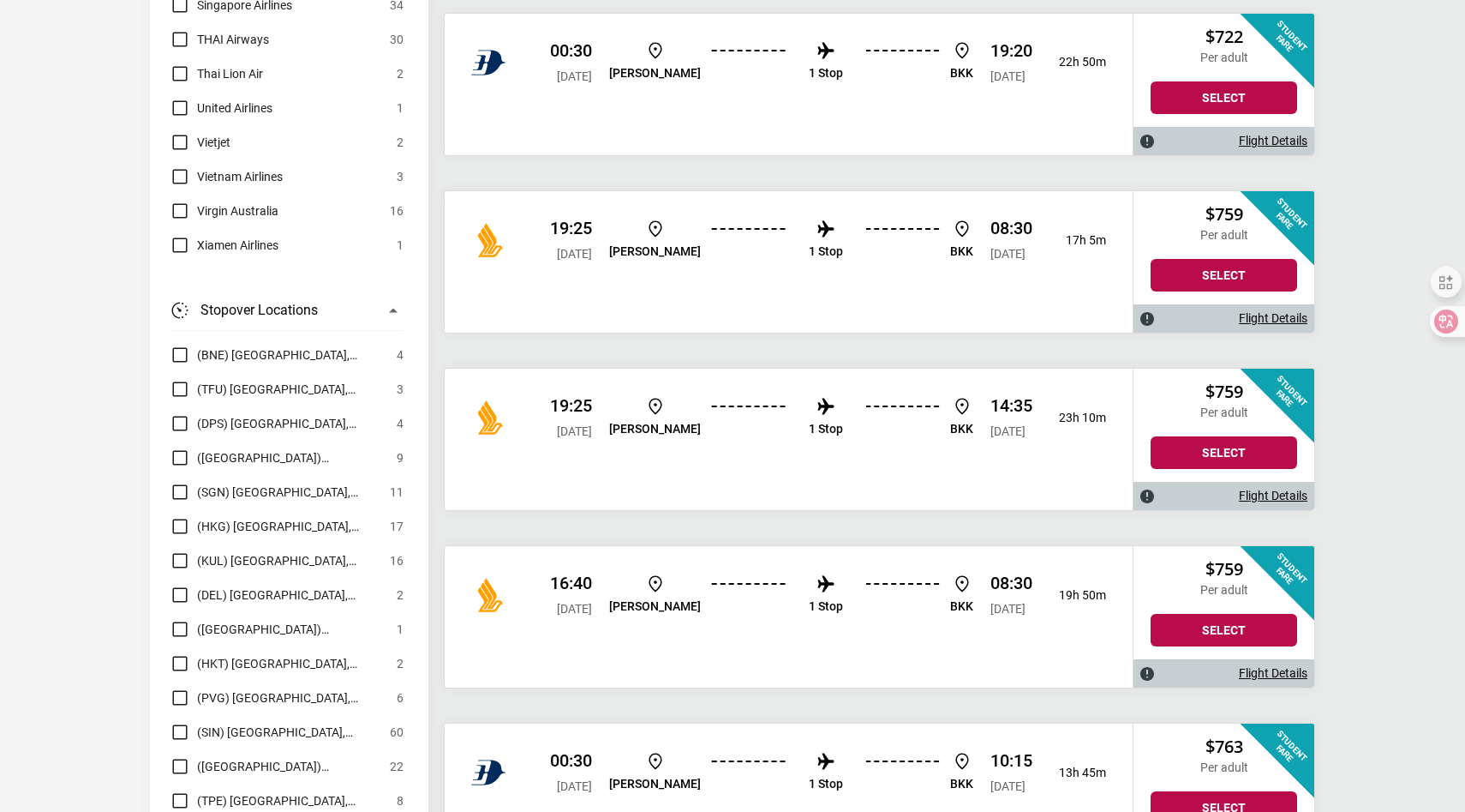
click at [492, 614] on div "16:40 [DATE] [PERSON_NAME] 1 Stop BKK 08:30 [DATE] 19h 50m" at bounding box center [789, 595] width 688 height 98
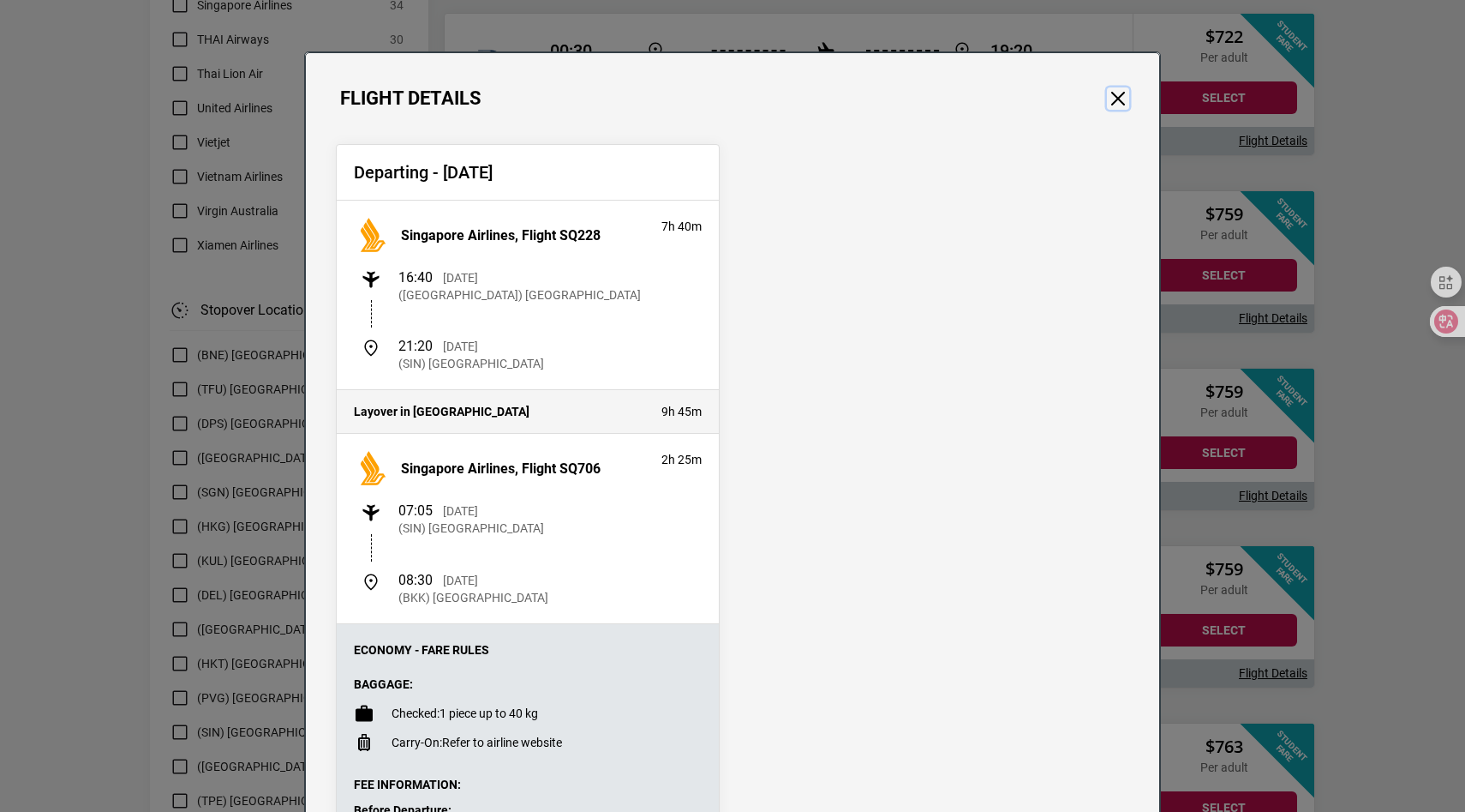
click at [1117, 88] on button "Close" at bounding box center [1118, 98] width 22 height 22
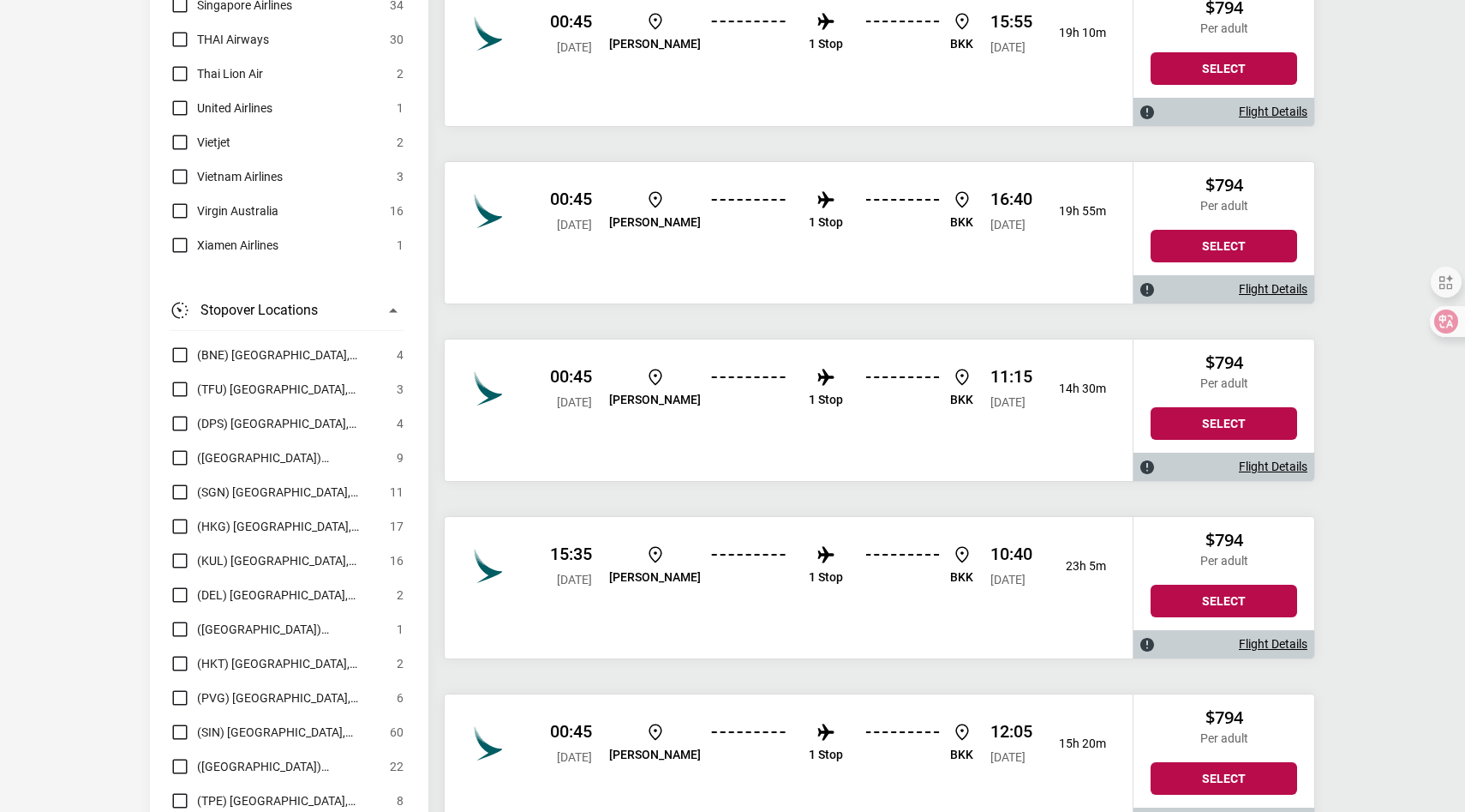
scroll to position [8261, 0]
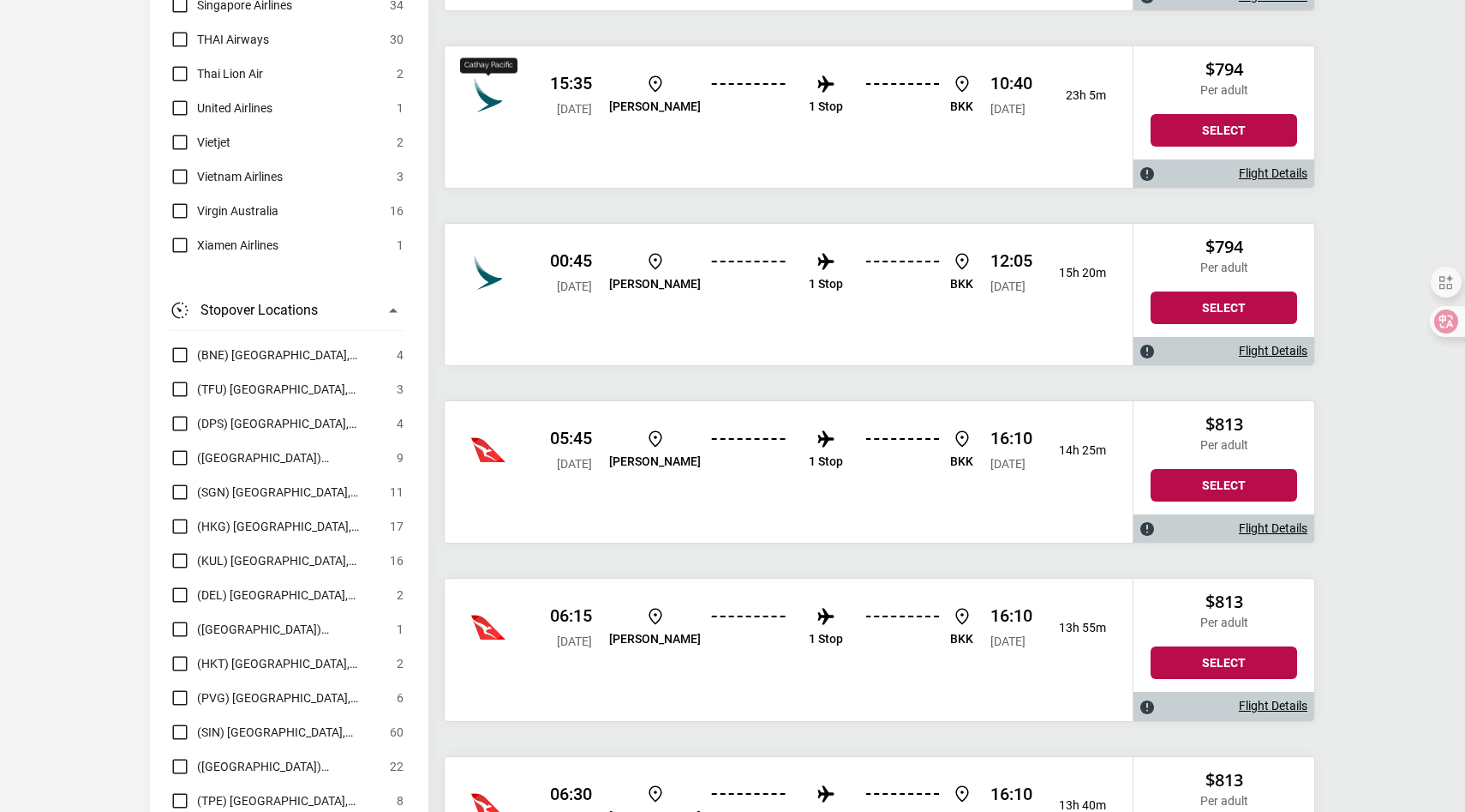
click at [493, 110] on img "Malaysia Airlines" at bounding box center [488, 95] width 34 height 34
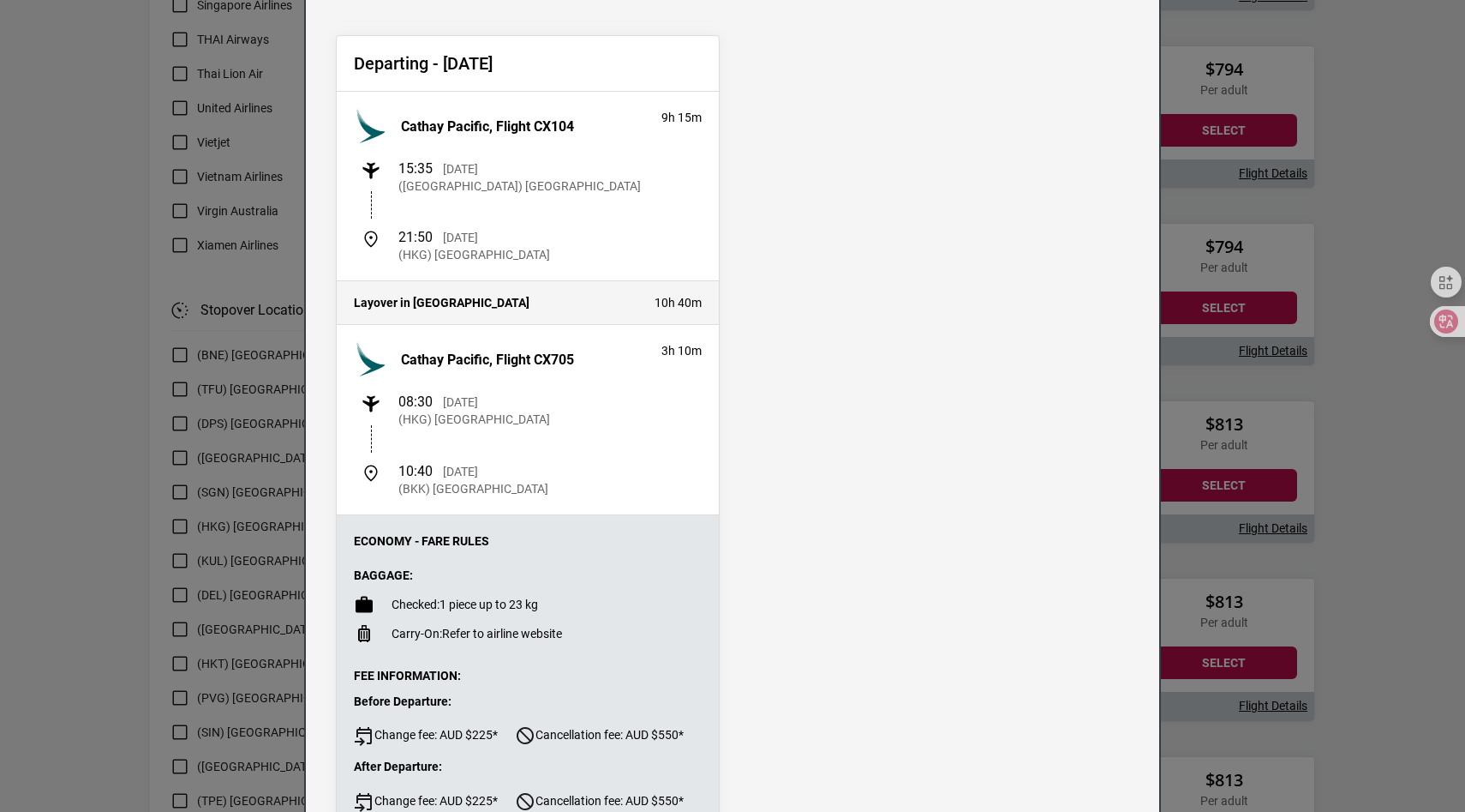
scroll to position [0, 0]
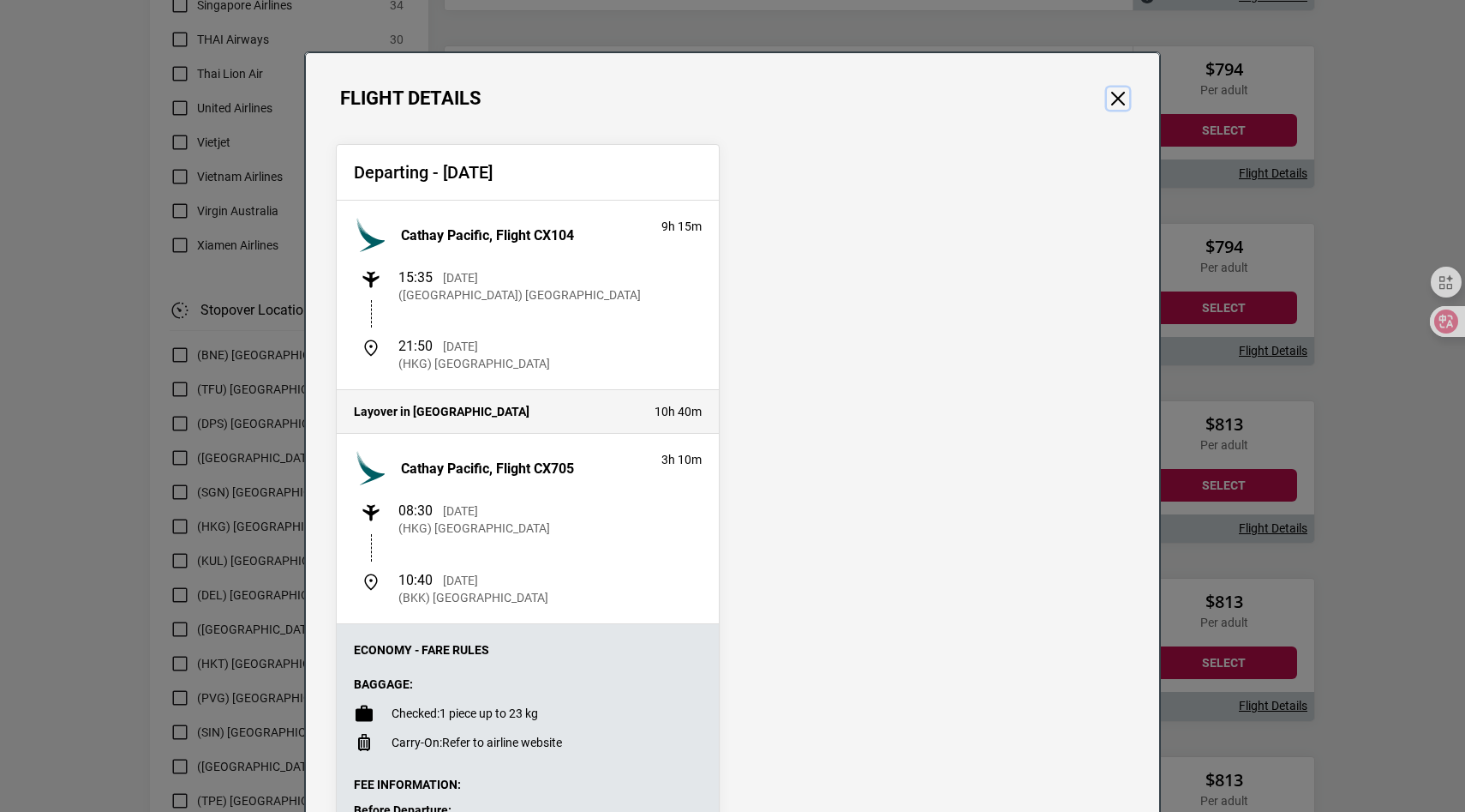
click at [1113, 97] on button "Close" at bounding box center [1118, 98] width 22 height 22
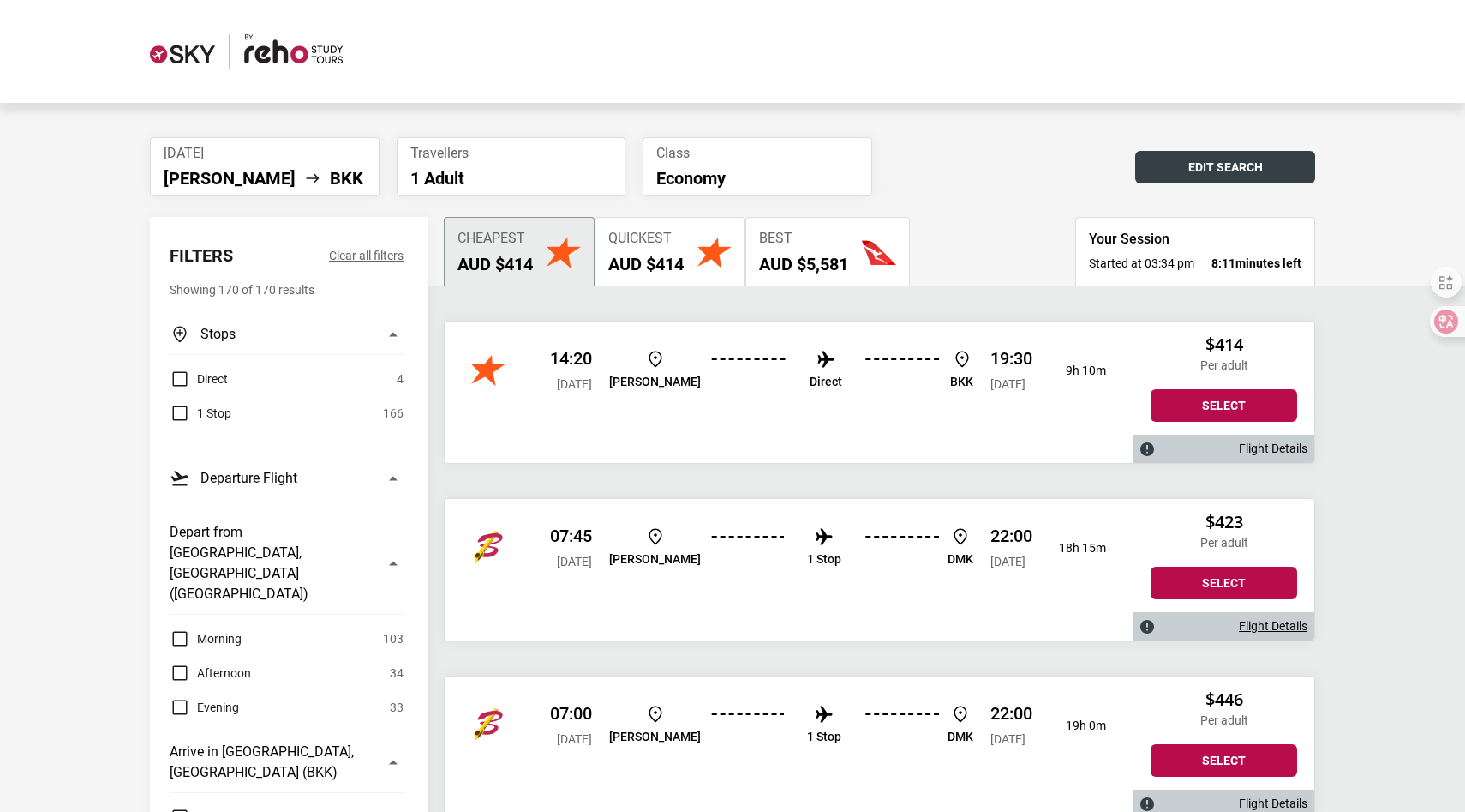
click at [1275, 172] on button "Edit Search" at bounding box center [1225, 167] width 180 height 33
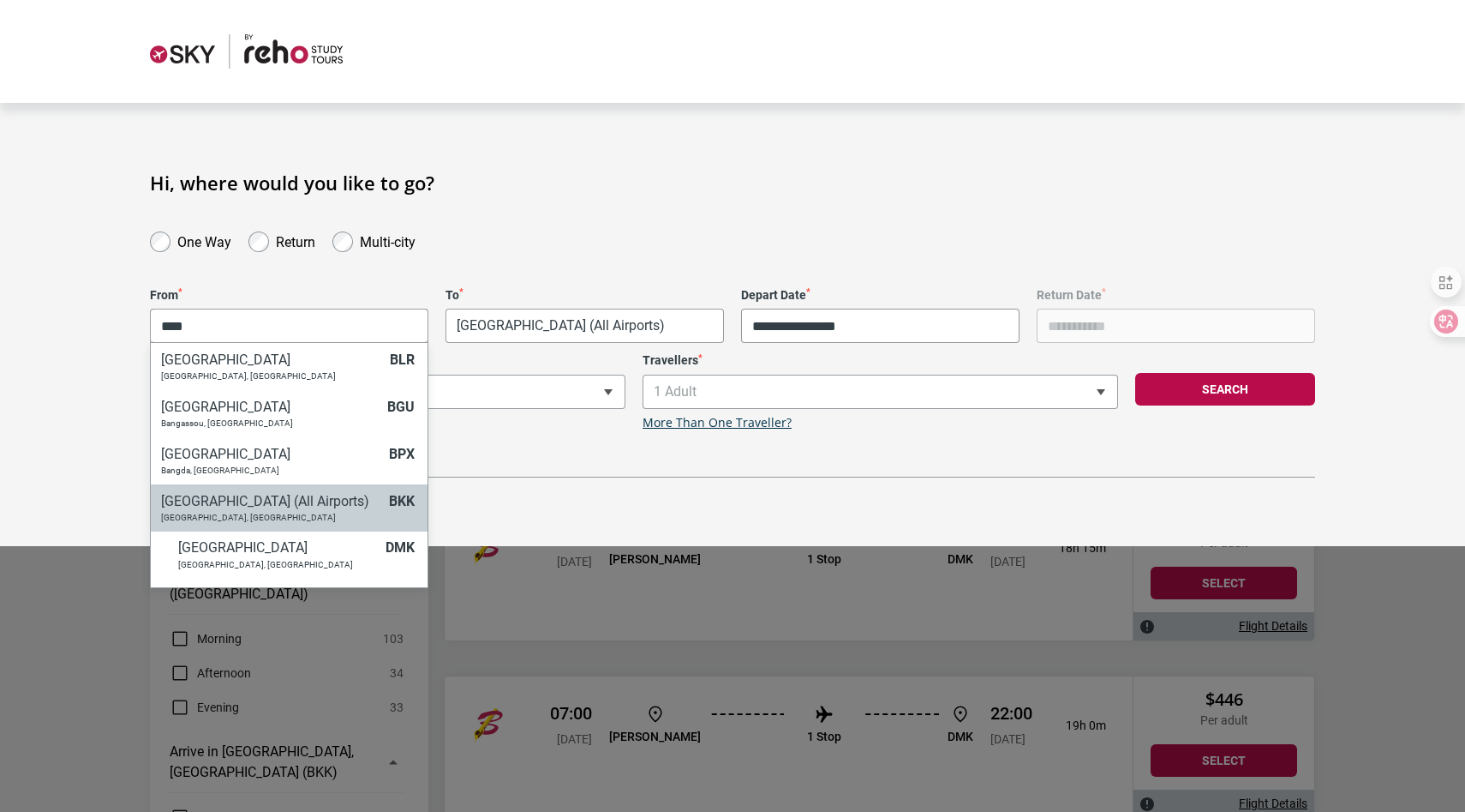
type input "****"
select select "BKKC"
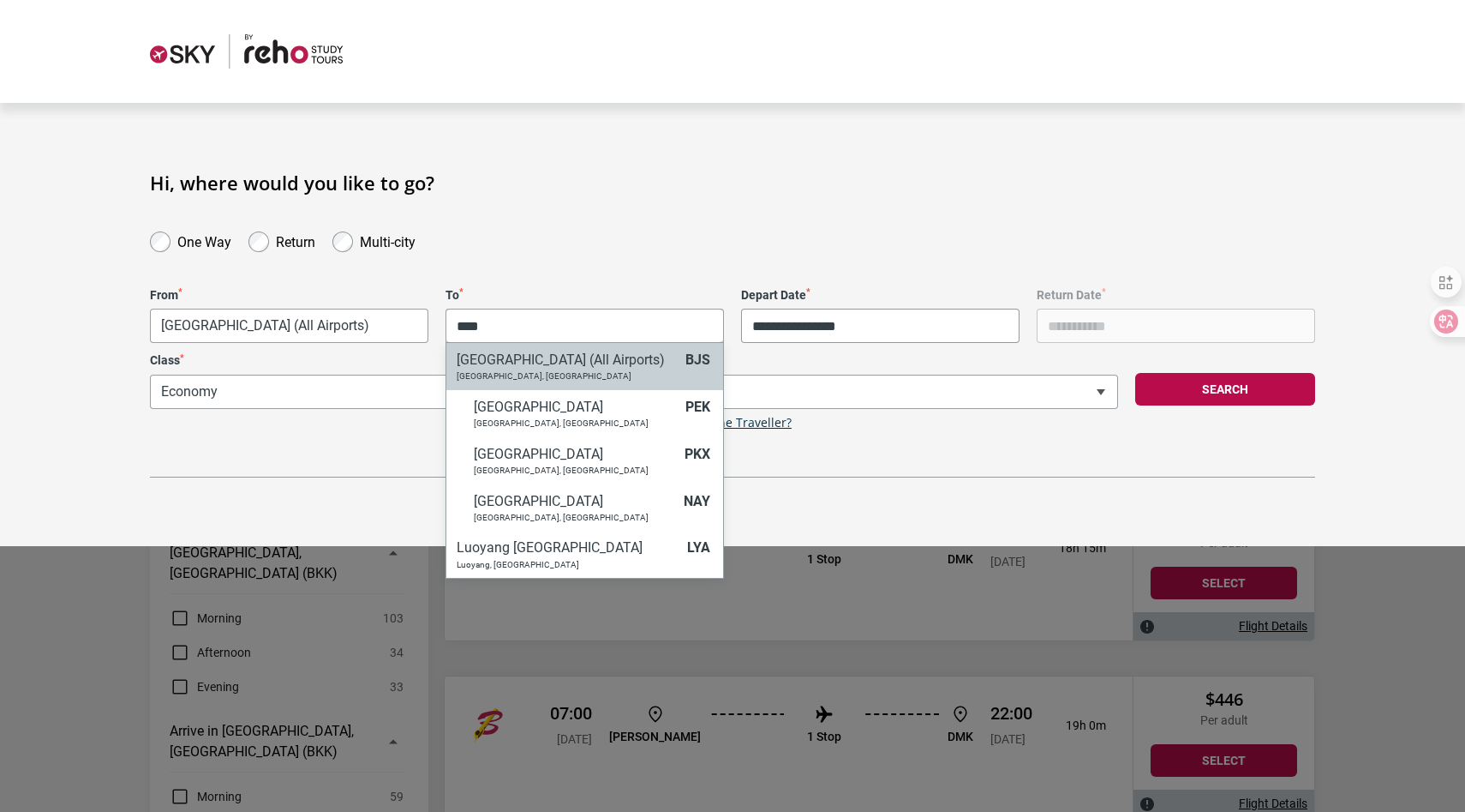
type input "****"
select select "BJSC"
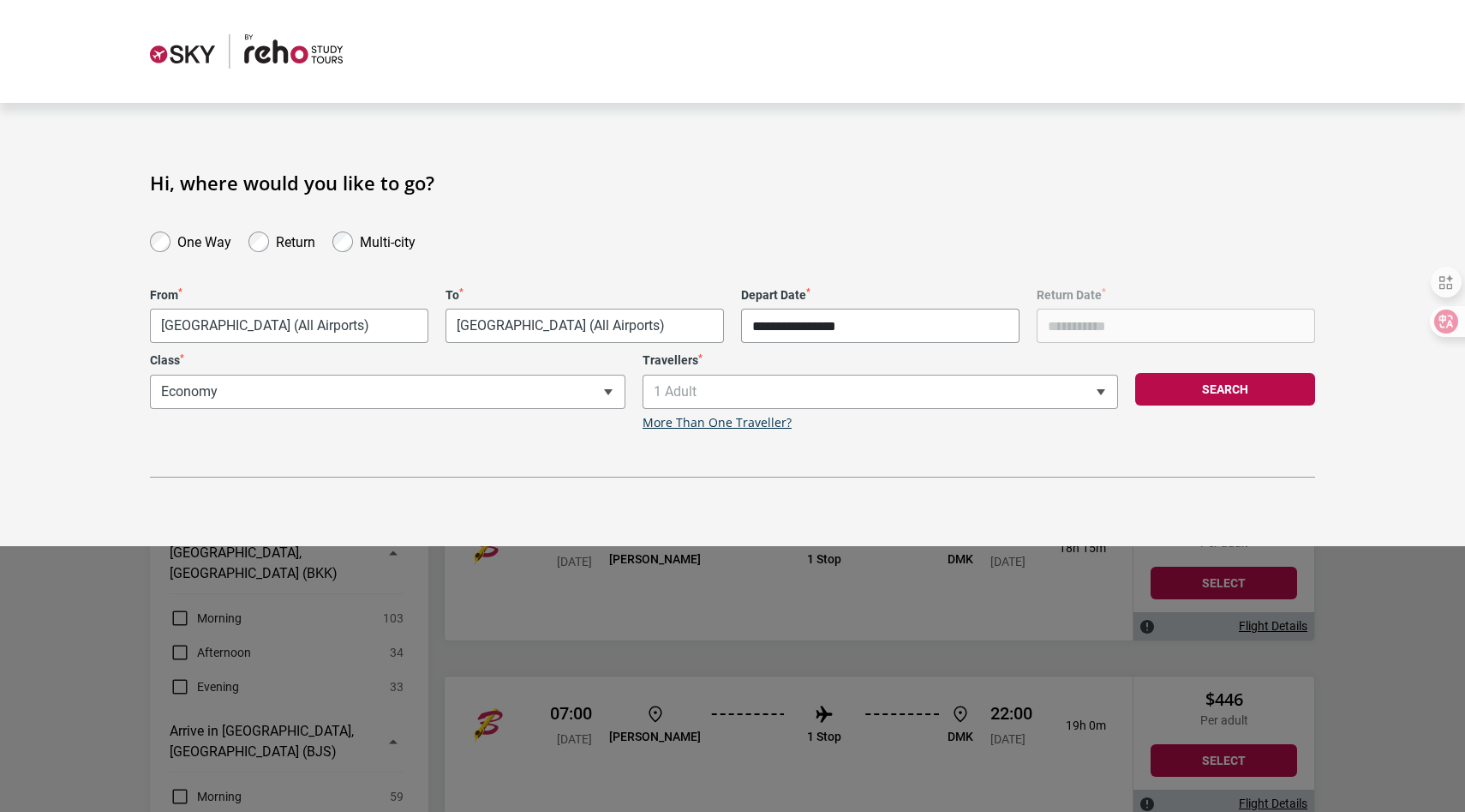
click at [918, 320] on input "**********" at bounding box center [880, 325] width 279 height 34
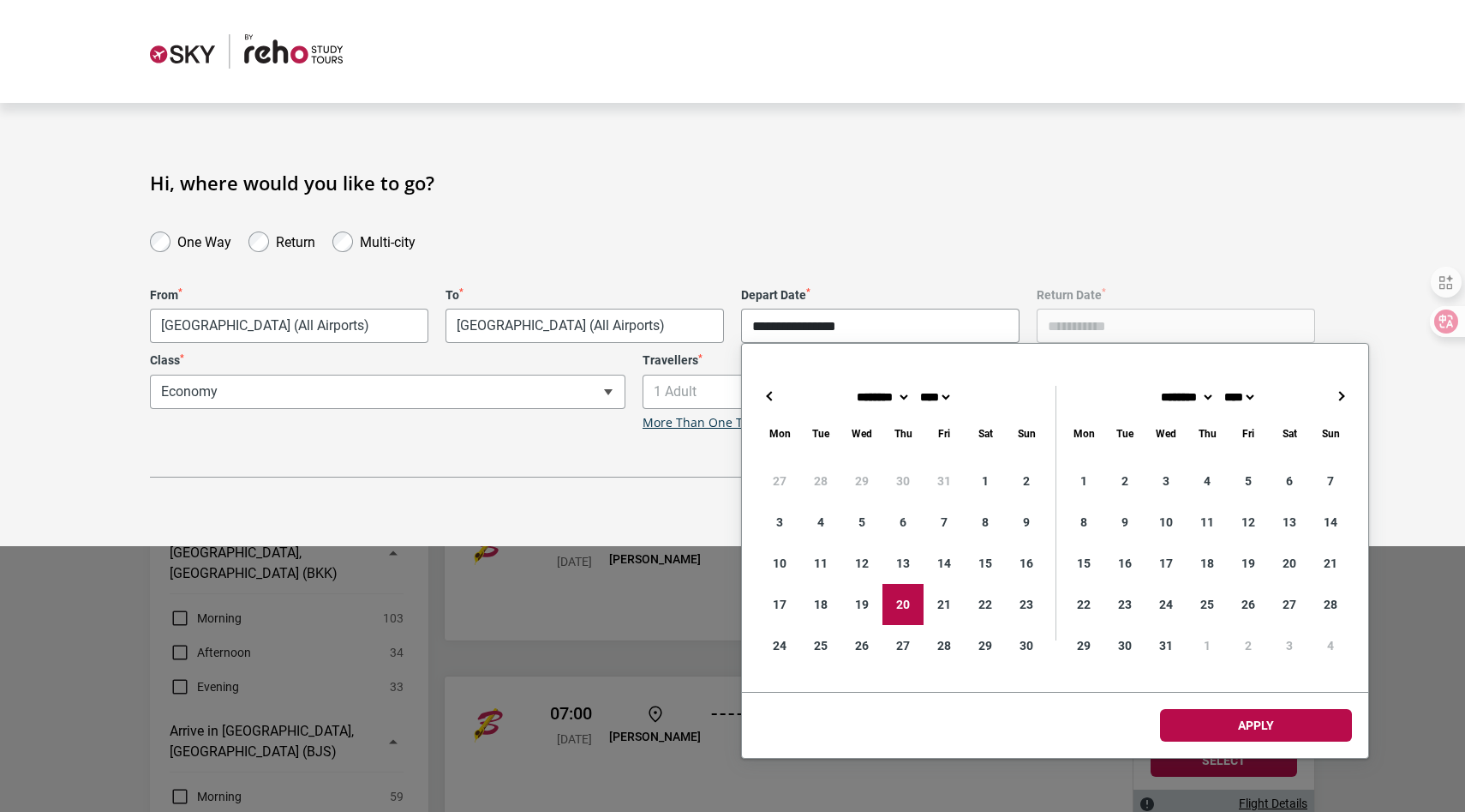
type input "**********"
click at [1382, 285] on div "**********" at bounding box center [732, 324] width 1465 height 374
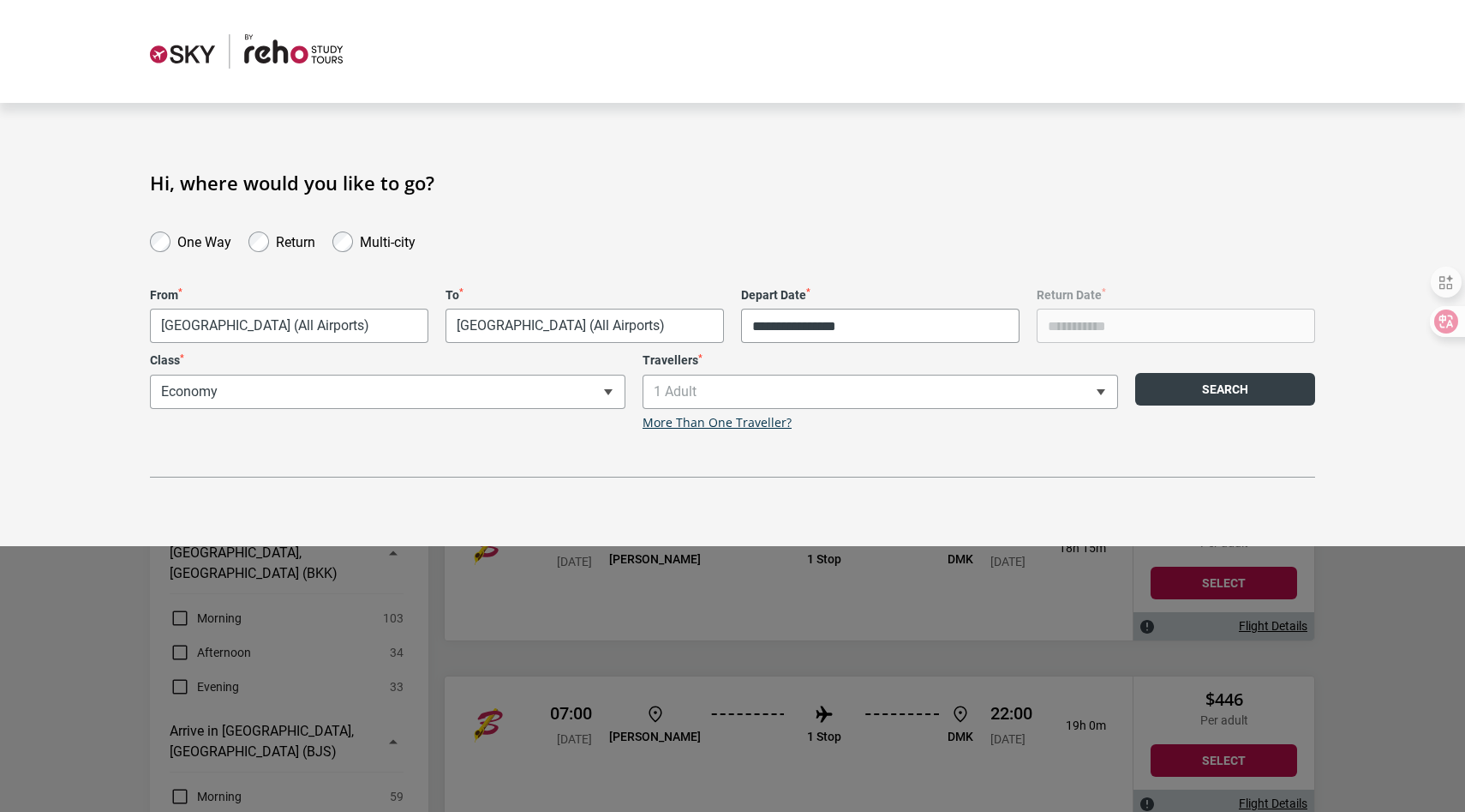
click at [1254, 404] on button "Search" at bounding box center [1225, 389] width 180 height 33
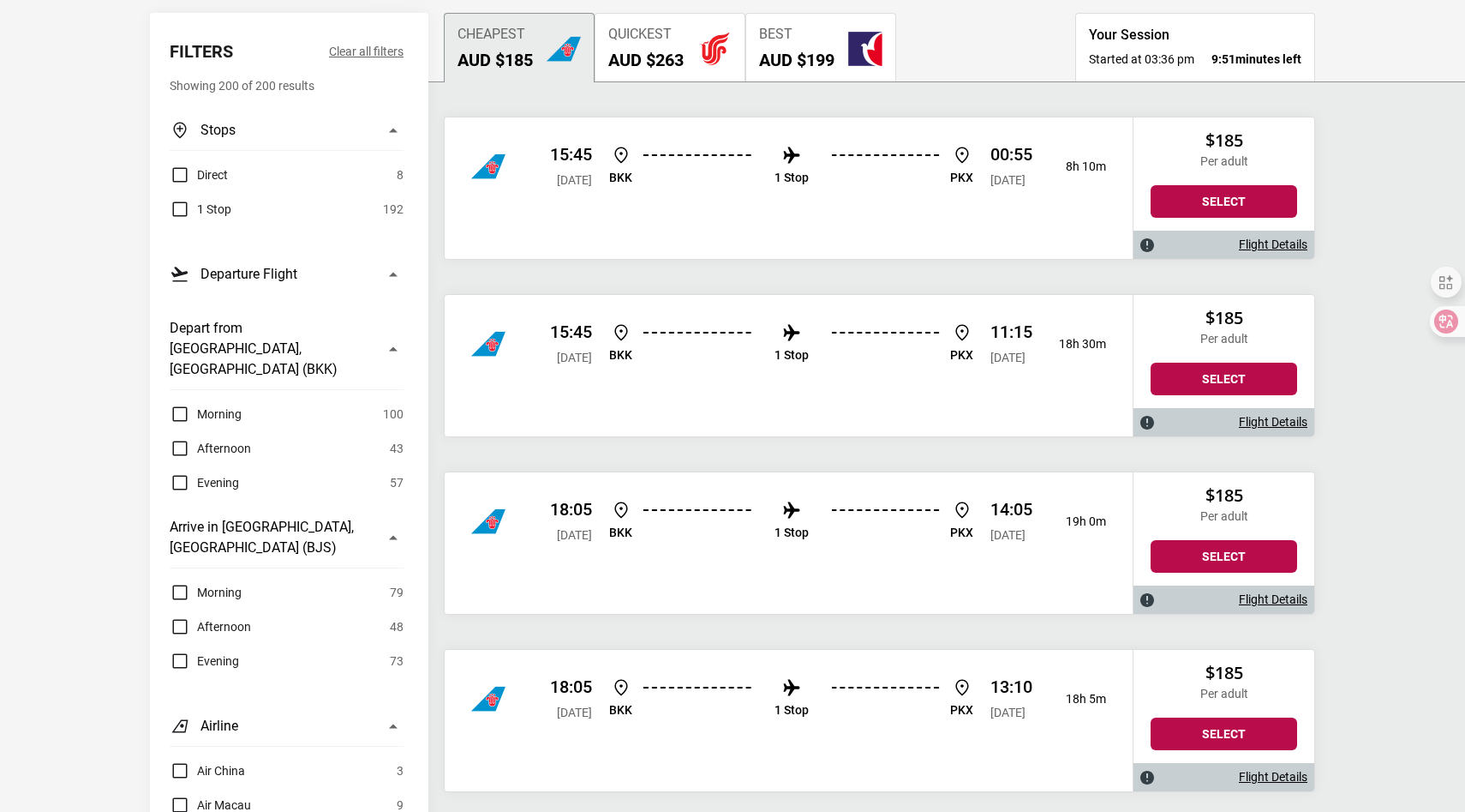
scroll to position [206, 0]
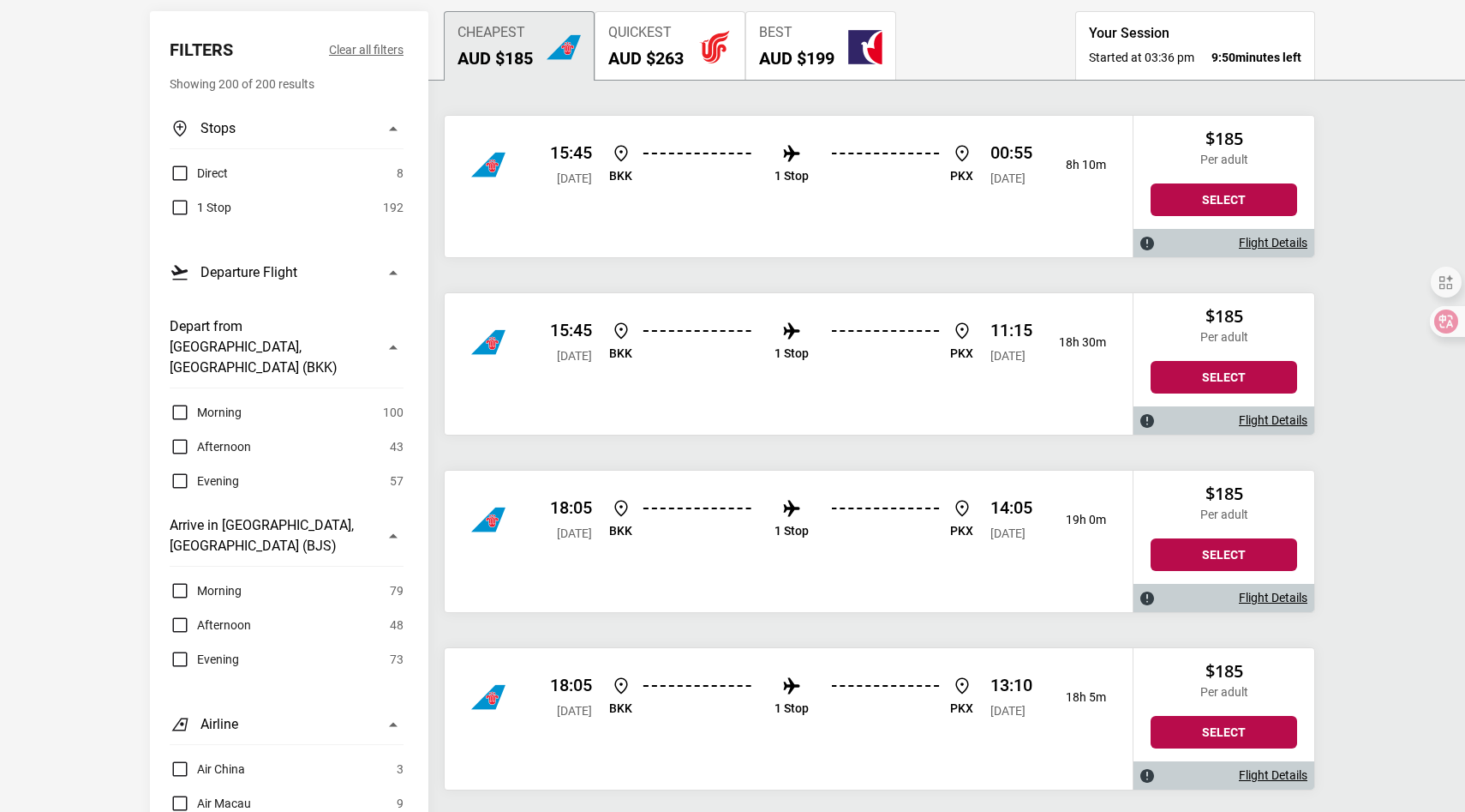
click at [666, 31] on span "Quickest" at bounding box center [645, 33] width 75 height 16
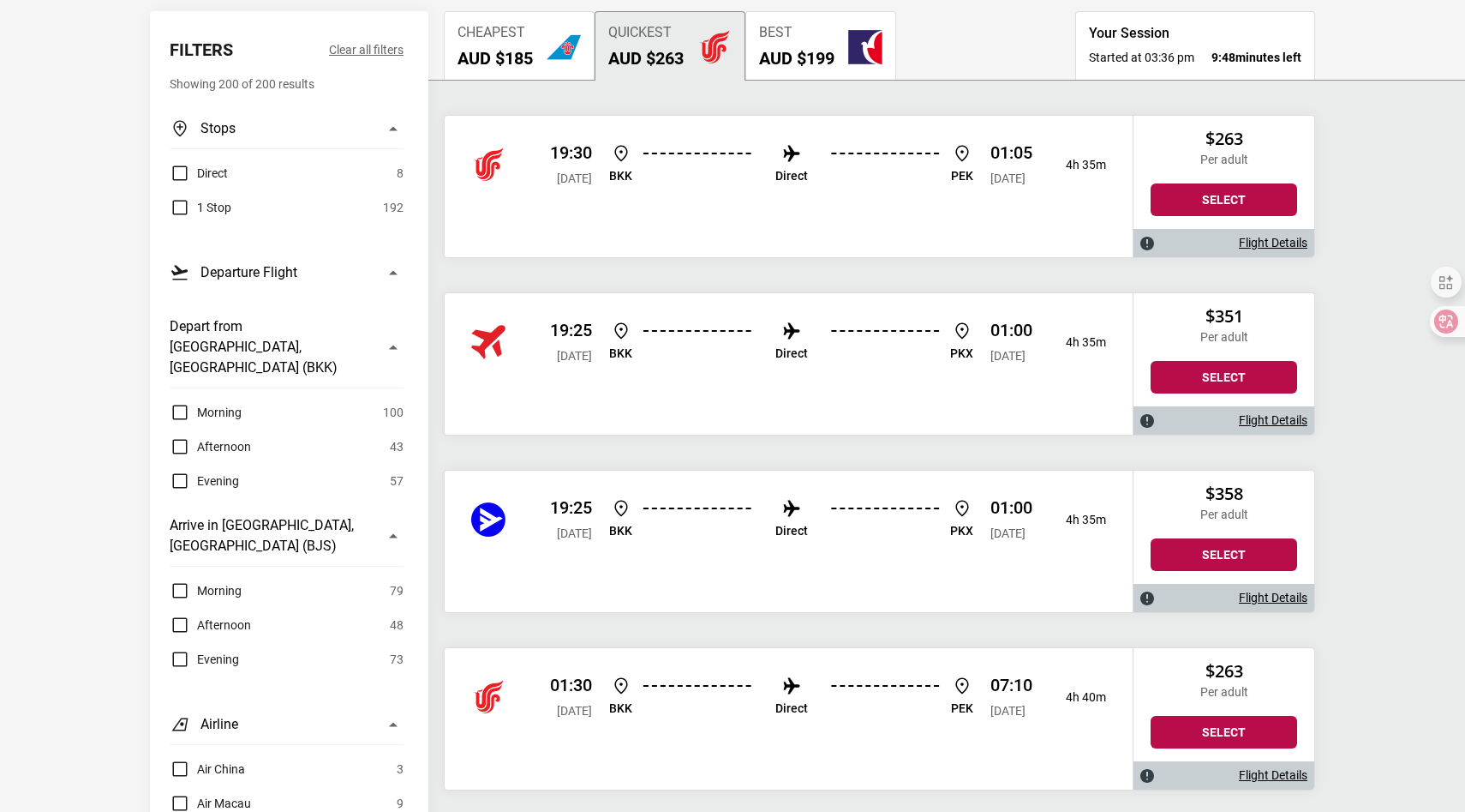
click at [519, 74] on button "Cheapest AUD $185" at bounding box center [519, 45] width 151 height 69
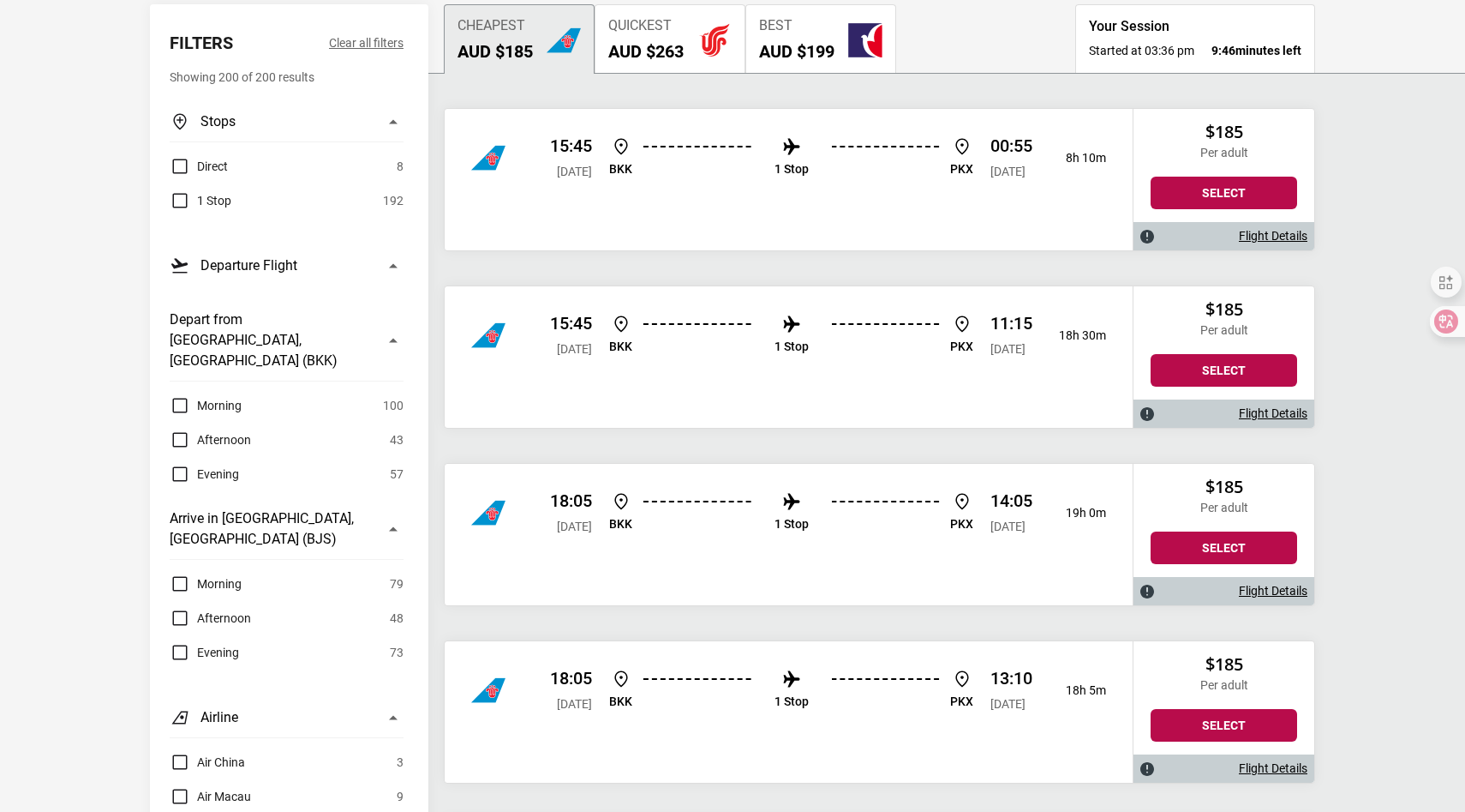
scroll to position [214, 0]
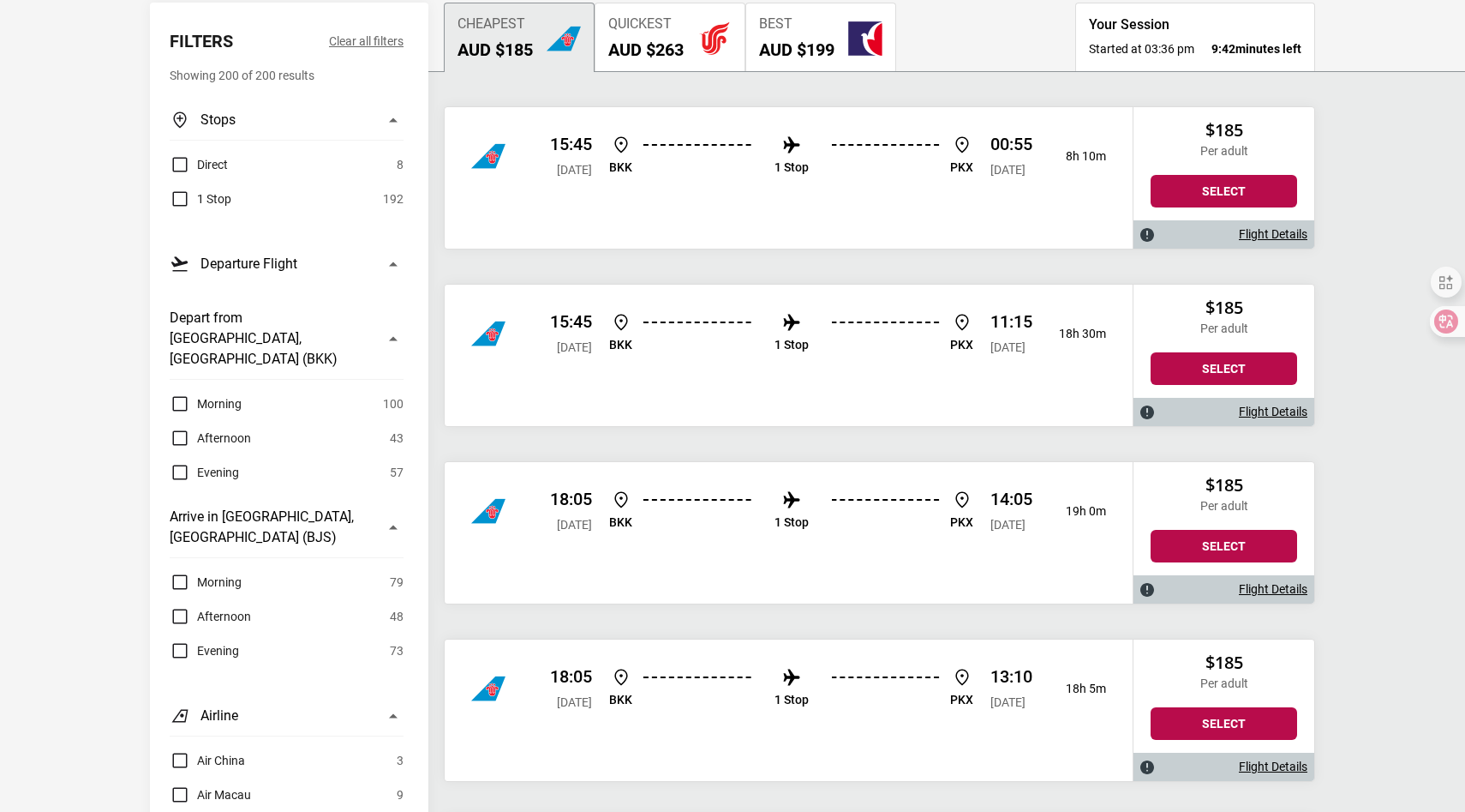
click at [222, 393] on span "Morning" at bounding box center [219, 403] width 45 height 21
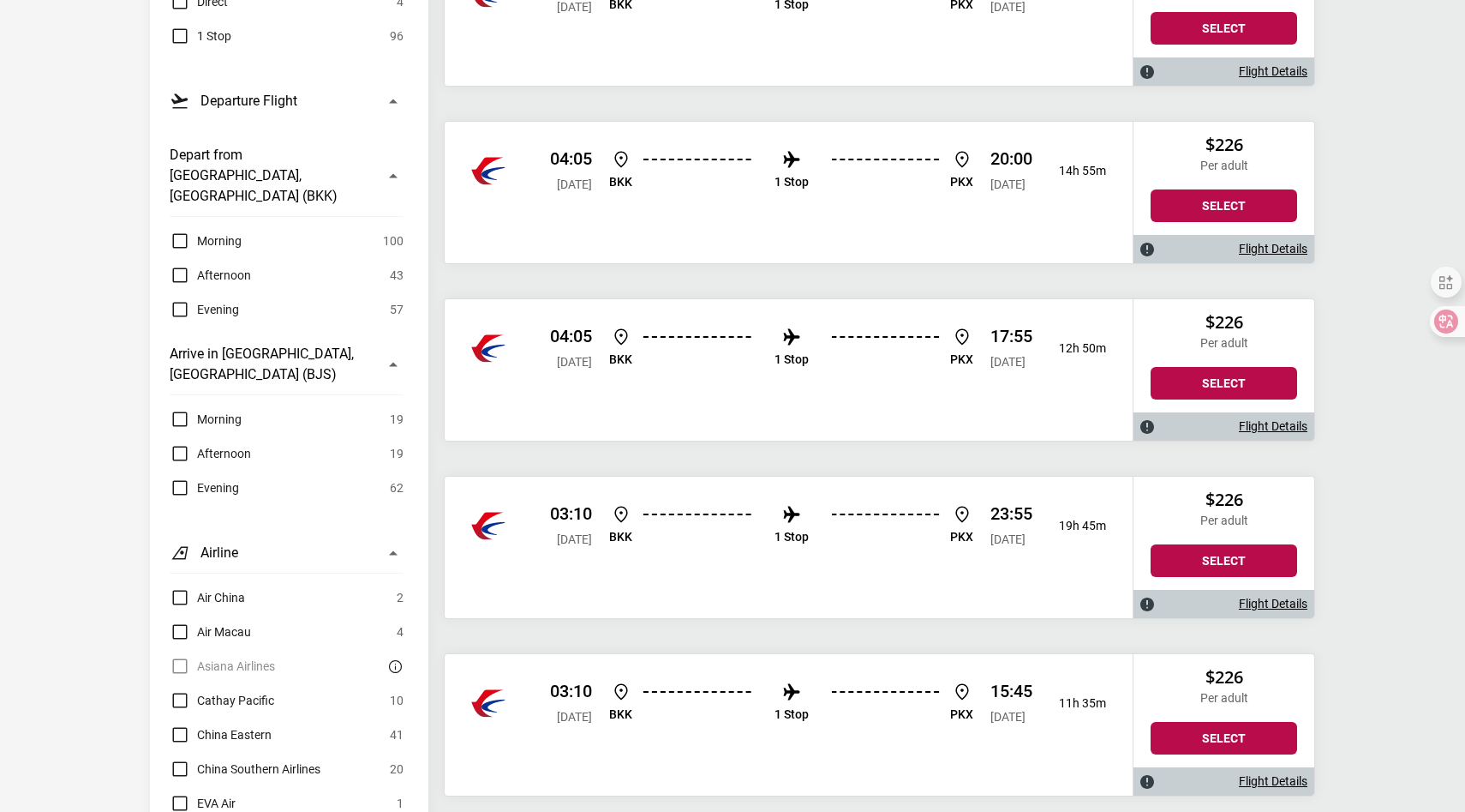
scroll to position [327, 0]
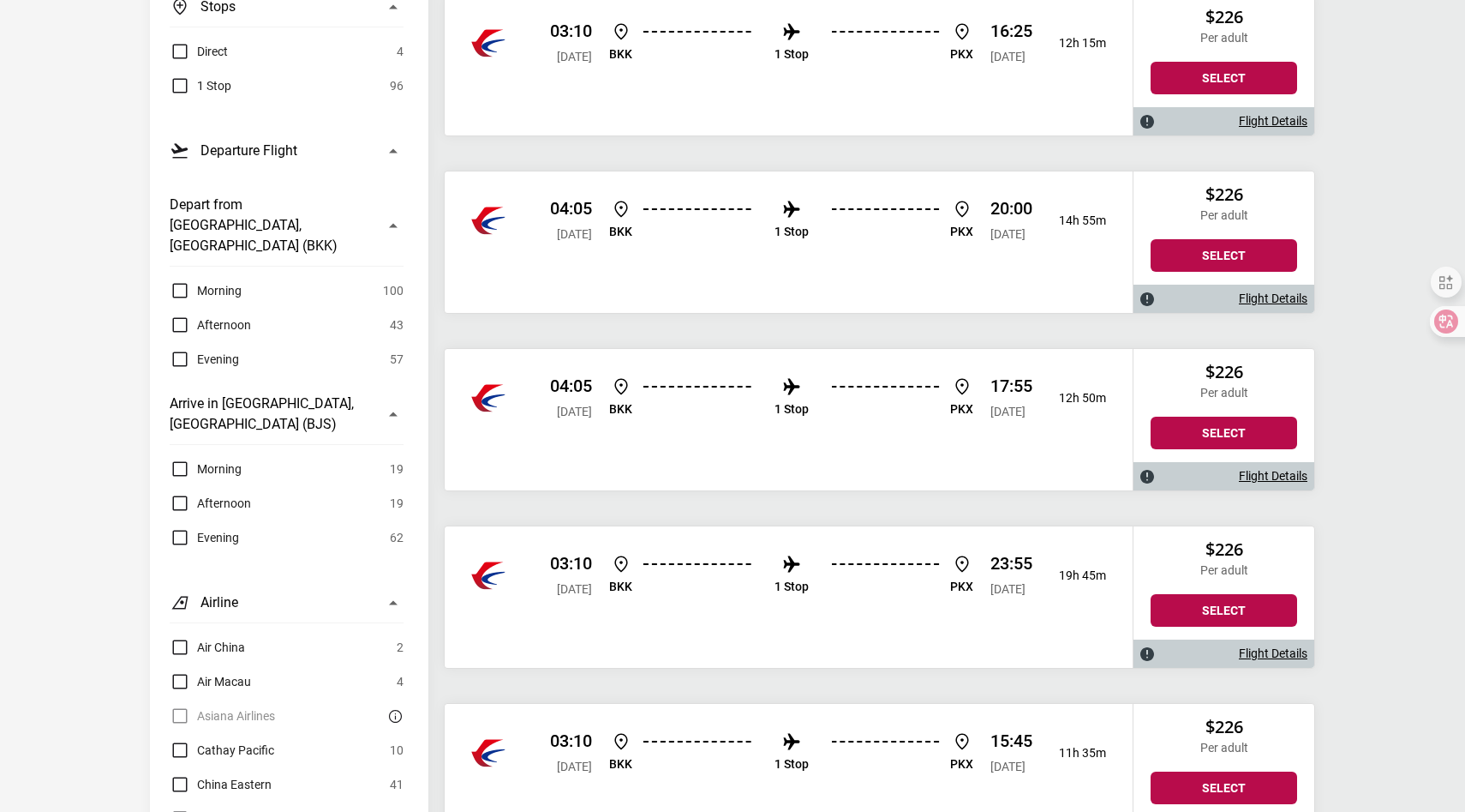
click at [225, 280] on span "Morning" at bounding box center [219, 290] width 45 height 21
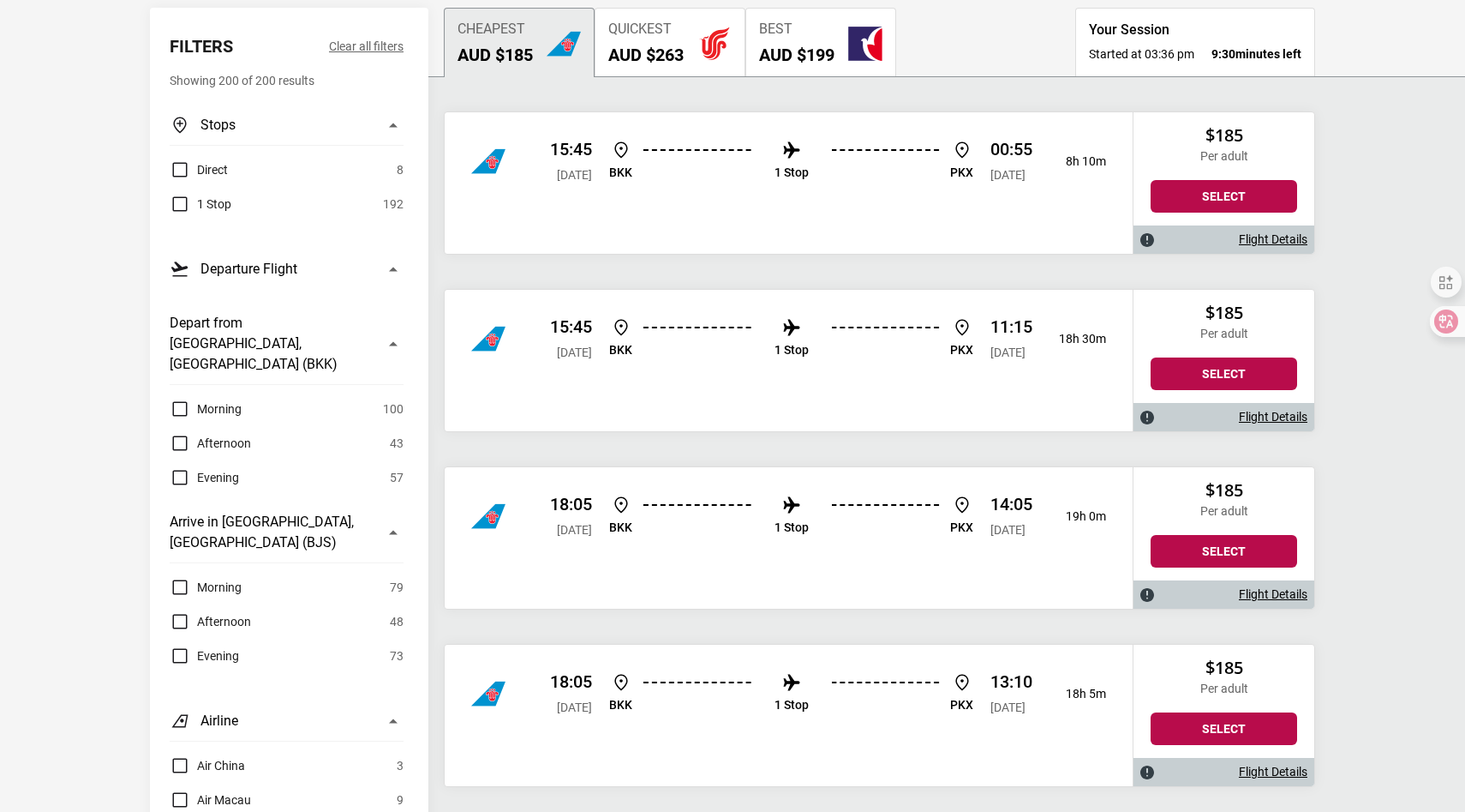
scroll to position [0, 0]
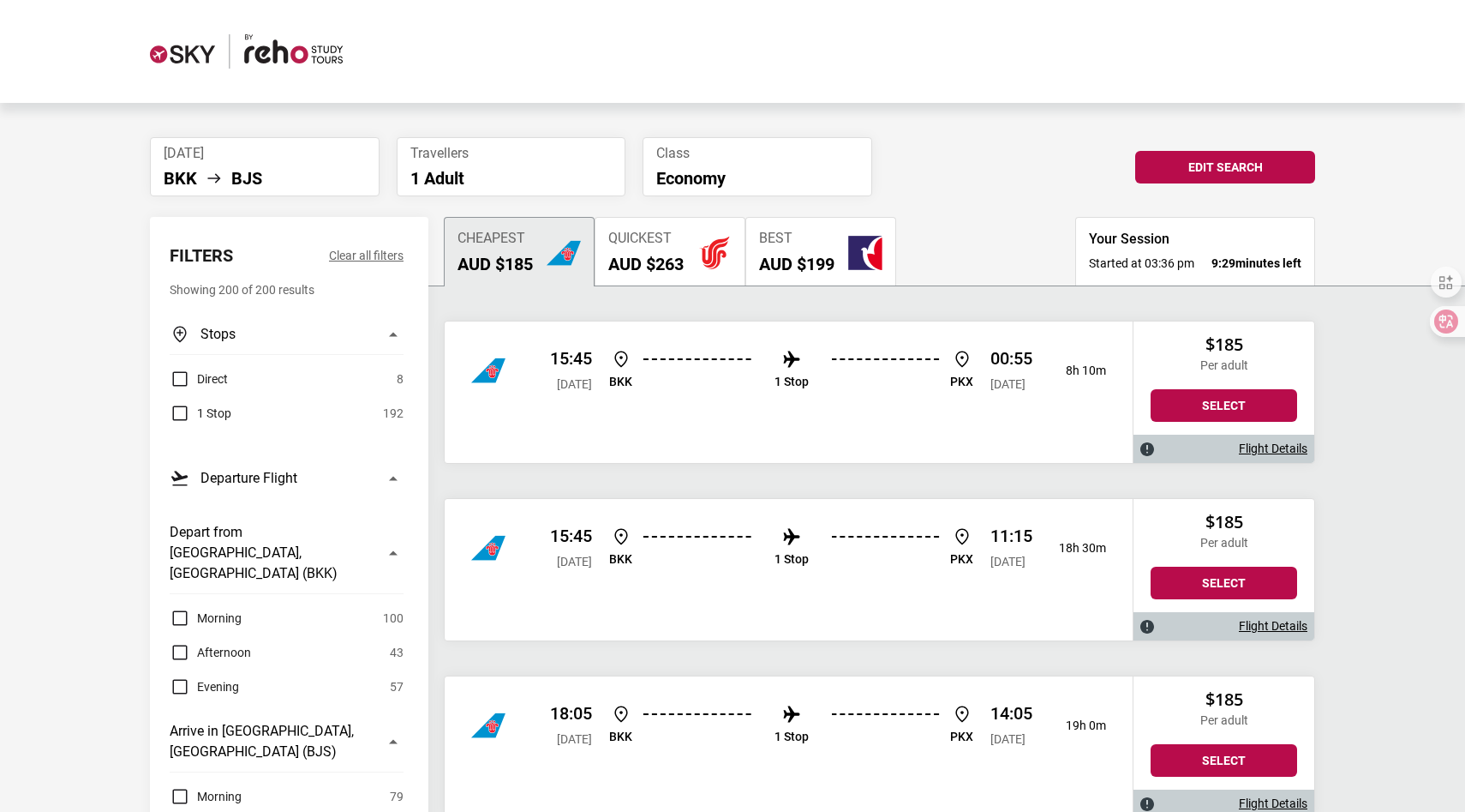
click at [722, 268] on img "button" at bounding box center [715, 253] width 34 height 34
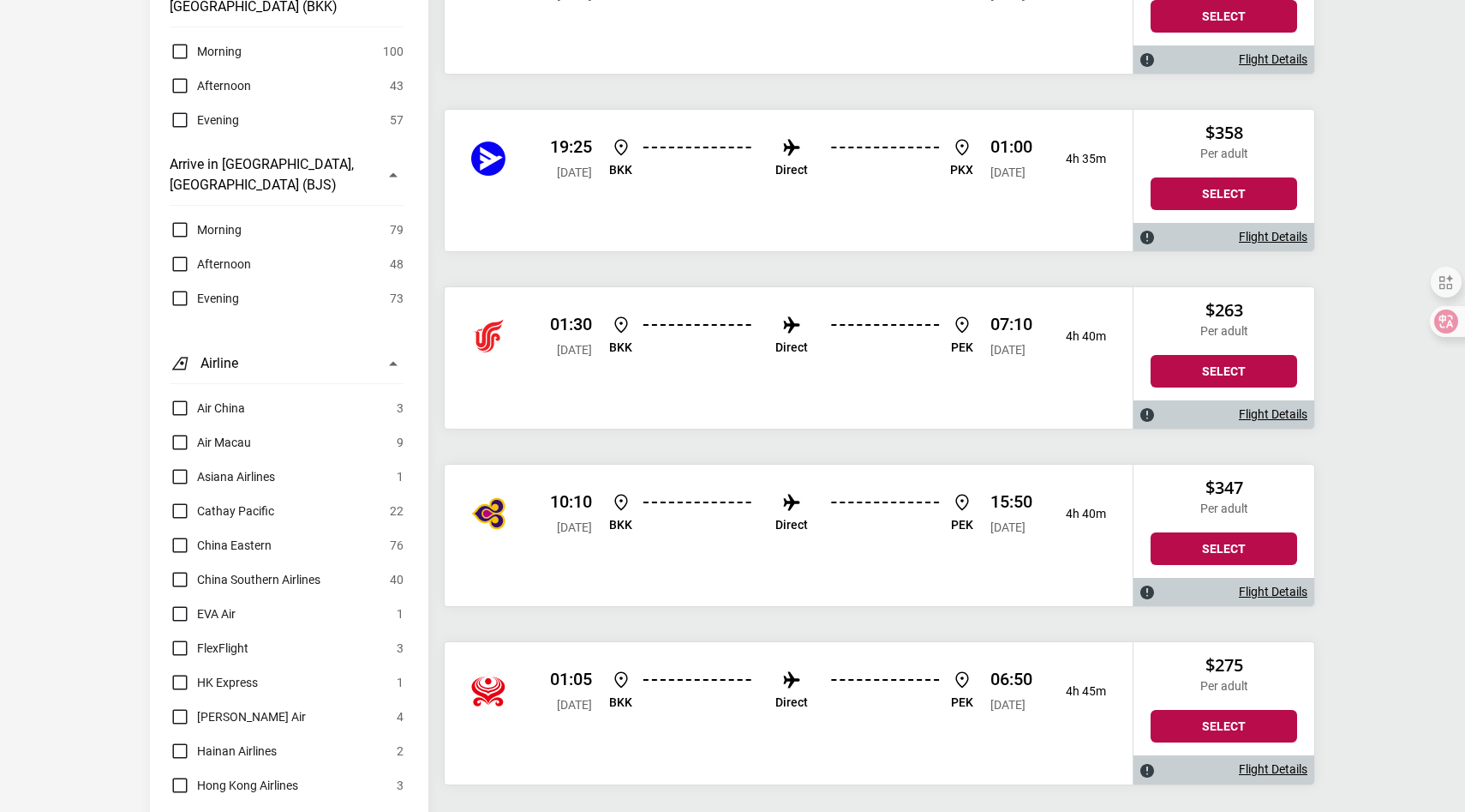
scroll to position [573, 0]
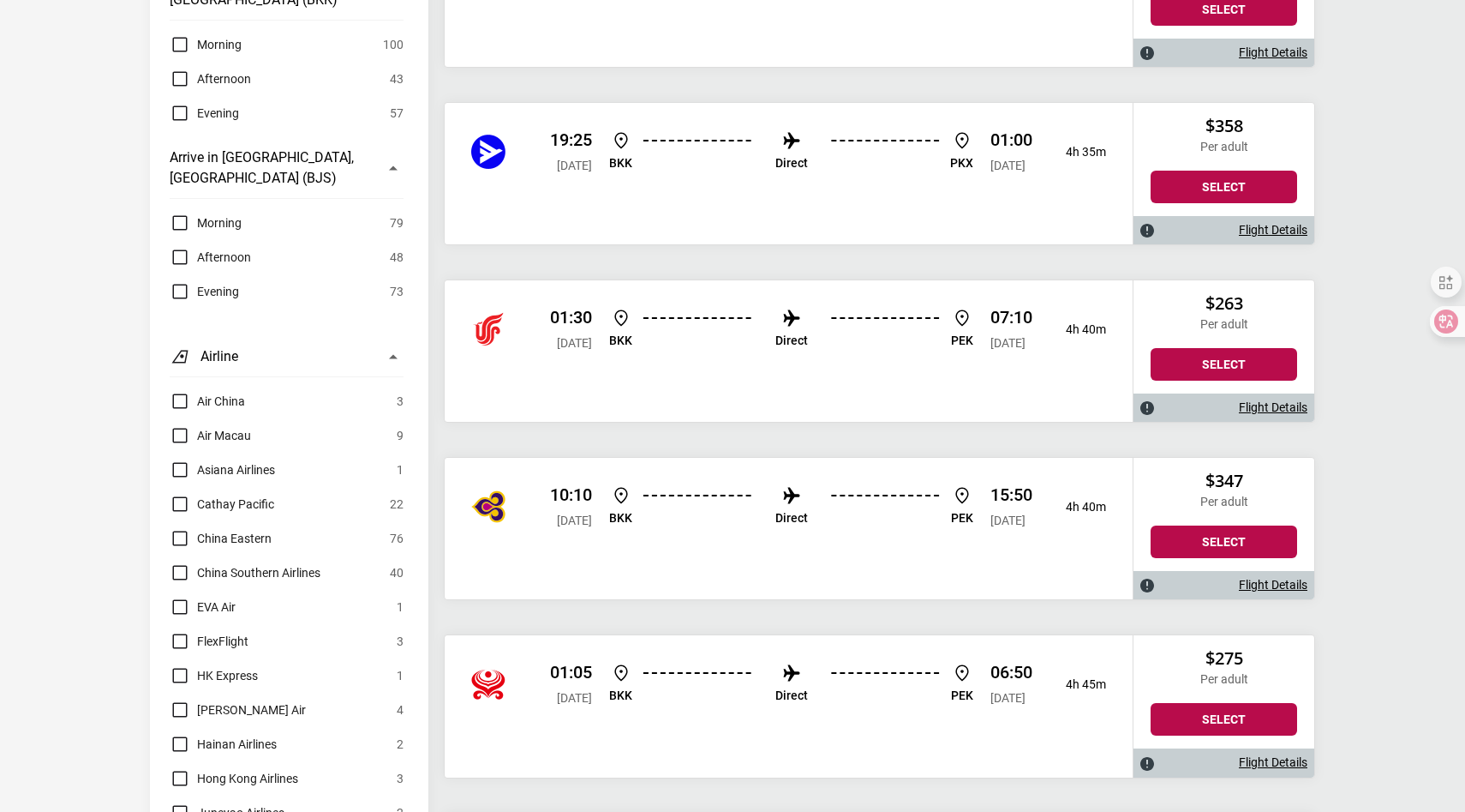
click at [503, 504] on img "China Southern Airlines" at bounding box center [488, 506] width 34 height 34
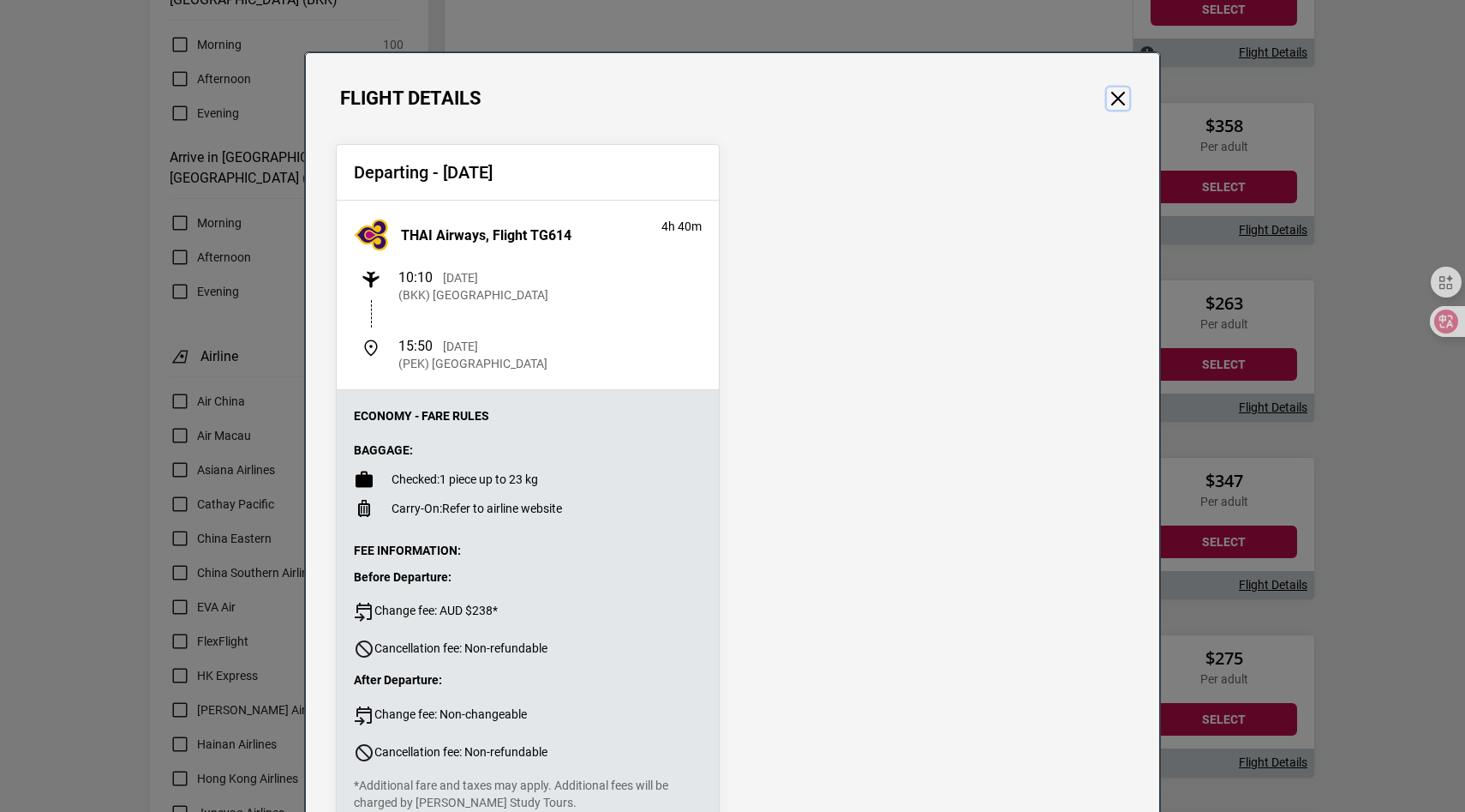
click at [1122, 92] on button "Close" at bounding box center [1118, 98] width 22 height 22
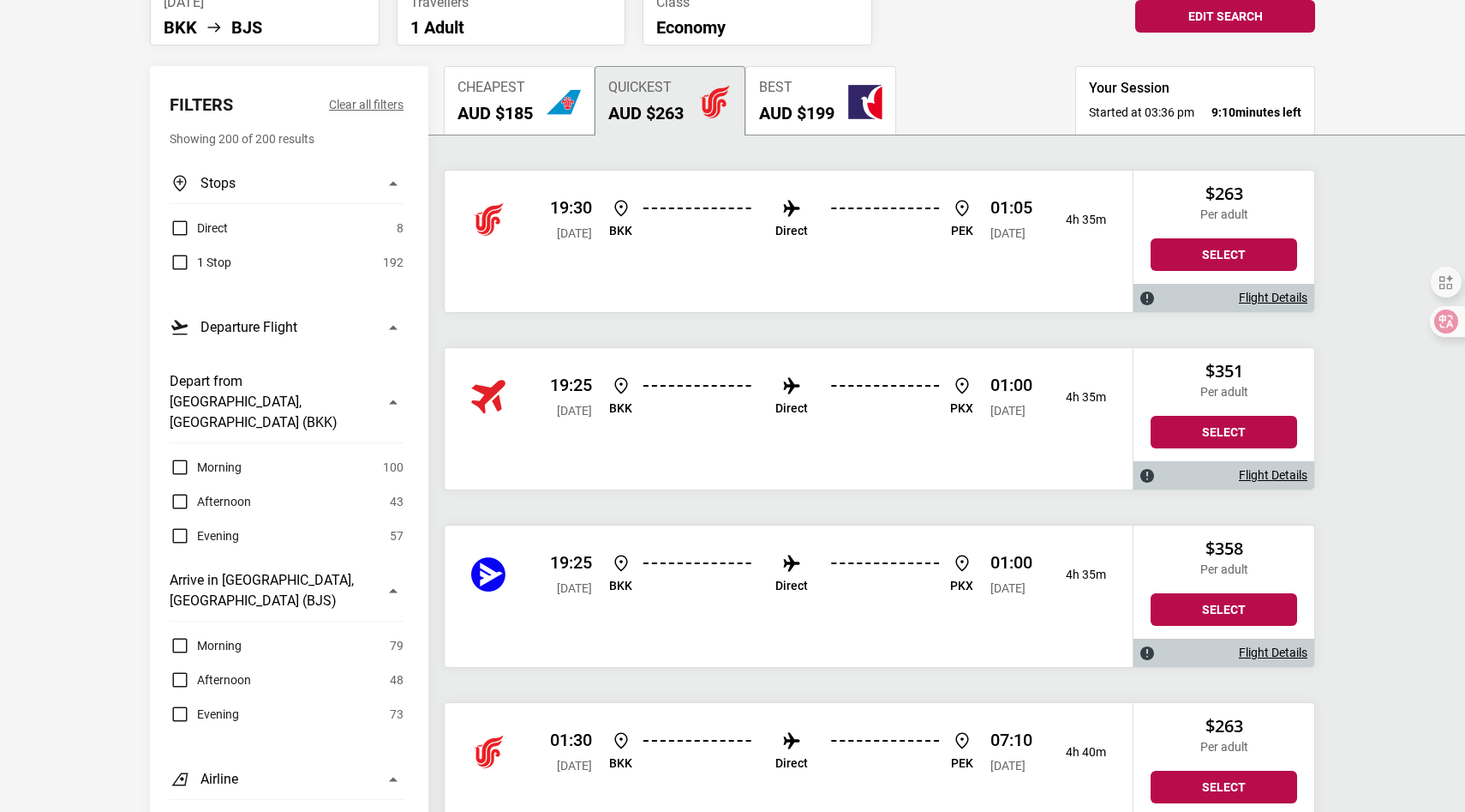
scroll to position [0, 0]
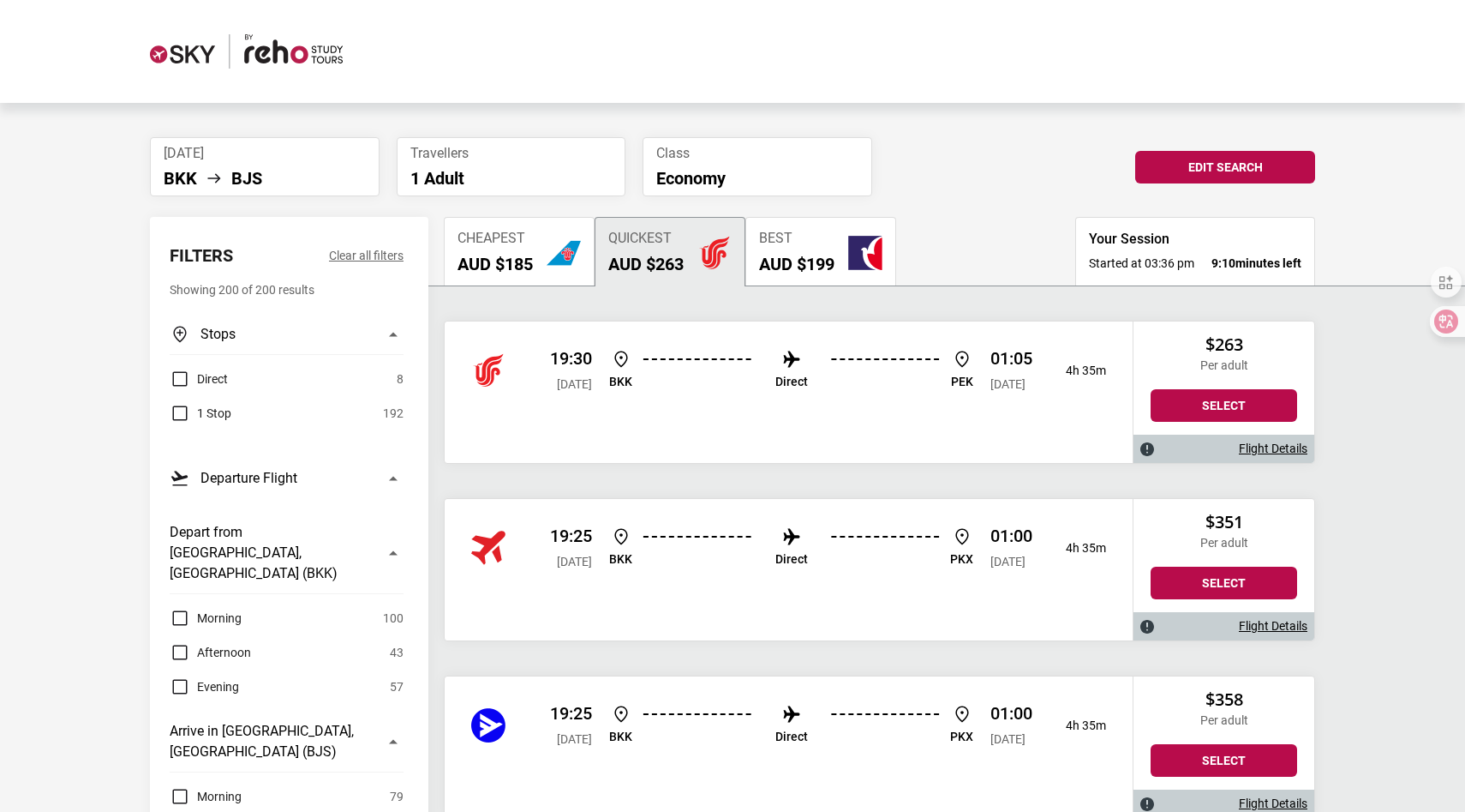
click at [554, 266] on img "button" at bounding box center [564, 253] width 34 height 34
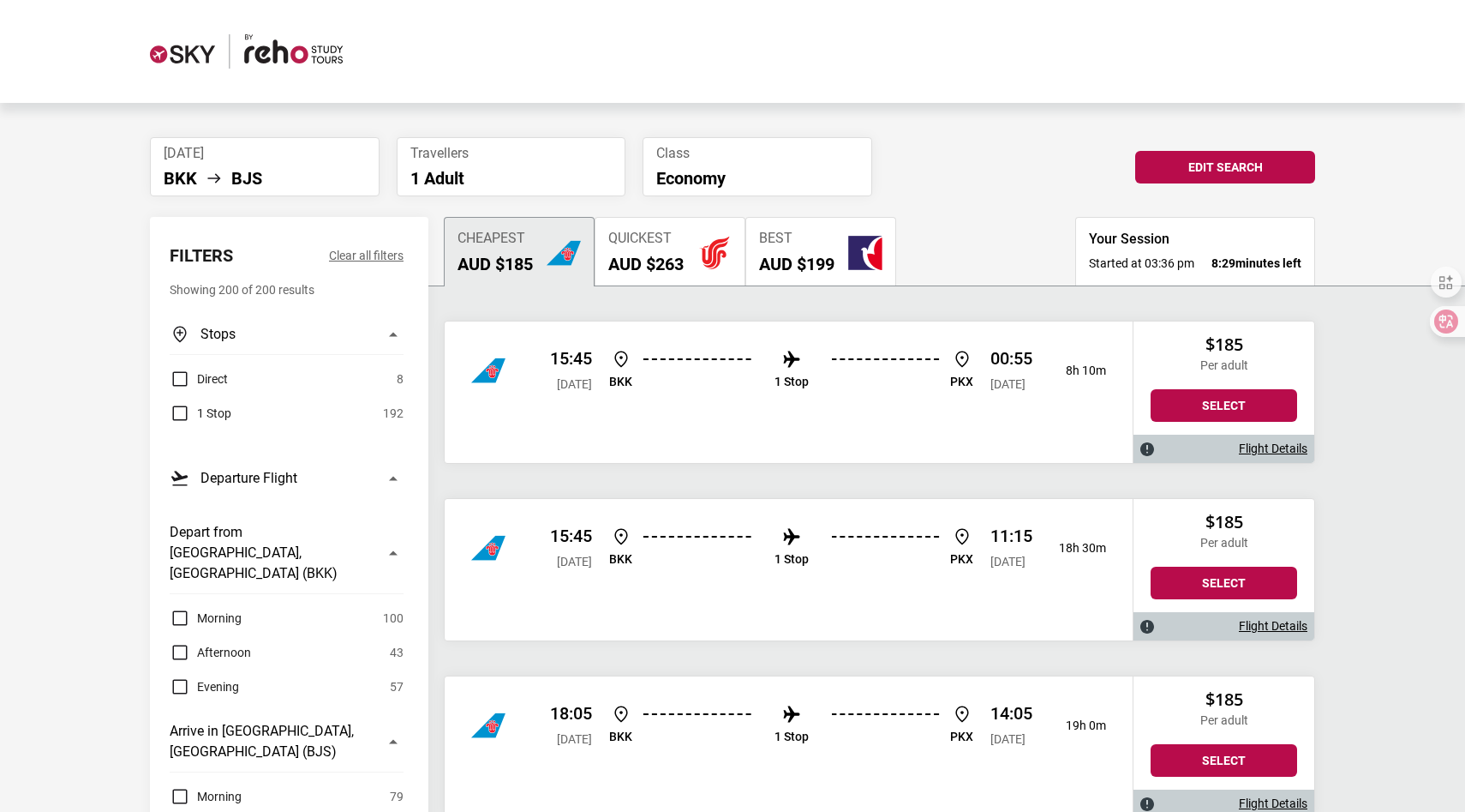
click at [688, 261] on button "Quickest AUD $263" at bounding box center [670, 251] width 151 height 69
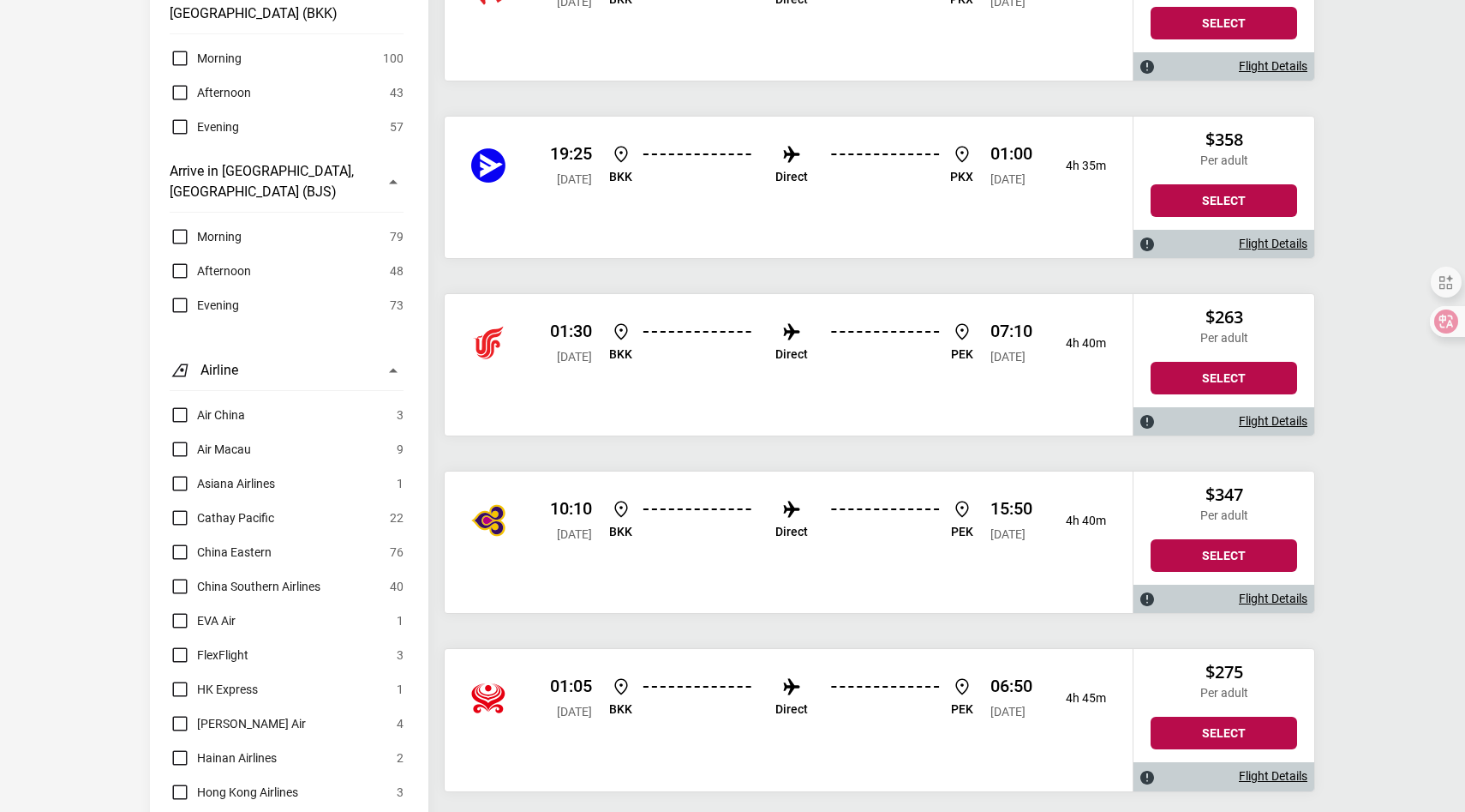
scroll to position [568, 0]
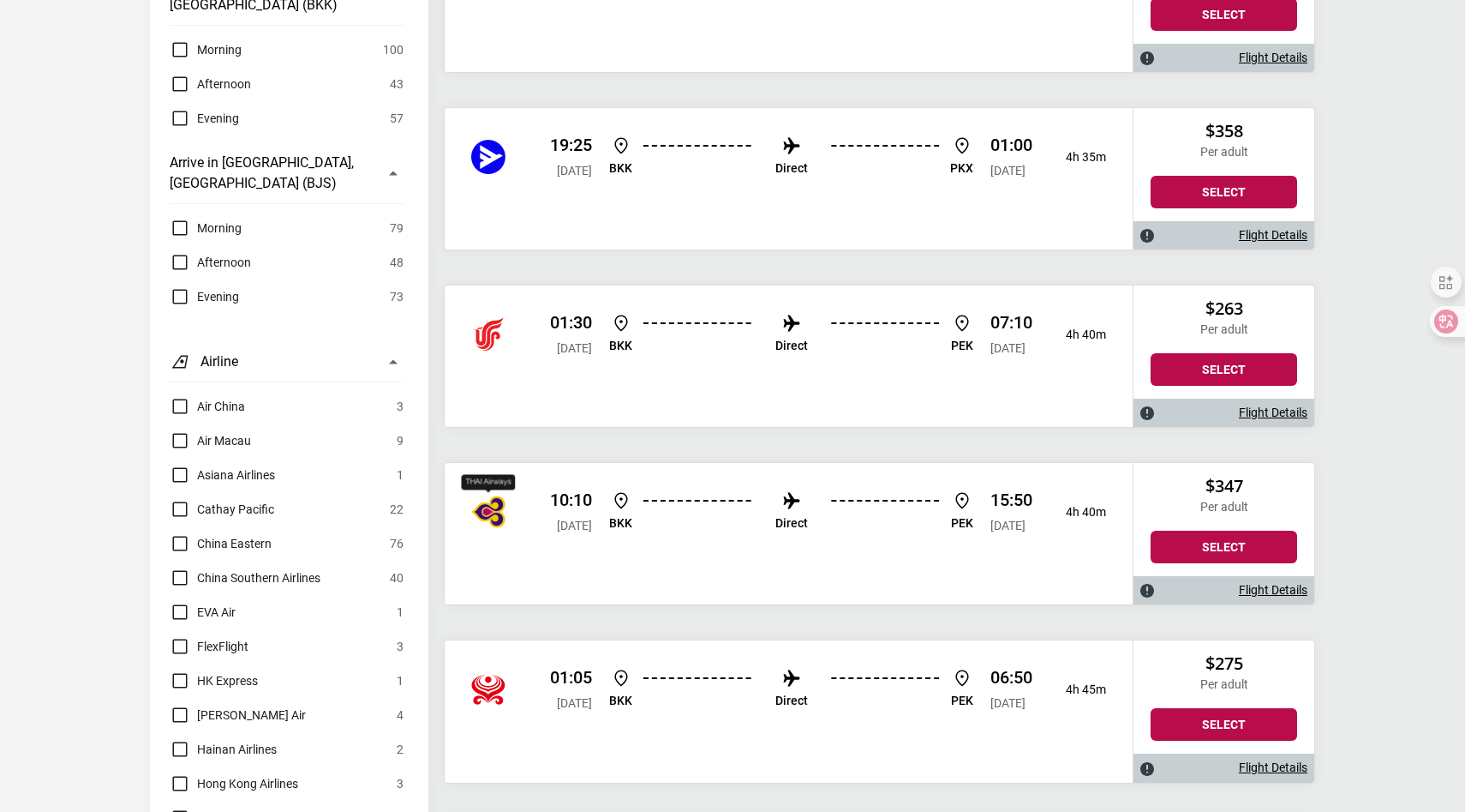
click at [501, 524] on img "China Southern Airlines" at bounding box center [488, 511] width 34 height 34
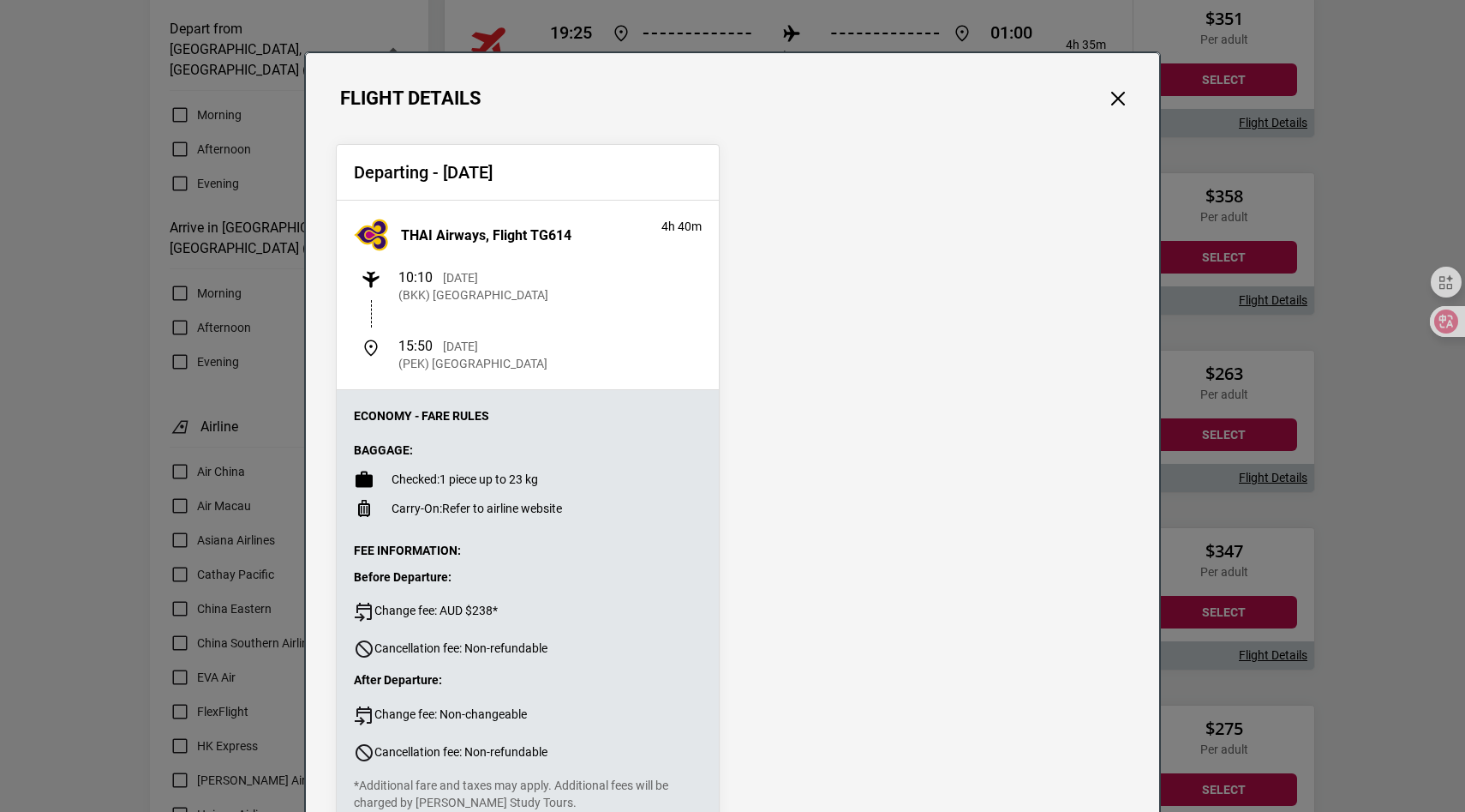
scroll to position [482, 0]
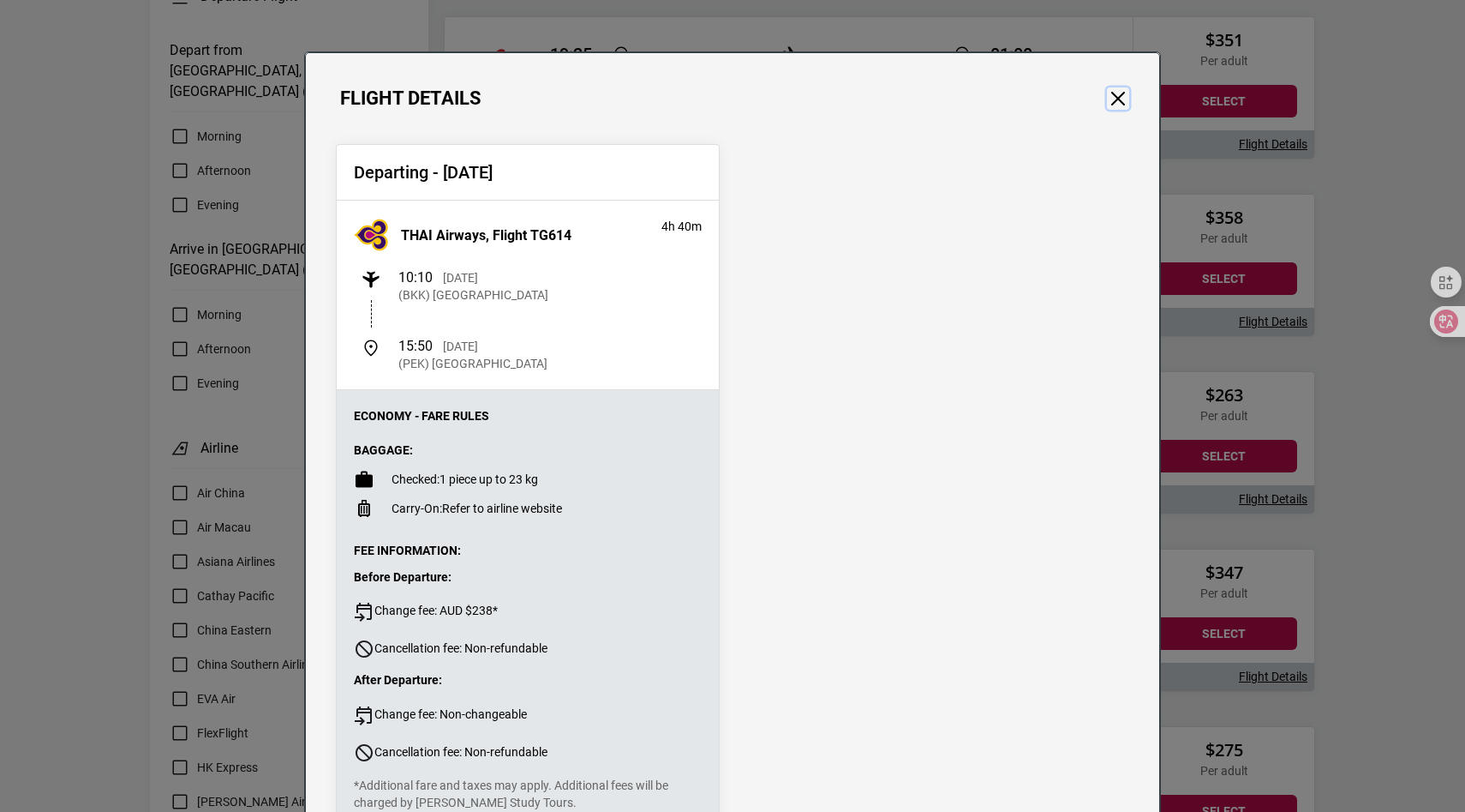
click at [1120, 93] on button "Close" at bounding box center [1118, 98] width 22 height 22
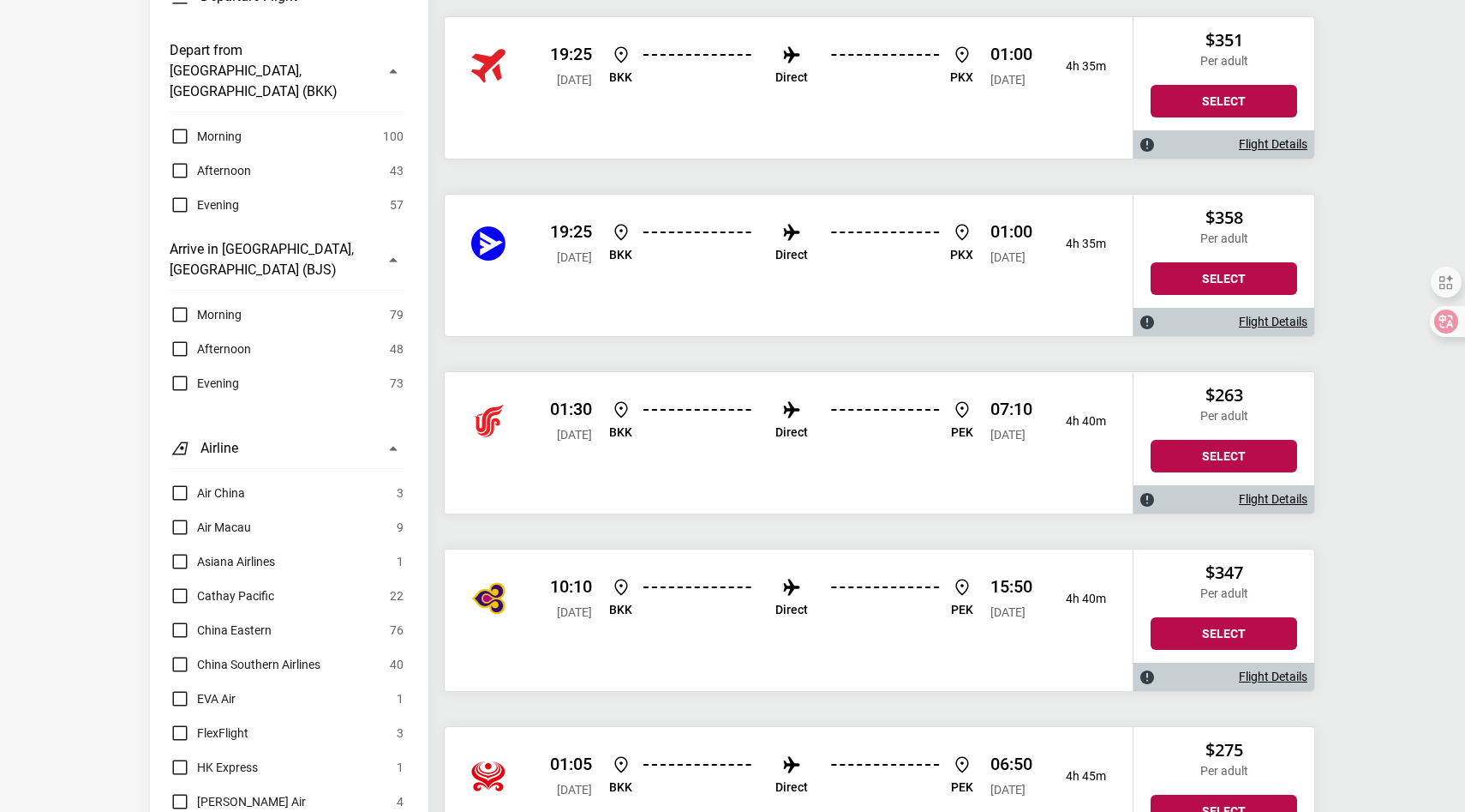
click at [1176, 616] on div "$347 Per adult Select" at bounding box center [1224, 605] width 181 height 113
click at [1163, 642] on button "Select" at bounding box center [1224, 633] width 147 height 33
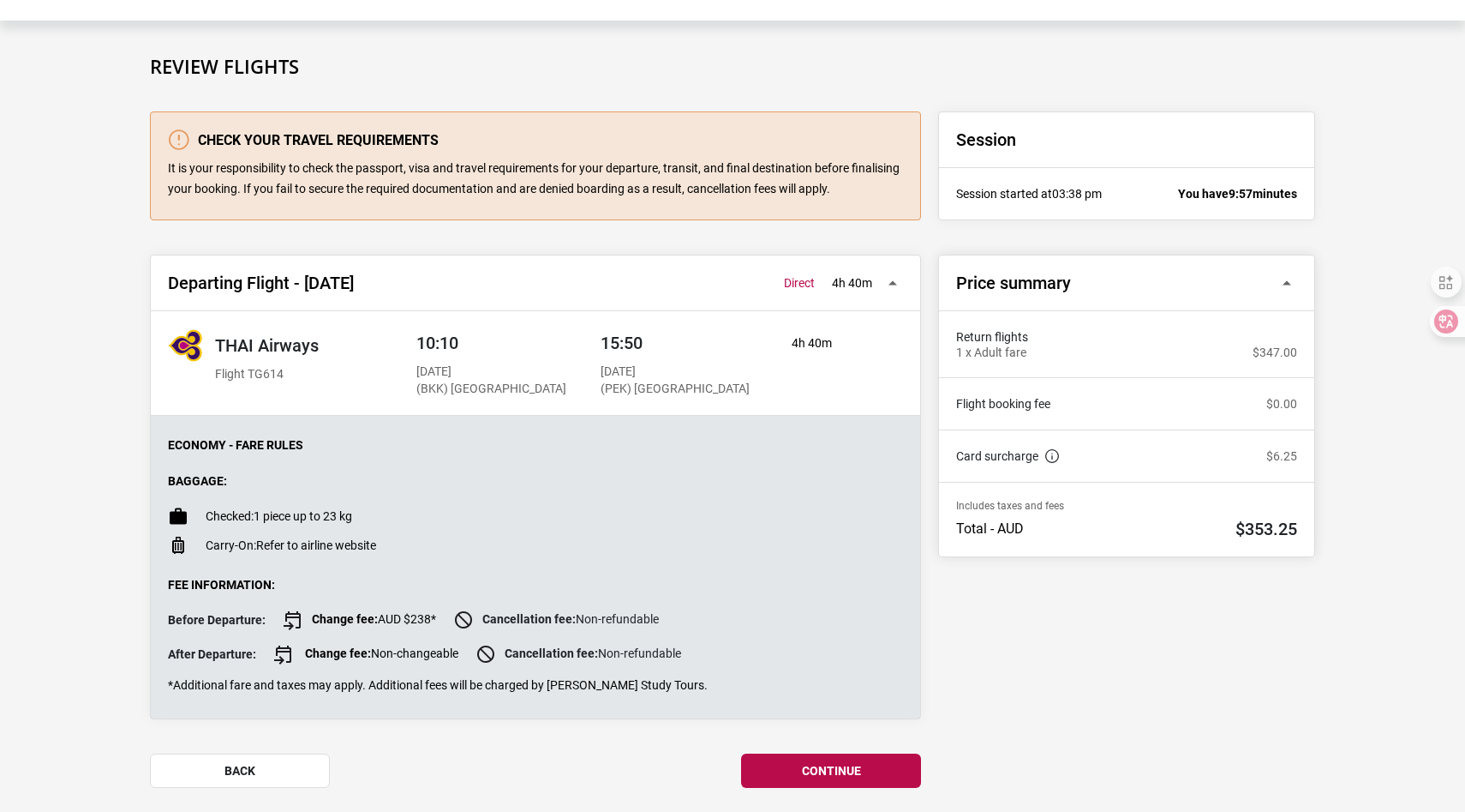
scroll to position [155, 0]
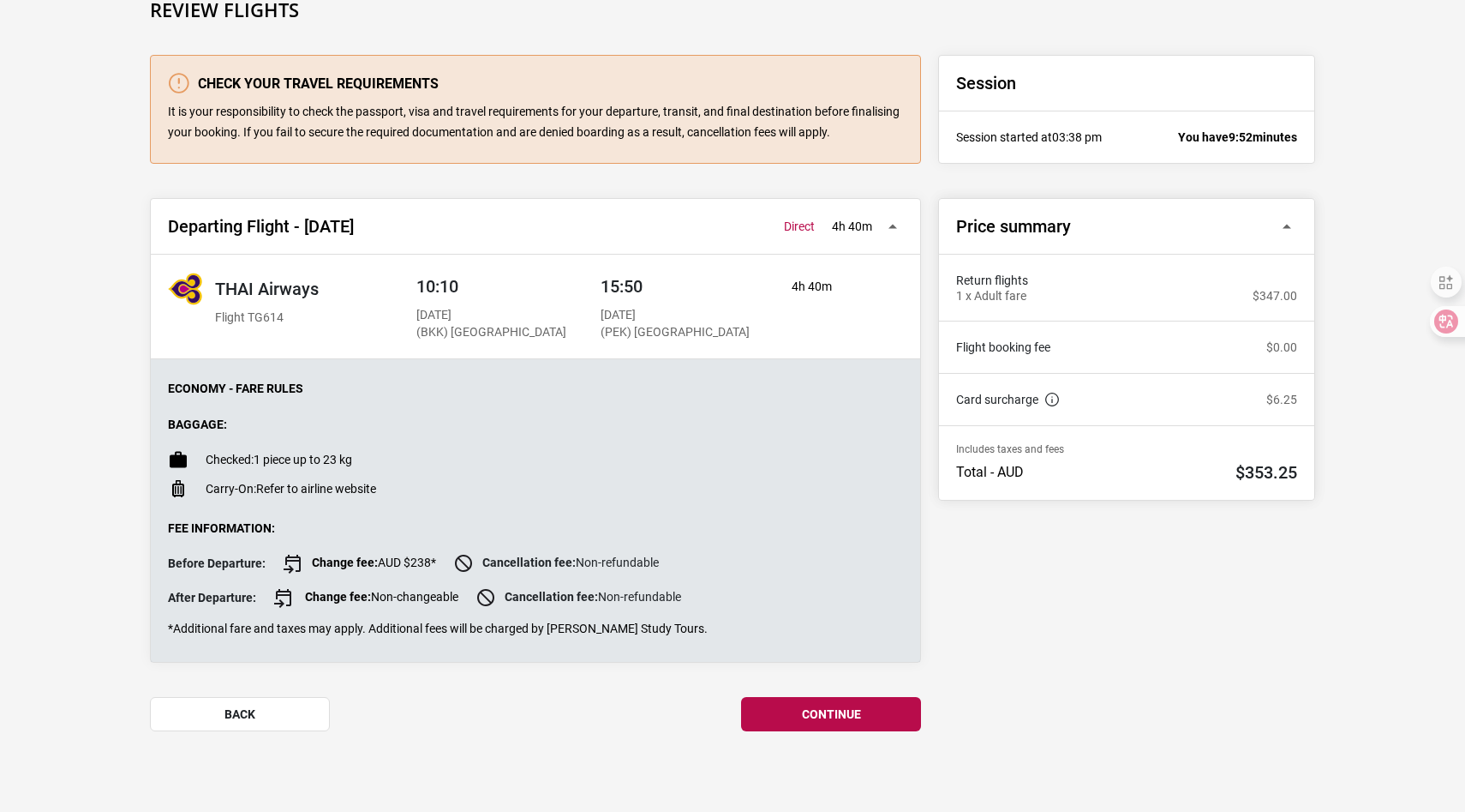
click at [738, 704] on div "continue back" at bounding box center [535, 714] width 771 height 34
click at [764, 712] on button "continue" at bounding box center [831, 714] width 180 height 34
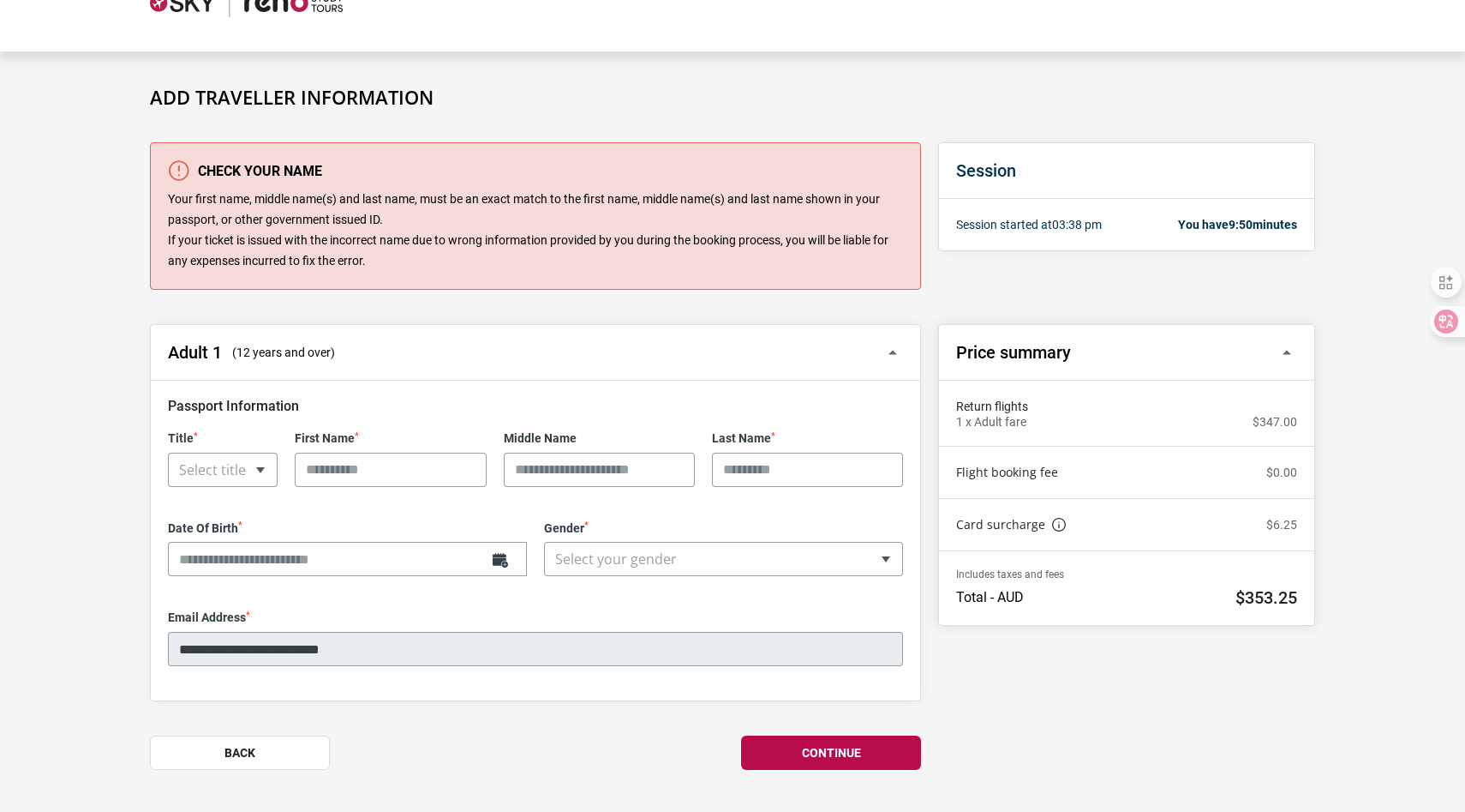
scroll to position [90, 0]
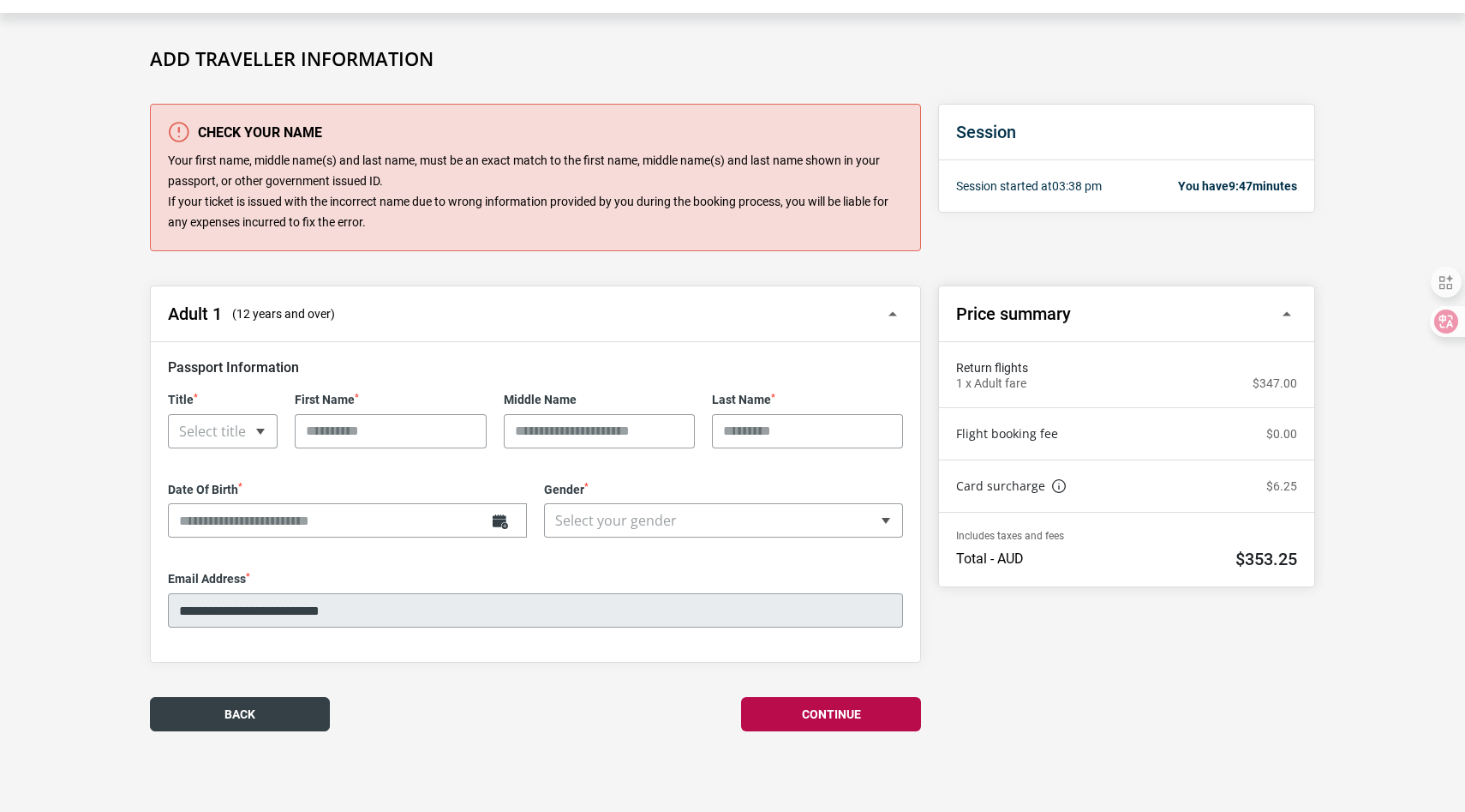
click at [239, 727] on button "Back" at bounding box center [240, 714] width 180 height 34
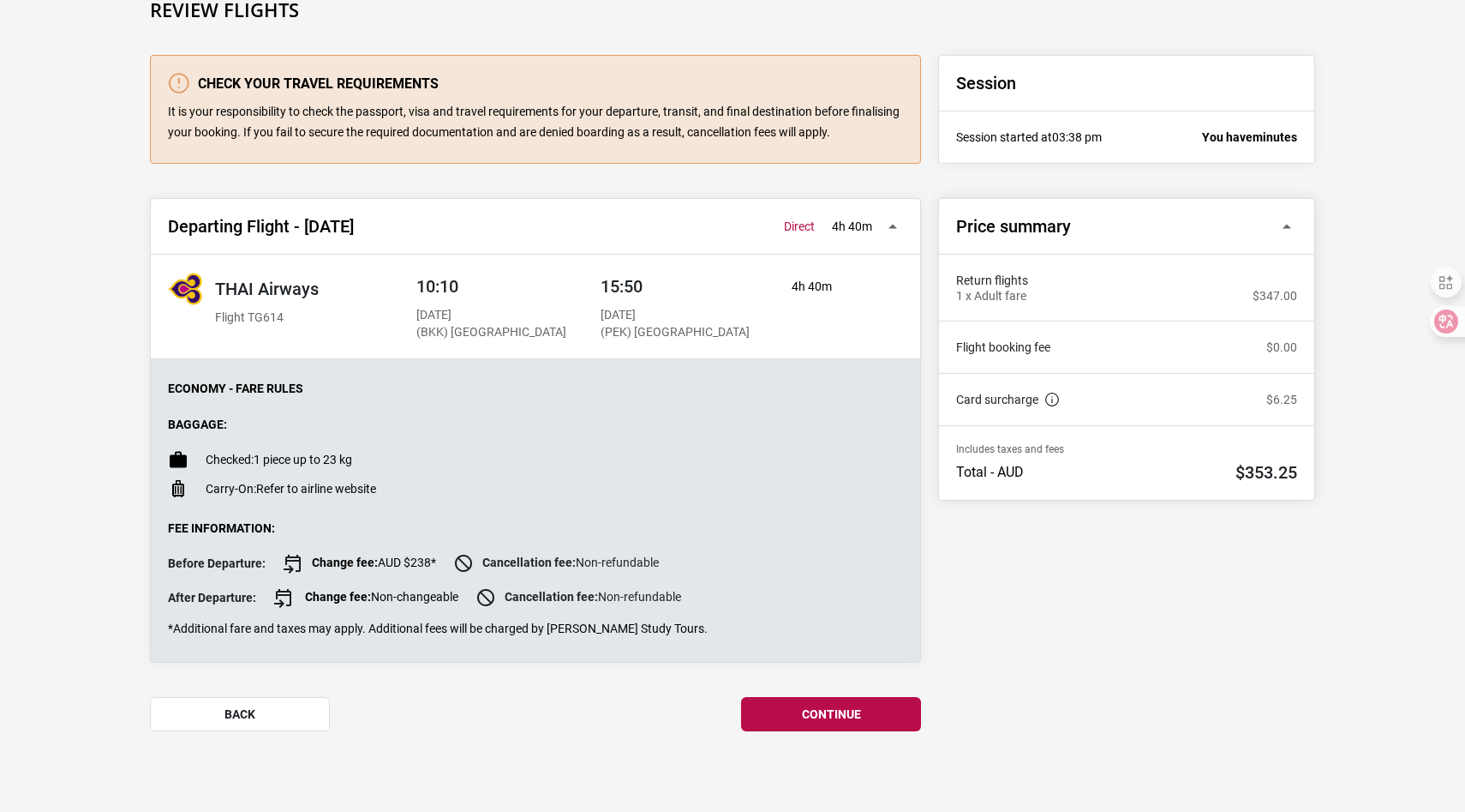
scroll to position [155, 0]
click at [302, 700] on button "back" at bounding box center [240, 714] width 180 height 34
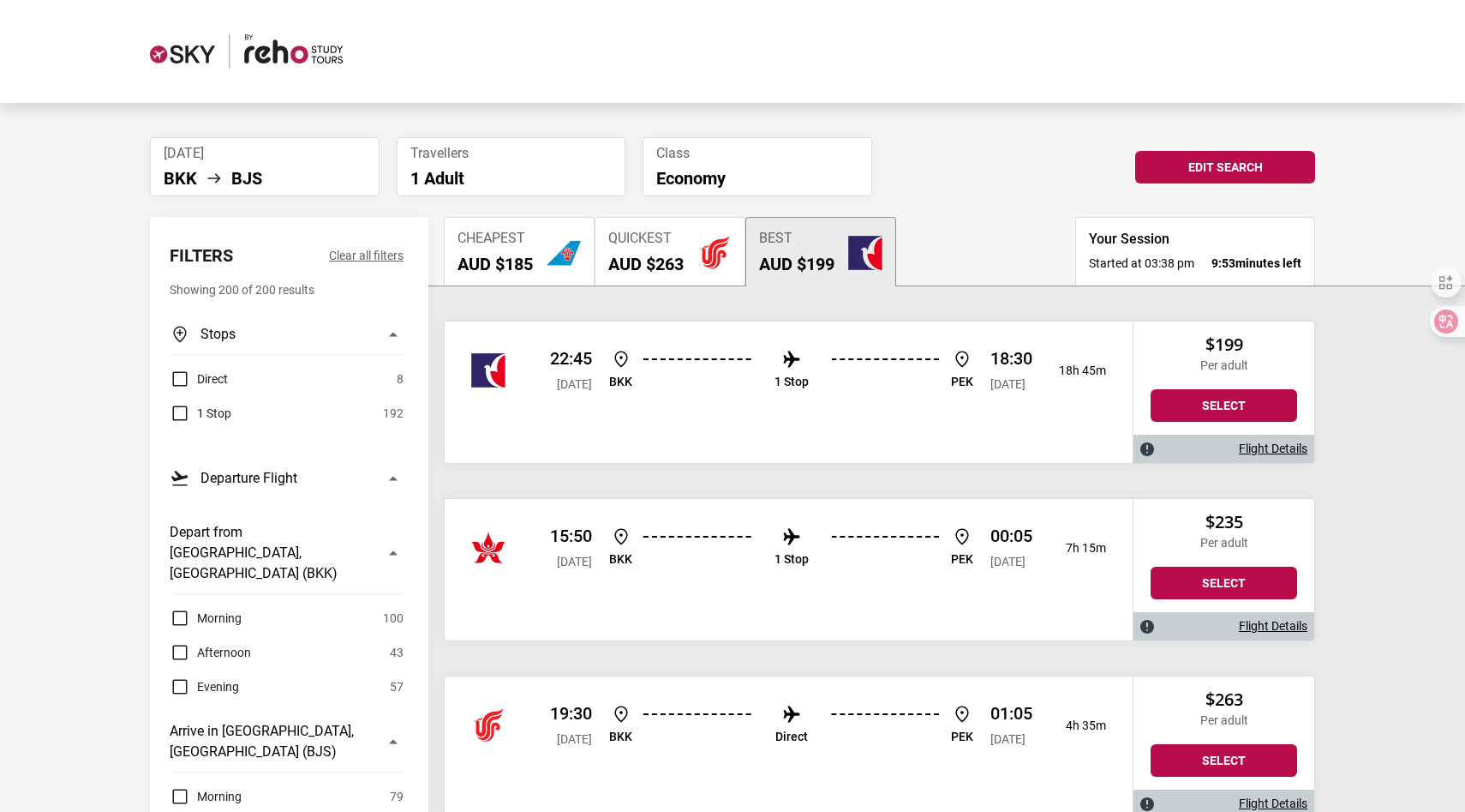
click at [831, 165] on li "Class Economy" at bounding box center [758, 166] width 230 height 59
click at [1248, 146] on div "[DATE] BKK BJS Travellers 1 Adult Class Economy BKK BJS [DATE] 1 Traveller Edit…" at bounding box center [732, 166] width 1183 height 59
click at [1231, 163] on button "Edit Search" at bounding box center [1225, 167] width 180 height 33
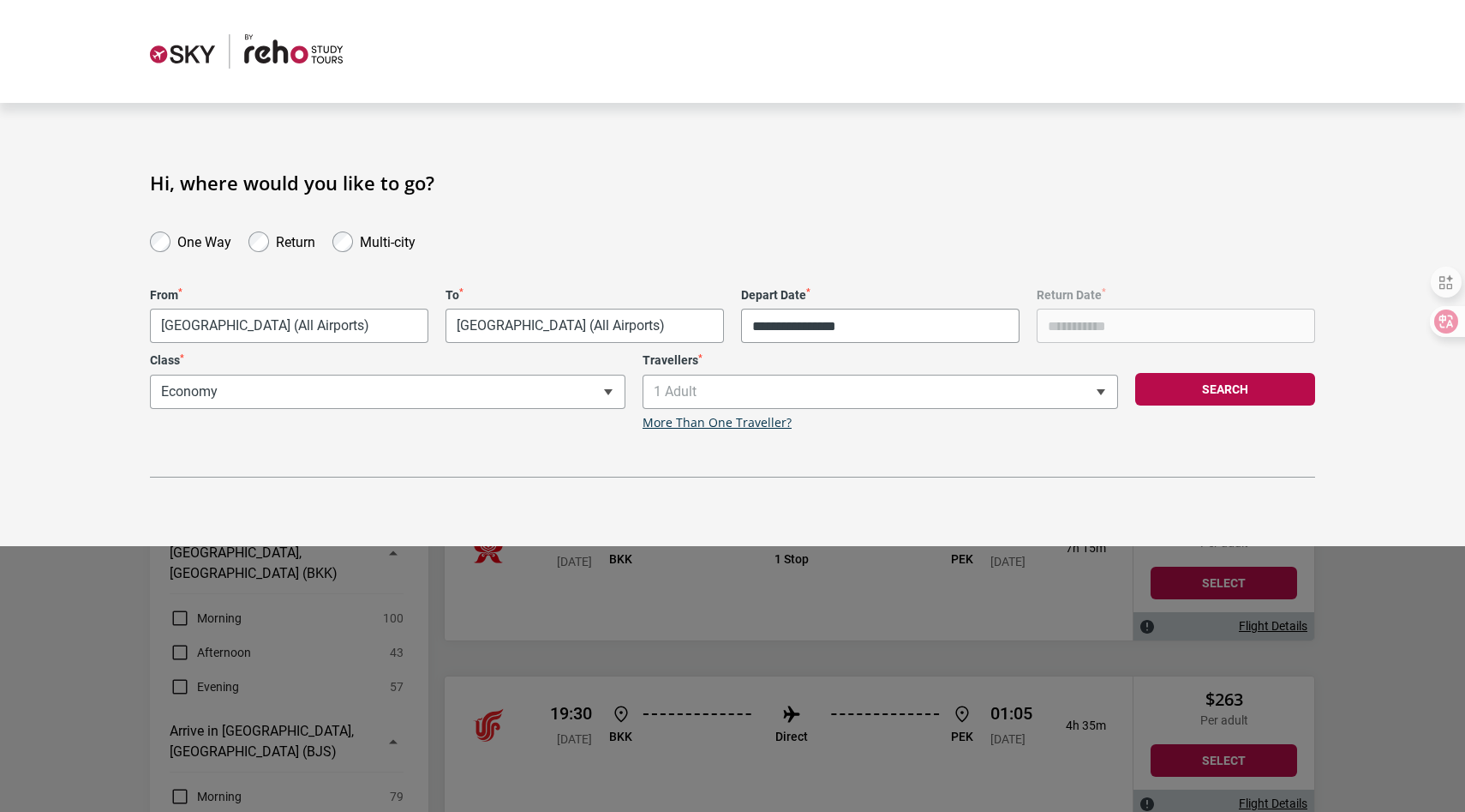
click at [523, 365] on label "Class *" at bounding box center [388, 360] width 476 height 15
click at [151, 374] on select "**********" at bounding box center [150, 374] width 1 height 1
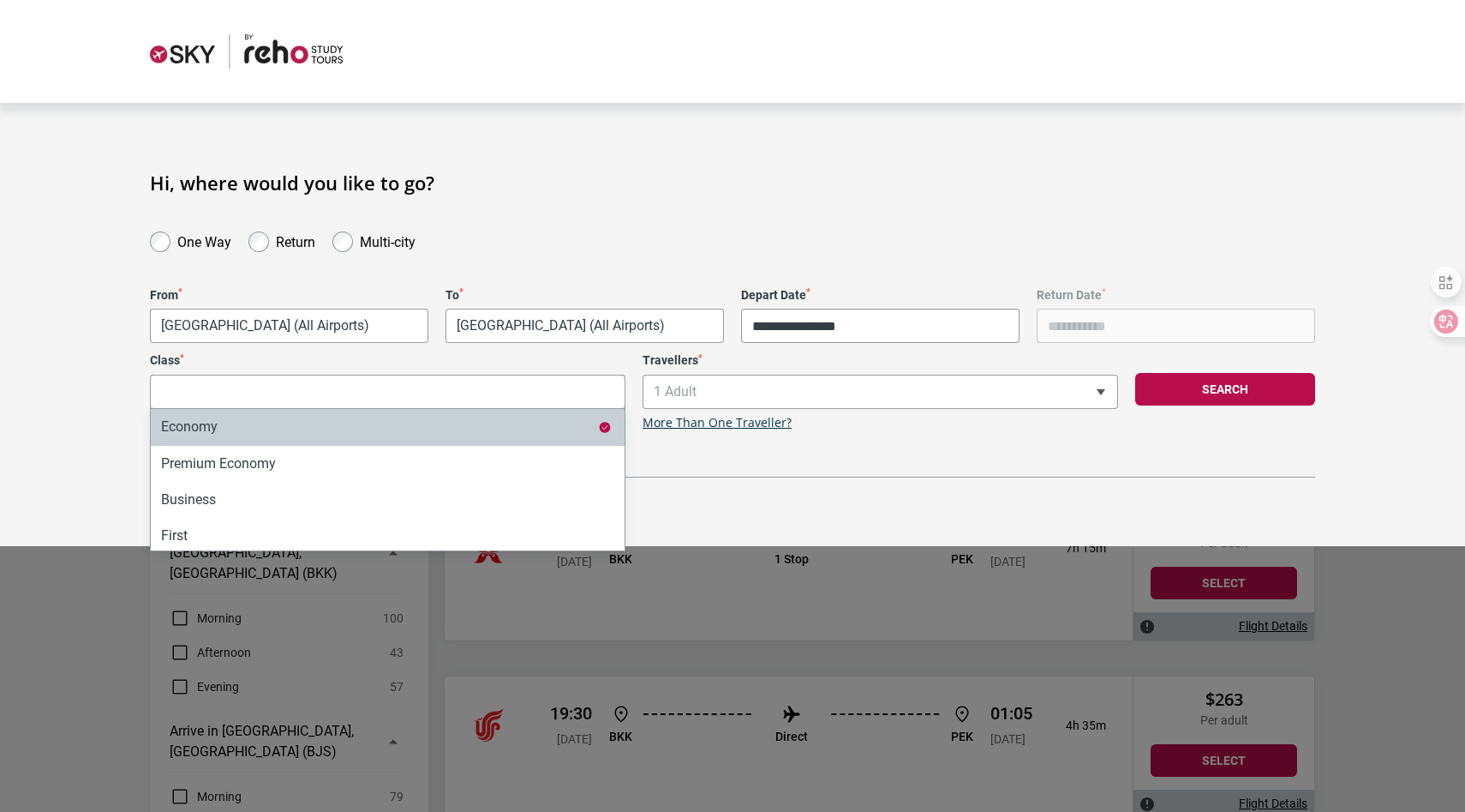
click at [519, 374] on div "**********" at bounding box center [387, 391] width 493 height 77
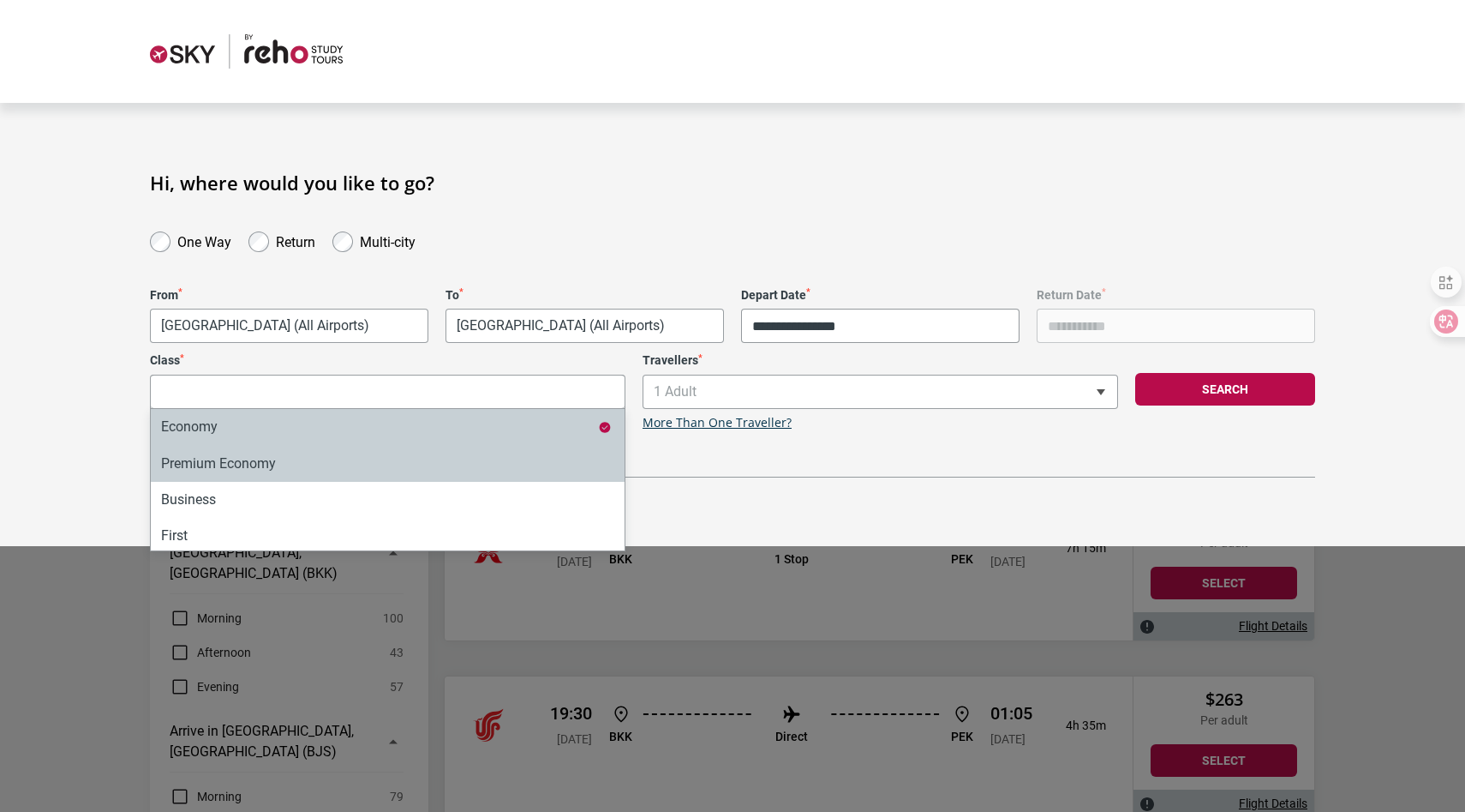
select select "*"
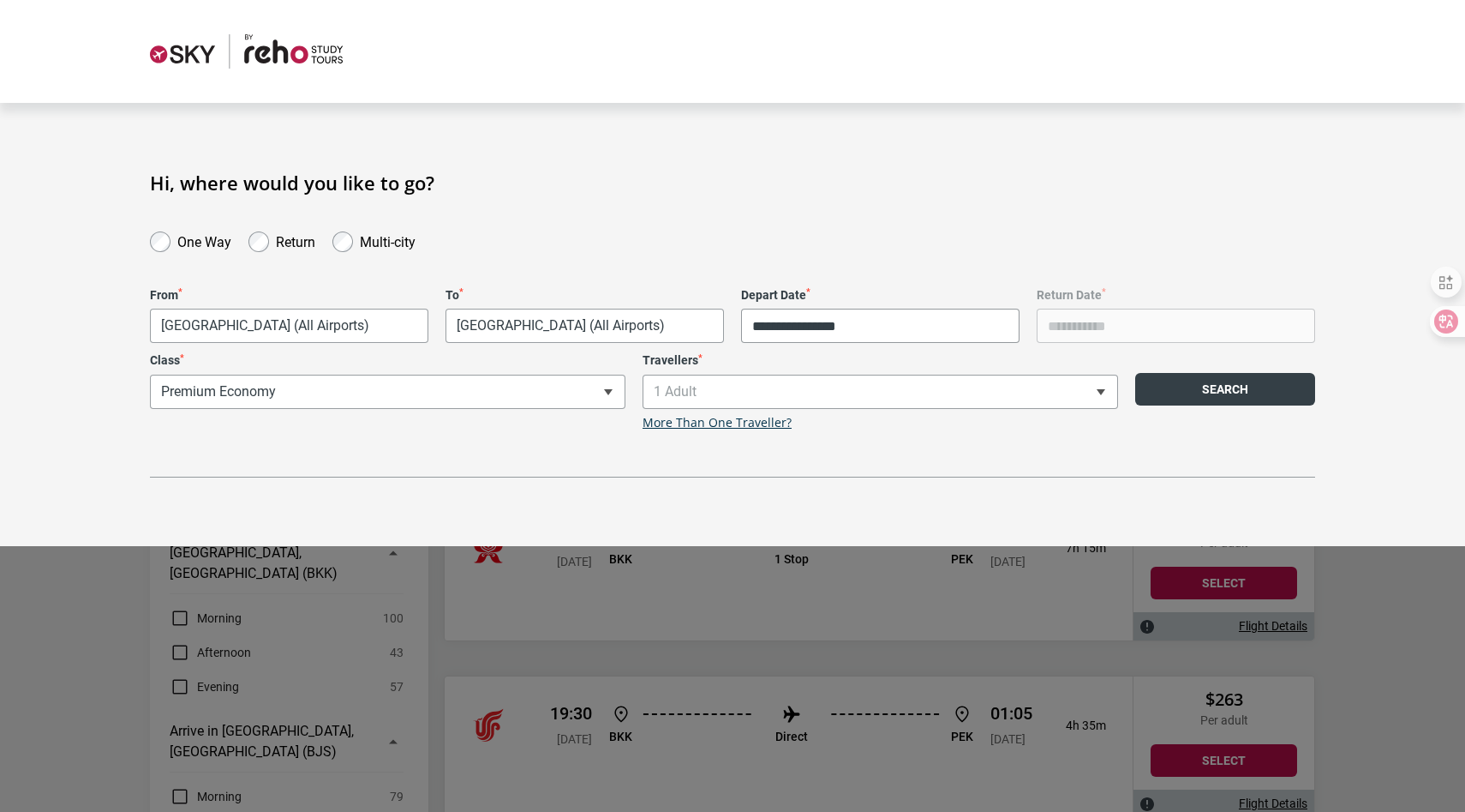
click at [1270, 394] on button "Search" at bounding box center [1225, 389] width 180 height 33
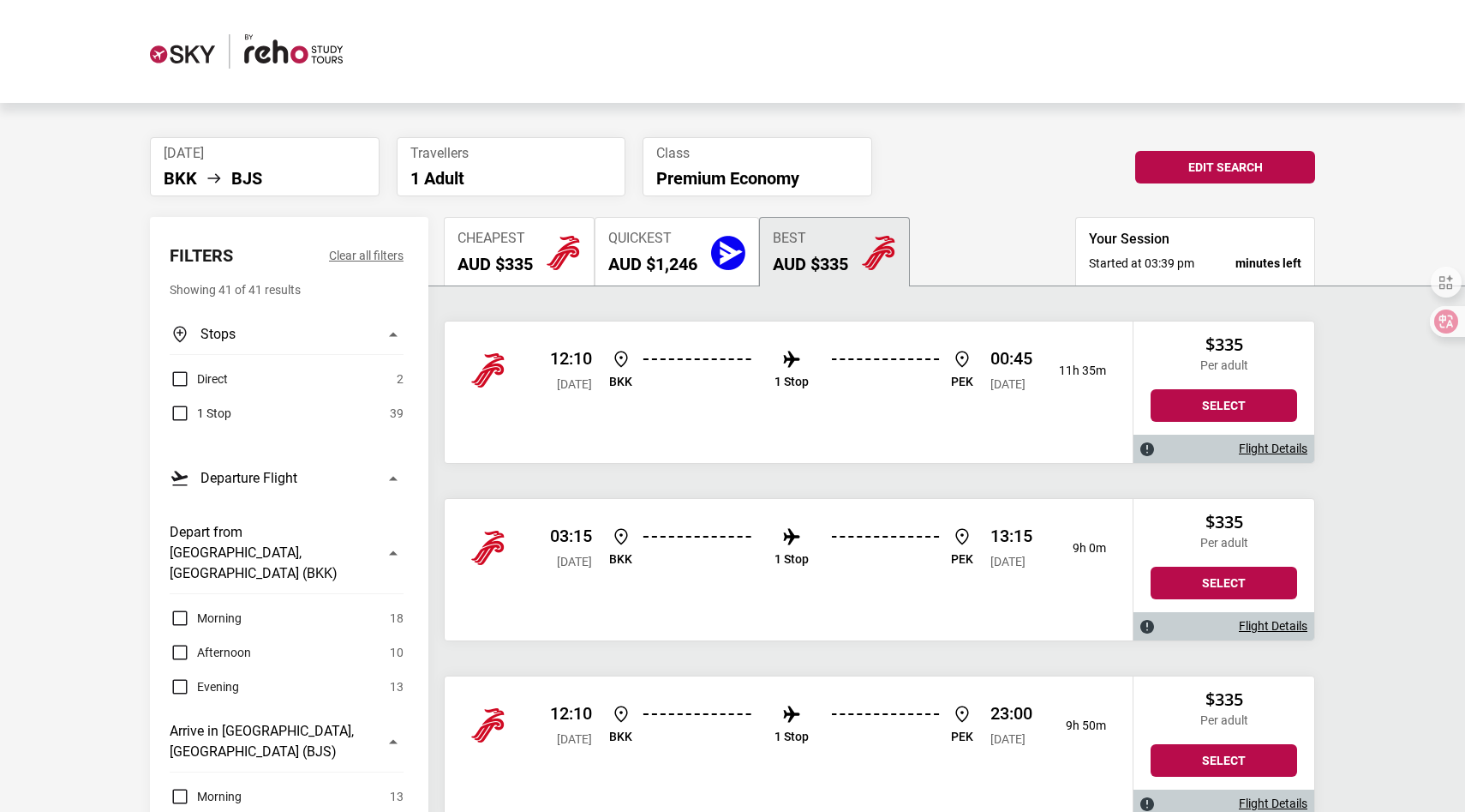
click at [744, 274] on button "Quickest AUD $1,246" at bounding box center [677, 251] width 165 height 69
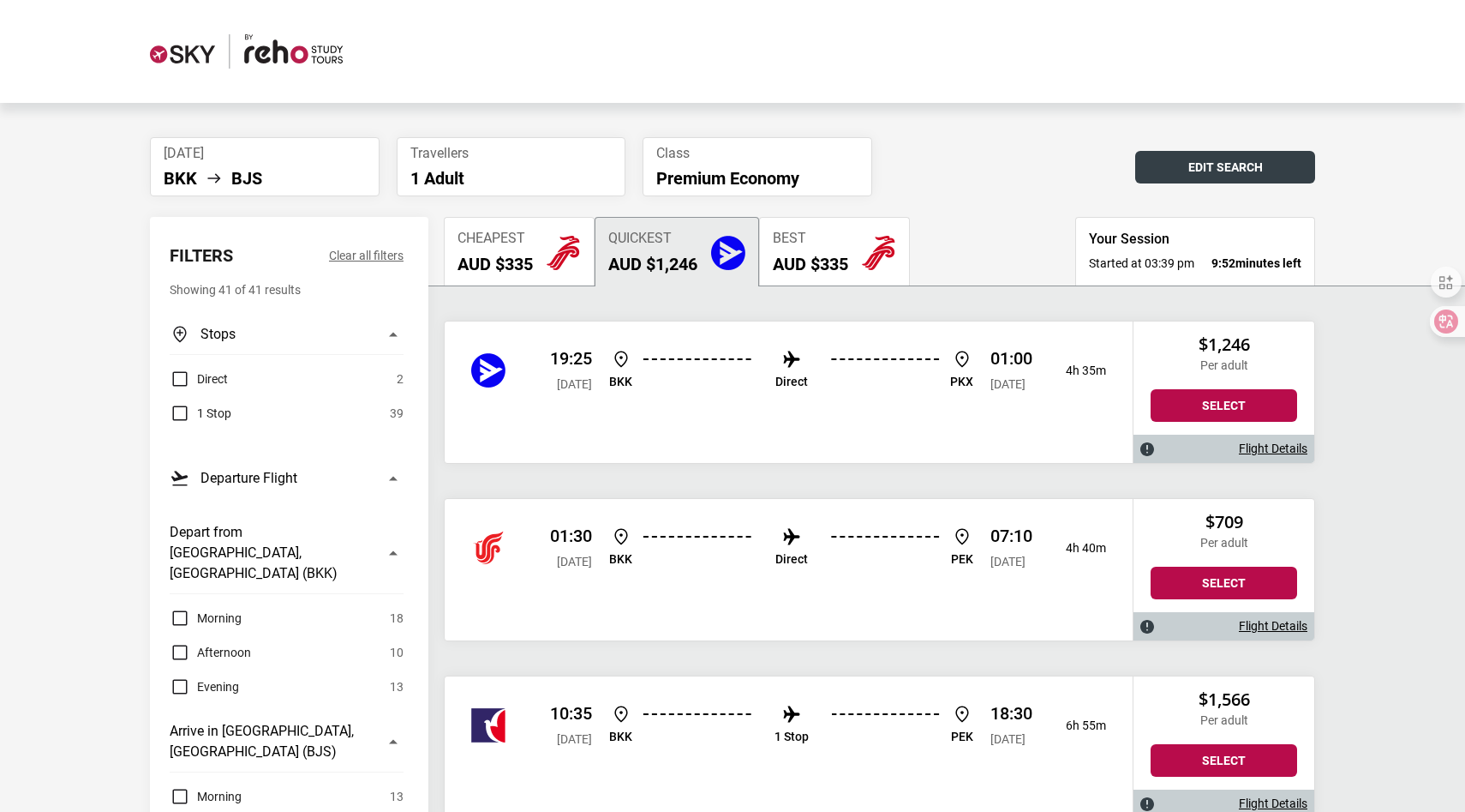
click at [1220, 159] on button "Edit Search" at bounding box center [1225, 167] width 180 height 33
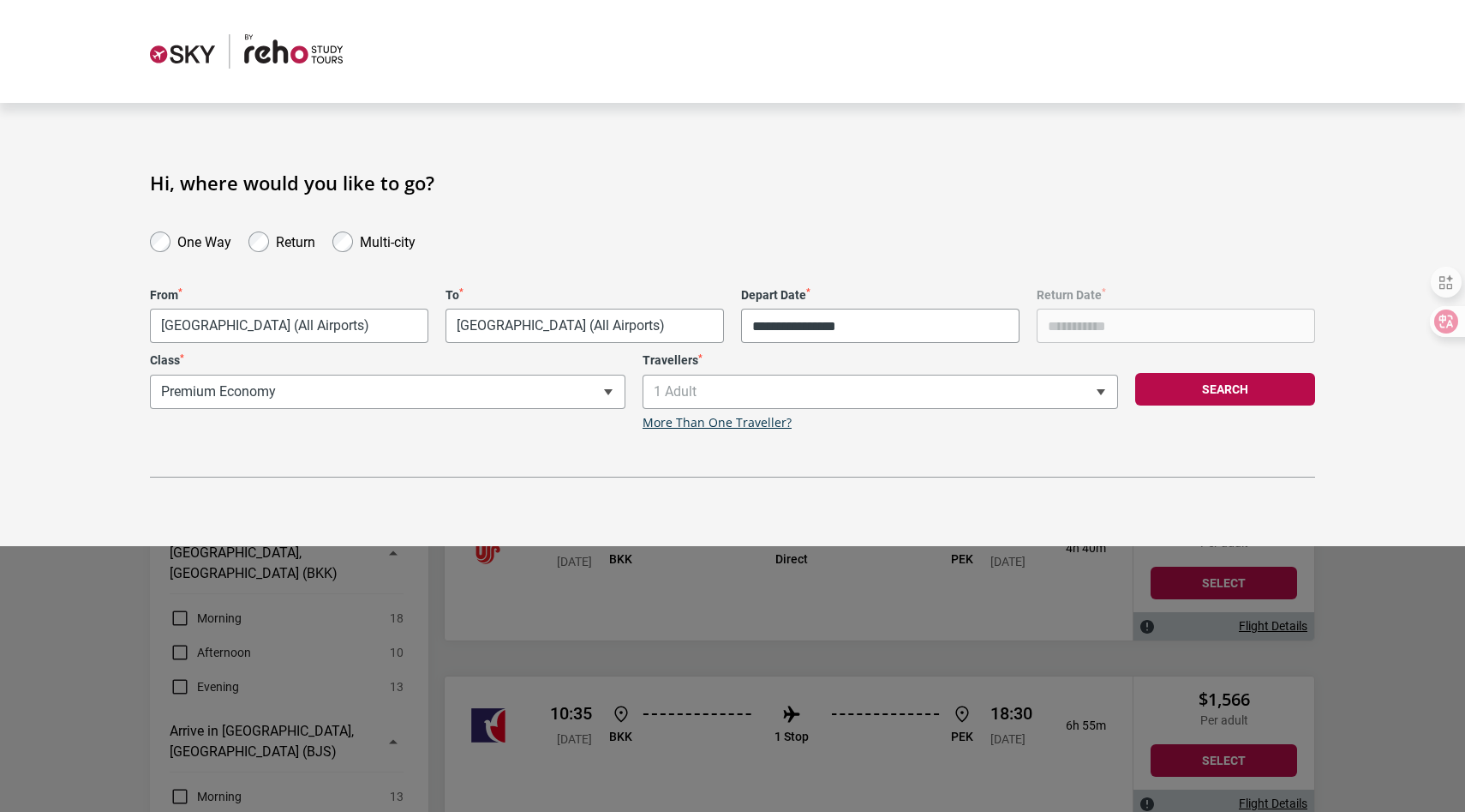
click at [277, 372] on div "**********" at bounding box center [387, 391] width 493 height 77
click at [273, 394] on div "**********" at bounding box center [387, 391] width 493 height 77
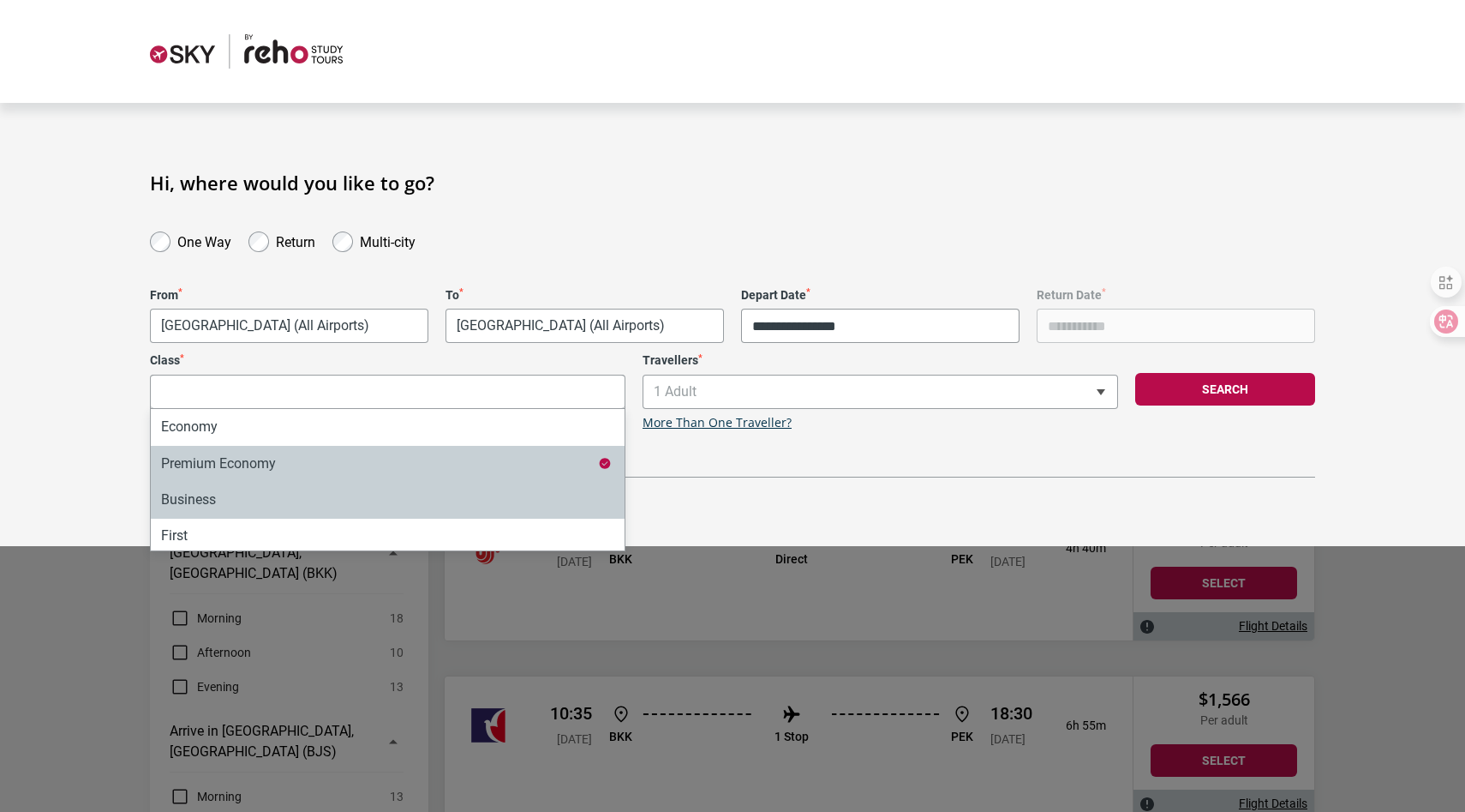
select select "*"
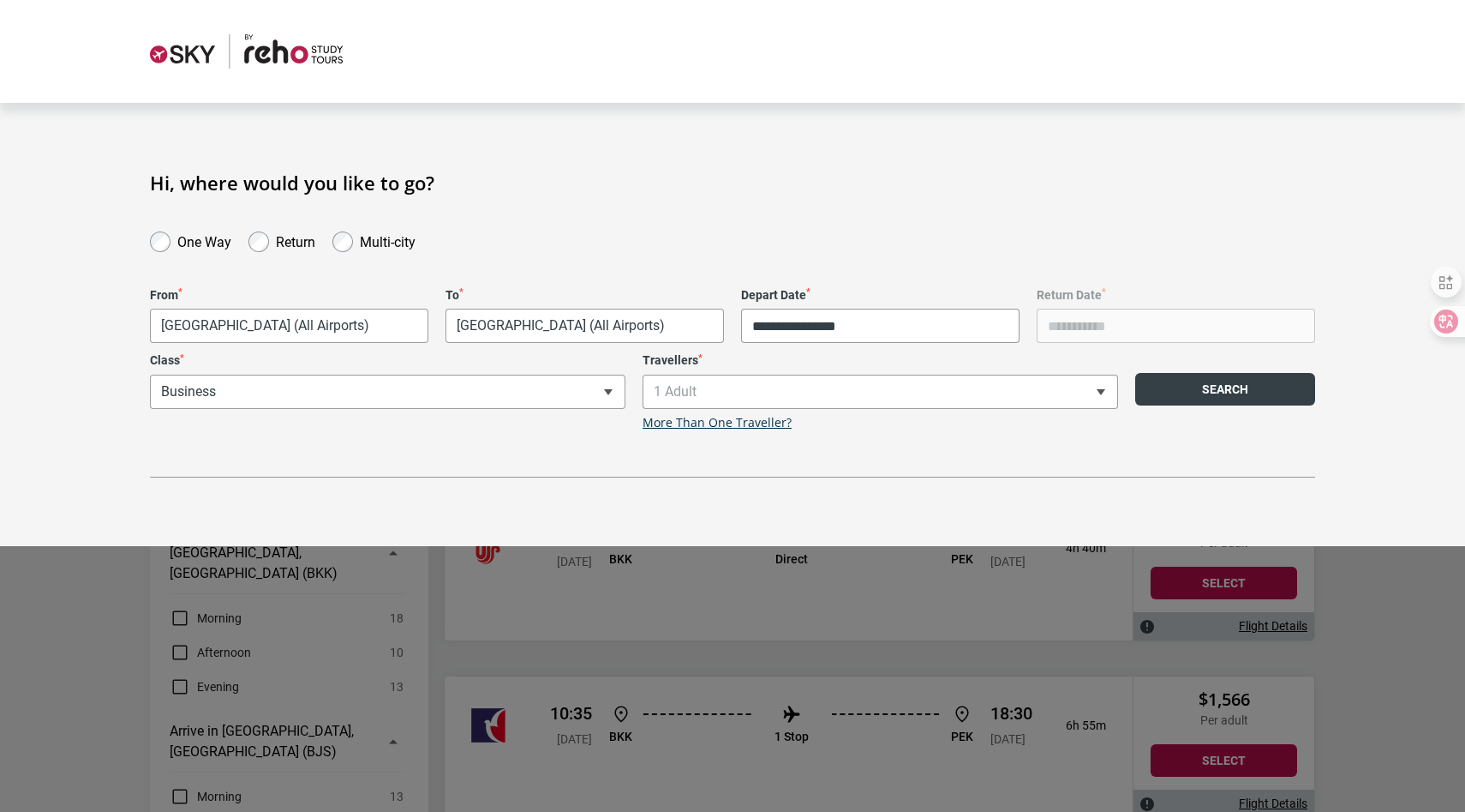
click at [1199, 378] on button "Search" at bounding box center [1225, 389] width 180 height 33
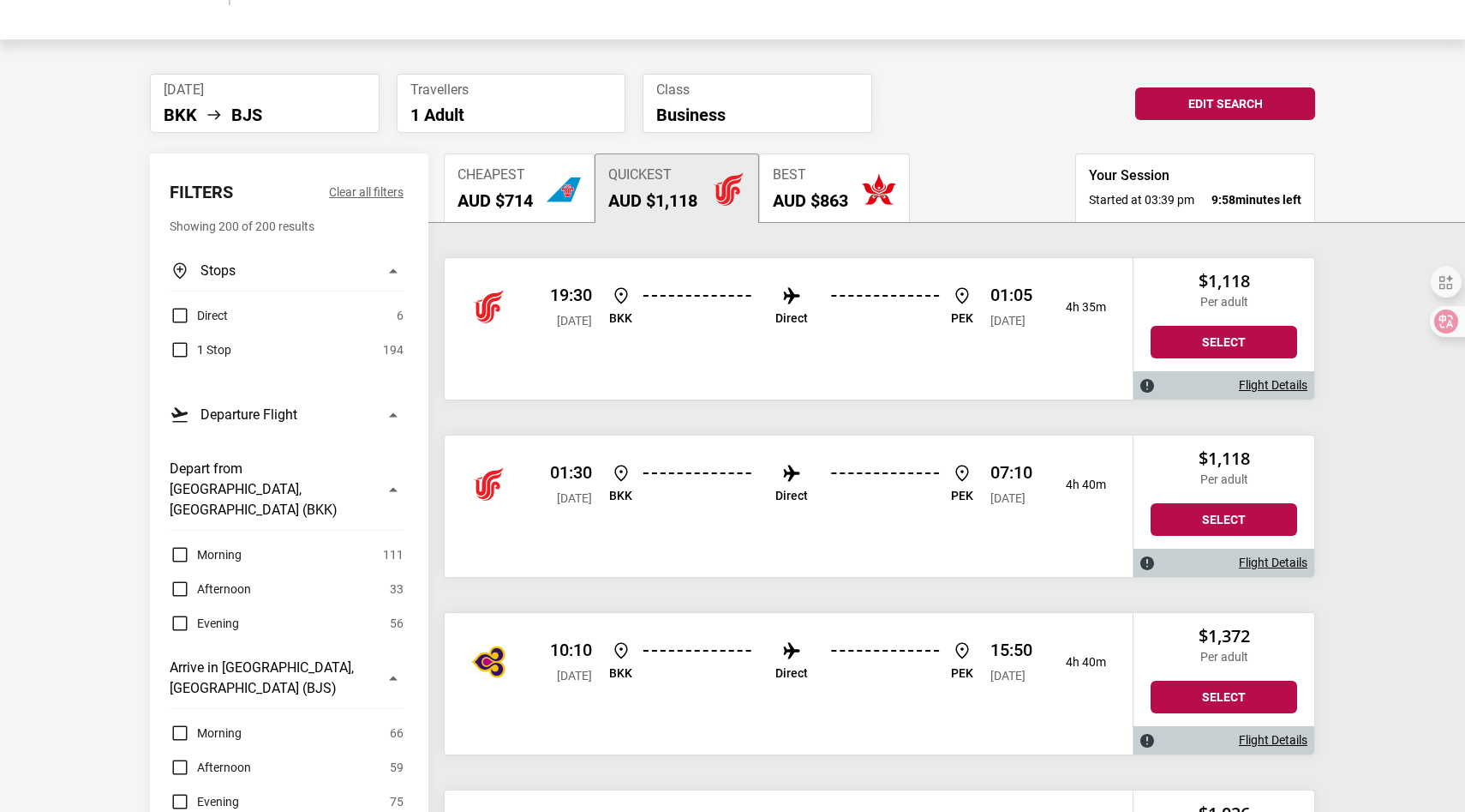
scroll to position [64, 0]
click at [488, 663] on img "THAI Airways" at bounding box center [488, 661] width 34 height 34
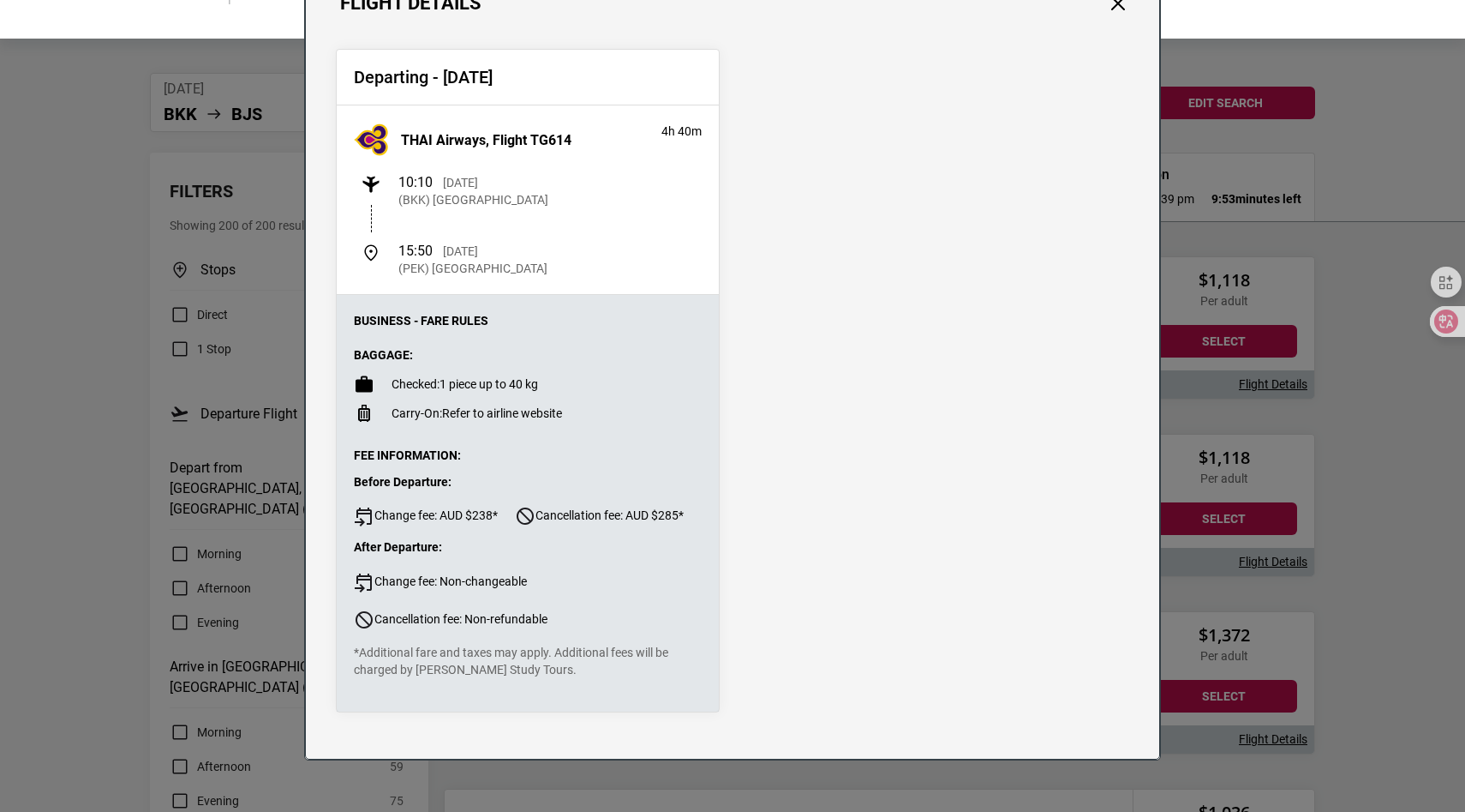
scroll to position [0, 0]
